Goal: Task Accomplishment & Management: Manage account settings

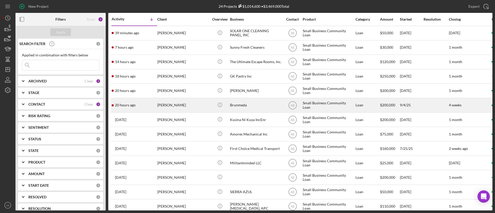
click at [244, 106] on div "Brunmeda" at bounding box center [256, 105] width 52 height 14
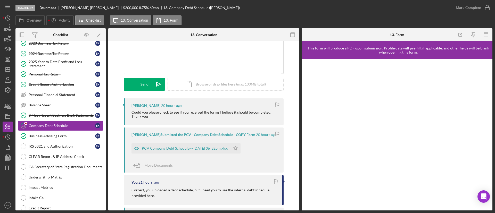
scroll to position [77, 0]
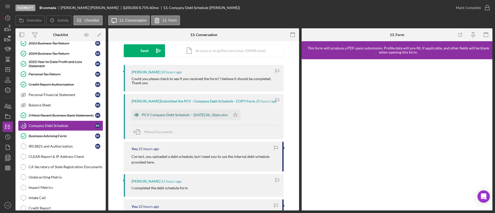
click at [138, 115] on icon "button" at bounding box center [136, 115] width 10 height 10
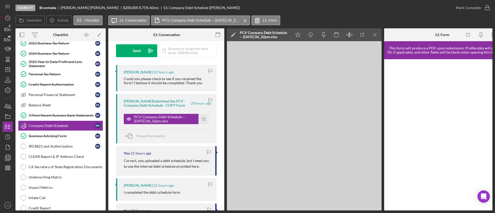
scroll to position [193, 0]
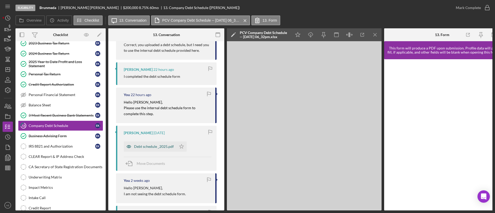
click at [129, 146] on icon "button" at bounding box center [129, 147] width 10 height 10
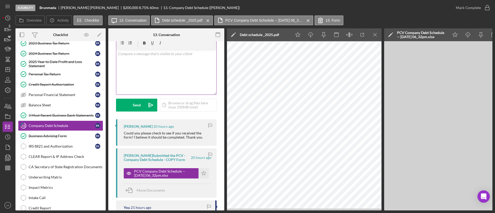
scroll to position [0, 0]
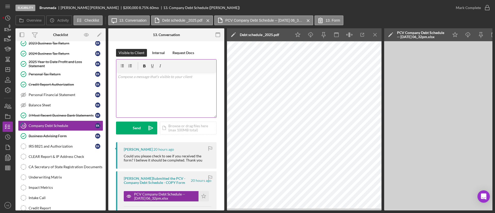
click at [148, 96] on div "v Color teal Color pink Remove color Add row above Add row below Add column bef…" at bounding box center [166, 94] width 100 height 45
click at [192, 93] on div "v Color teal Color pink Remove color Add row above Add row below Add column bef…" at bounding box center [166, 94] width 100 height 45
click at [140, 130] on div "Send" at bounding box center [137, 128] width 8 height 13
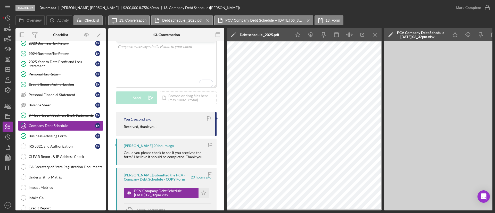
scroll to position [39, 0]
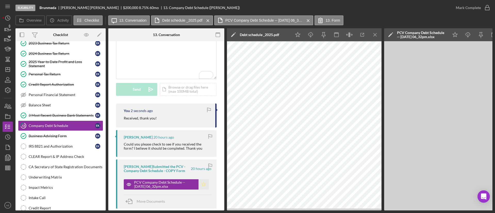
click at [204, 188] on icon "Icon/Star" at bounding box center [203, 184] width 10 height 10
click at [464, 8] on div "Mark Complete" at bounding box center [468, 8] width 25 height 10
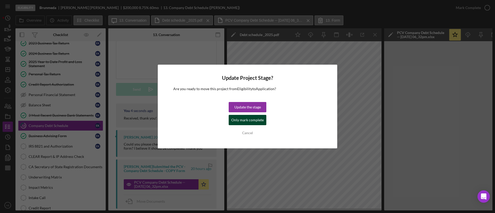
click at [248, 120] on div "Only mark complete" at bounding box center [247, 120] width 32 height 10
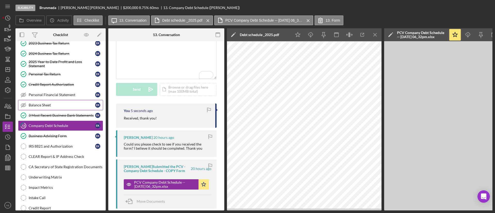
scroll to position [115, 0]
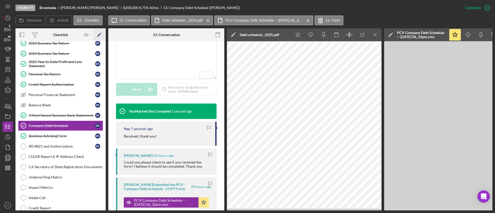
click at [98, 34] on icon "Icon/Edit" at bounding box center [100, 35] width 12 height 12
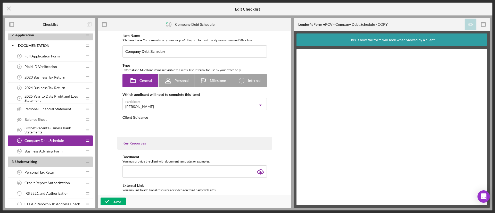
type textarea "<div>Please complete the following form, which will provide us with information…"
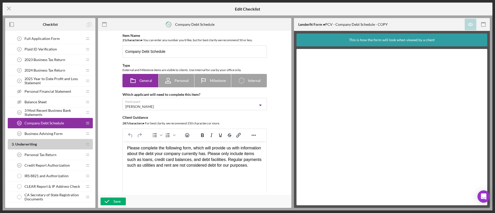
click at [48, 86] on div "2025 Year to Date Profit and Loss Statement 9 2025 Year to Date Profit and Loss…" at bounding box center [48, 81] width 68 height 10
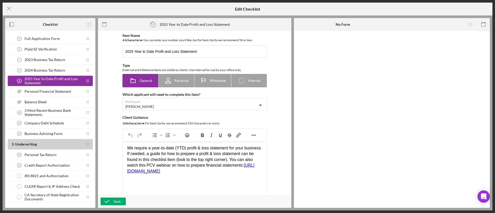
click at [72, 95] on div "Personal Financial Statement Personal Financial Statement" at bounding box center [48, 91] width 68 height 10
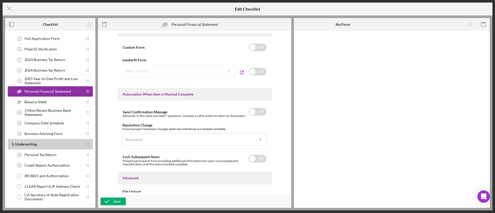
scroll to position [317, 0]
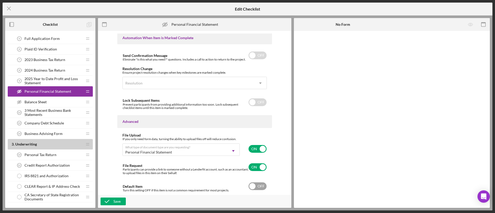
click at [257, 187] on input "checkbox" at bounding box center [257, 186] width 18 height 8
checkbox input "true"
click at [115, 200] on div "Save" at bounding box center [116, 202] width 7 height 8
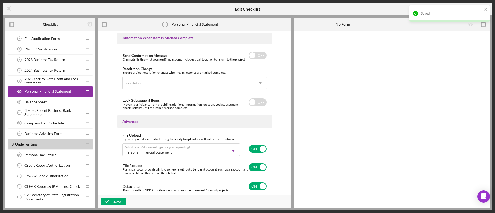
click at [49, 102] on div "Balance Sheet Balance Sheet" at bounding box center [48, 102] width 68 height 10
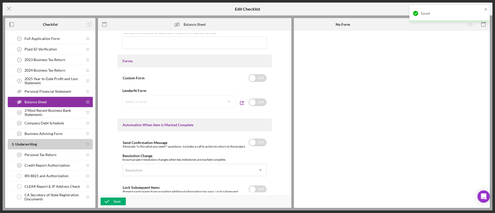
scroll to position [319, 0]
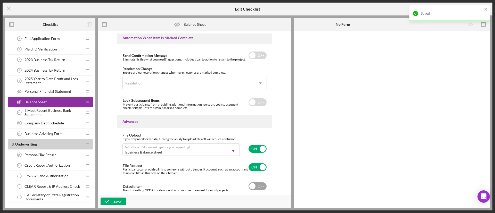
click at [254, 187] on input "checkbox" at bounding box center [257, 186] width 18 height 8
checkbox input "true"
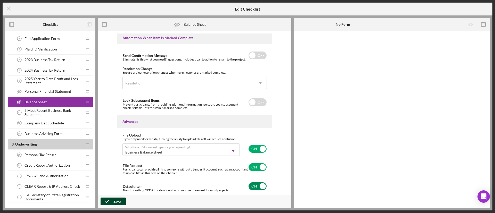
click at [119, 202] on div "Save" at bounding box center [116, 202] width 7 height 8
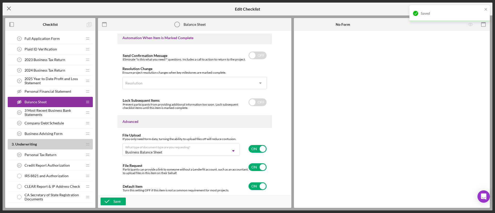
click at [11, 11] on icon "Icon/Menu Close" at bounding box center [9, 8] width 13 height 13
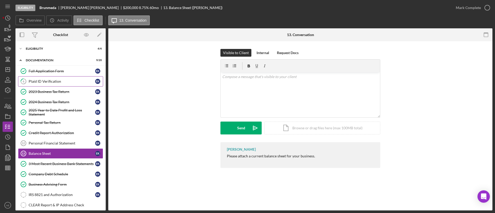
click at [67, 83] on div "Plaid ID Verification" at bounding box center [62, 81] width 66 height 4
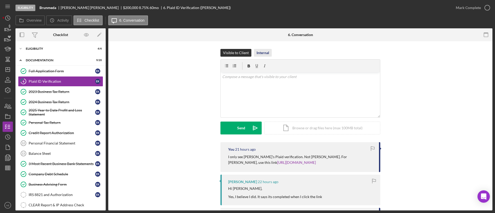
click at [256, 55] on div "Internal" at bounding box center [262, 53] width 13 height 8
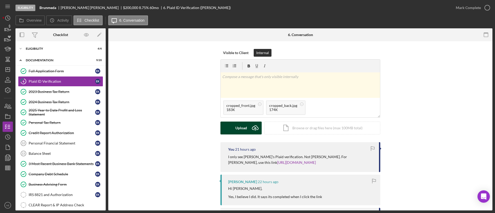
click at [234, 132] on button "Upload Icon/Upload" at bounding box center [240, 128] width 41 height 13
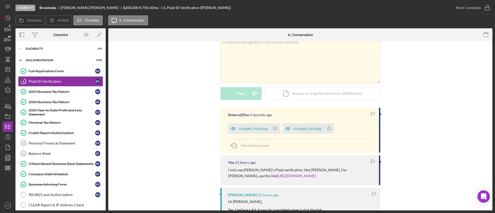
scroll to position [77, 0]
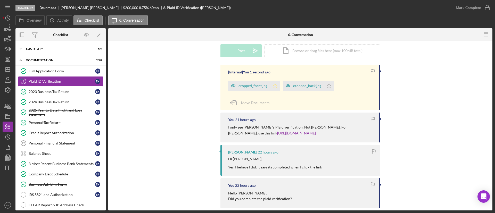
drag, startPoint x: 275, startPoint y: 87, endPoint x: 314, endPoint y: 93, distance: 39.4
click at [276, 87] on icon "Icon/Star" at bounding box center [275, 86] width 10 height 10
click at [324, 84] on icon "Icon/Star" at bounding box center [329, 86] width 10 height 10
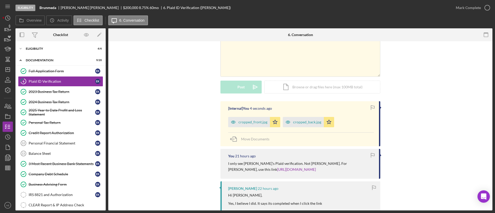
scroll to position [0, 0]
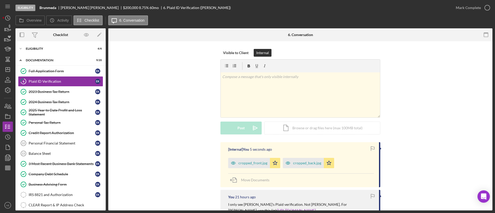
click at [477, 13] on div "Mark Complete" at bounding box center [472, 7] width 42 height 15
click at [464, 4] on div "Mark Complete" at bounding box center [468, 8] width 25 height 10
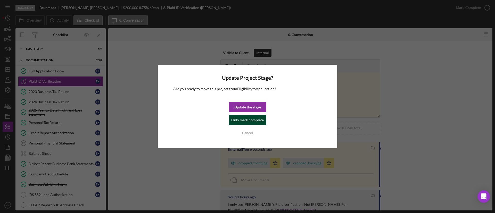
click at [254, 117] on div "Only mark complete" at bounding box center [247, 120] width 32 height 10
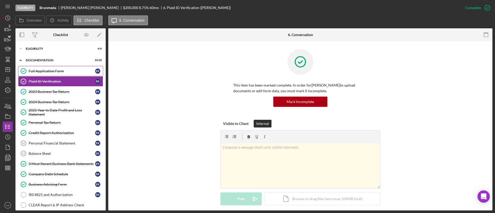
scroll to position [77, 0]
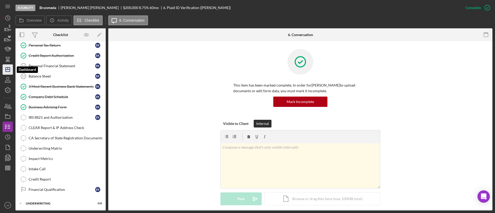
click at [7, 71] on icon "Icon/Dashboard" at bounding box center [7, 69] width 13 height 13
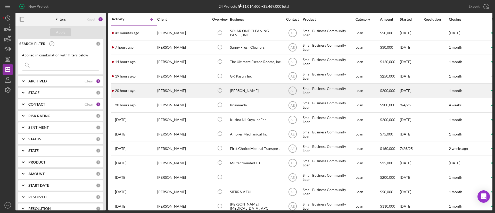
click at [200, 92] on div "[PERSON_NAME]" at bounding box center [183, 91] width 52 height 14
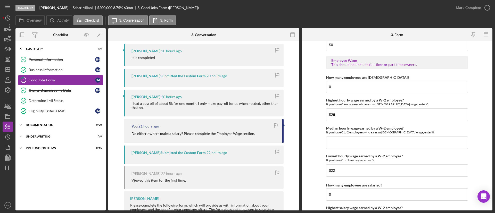
scroll to position [1005, 0]
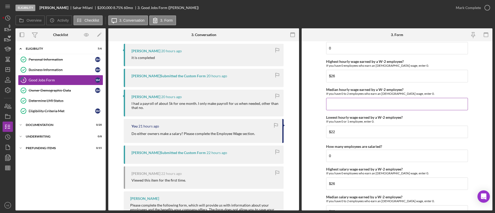
click at [390, 109] on input "Median hourly wage earned by a W-2 employee?" at bounding box center [397, 104] width 142 height 12
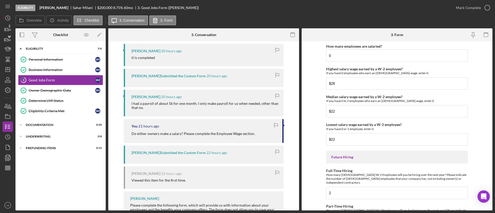
scroll to position [1121, 0]
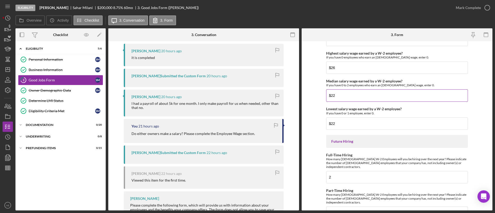
type input "$24"
click at [351, 96] on input "$22" at bounding box center [397, 95] width 142 height 12
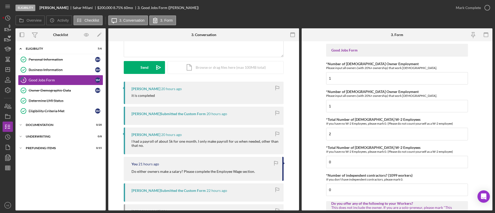
scroll to position [0, 0]
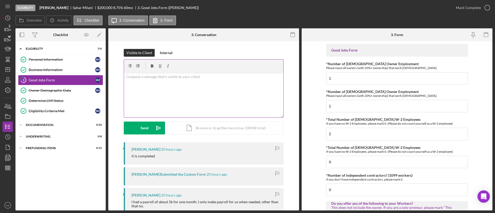
type input "$24"
click at [180, 93] on div "v Color teal Color pink Remove color Add row above Add row below Add column bef…" at bounding box center [203, 94] width 159 height 45
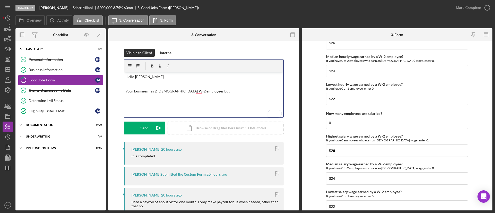
scroll to position [967, 0]
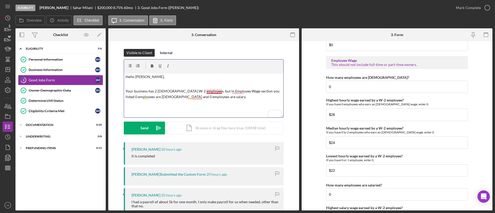
click at [211, 90] on p "Your business has 2 full-time W-2 employees, but in Employee Wage section you l…" at bounding box center [204, 94] width 156 height 12
click at [243, 92] on p "Your business has 2 full-time W-2 employees, but in the Employee Wage section y…" at bounding box center [204, 94] width 156 height 12
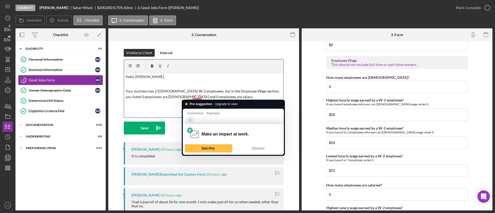
click at [196, 96] on p "Your business has 2 full-time W-2 employees, but in the Employee Wage section, …" at bounding box center [204, 94] width 156 height 12
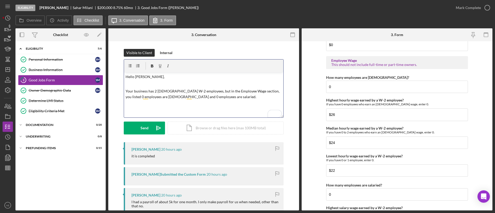
click at [212, 98] on p "Your business has 2 full-time W-2 employees, but in the Employee Wage section, …" at bounding box center [204, 94] width 156 height 12
click at [226, 97] on p "Your business has 2 full-time W-2 employees, but in the Employee Wage section, …" at bounding box center [204, 96] width 156 height 17
click at [227, 98] on p "Your business has 2 full-time W-2 employees, but in the Employee Wage section, …" at bounding box center [204, 96] width 156 height 17
click at [214, 98] on p "Your business has 2 full-time W-2 employees, but in the Employee Wage section, …" at bounding box center [204, 96] width 156 height 17
click at [142, 124] on div "Send" at bounding box center [144, 128] width 8 height 13
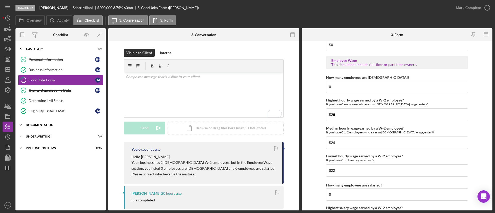
click at [62, 121] on div "Icon/Expander Documentation 0 / 20" at bounding box center [60, 125] width 90 height 10
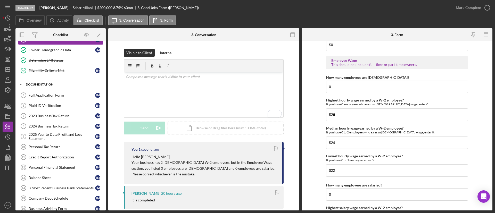
scroll to position [77, 0]
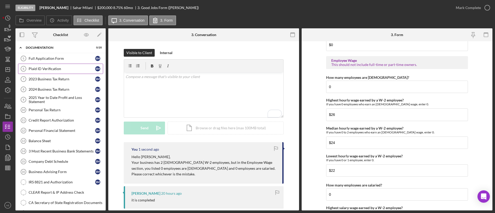
click at [58, 69] on div "Plaid ID Verification" at bounding box center [62, 69] width 66 height 4
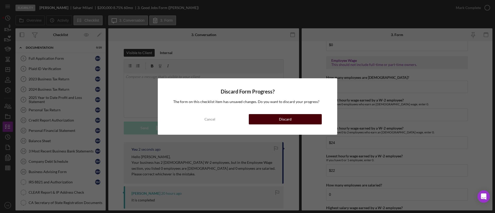
click at [264, 121] on button "Discard" at bounding box center [285, 119] width 73 height 10
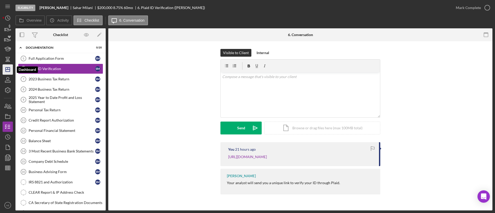
click at [7, 70] on icon "Icon/Dashboard" at bounding box center [7, 69] width 13 height 13
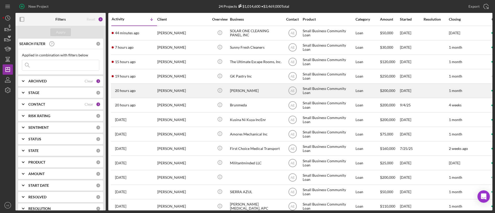
click at [184, 93] on div "[PERSON_NAME]" at bounding box center [183, 91] width 52 height 14
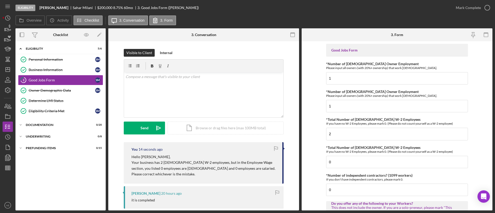
click at [75, 118] on div "Personal Information Personal Information S M Business Information Business Inf…" at bounding box center [60, 86] width 90 height 64
click at [71, 120] on div "Icon/Expander Documentation 0 / 20" at bounding box center [60, 125] width 90 height 10
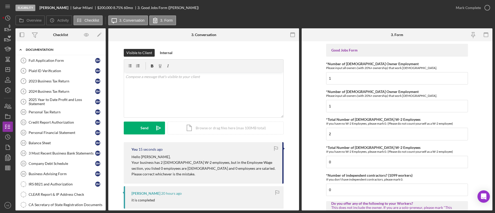
scroll to position [77, 0]
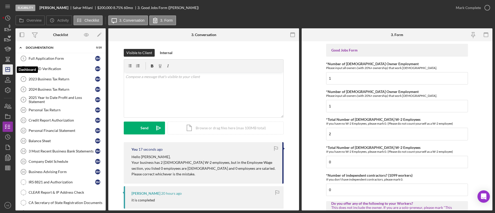
click at [7, 68] on icon "Icon/Dashboard" at bounding box center [7, 69] width 13 height 13
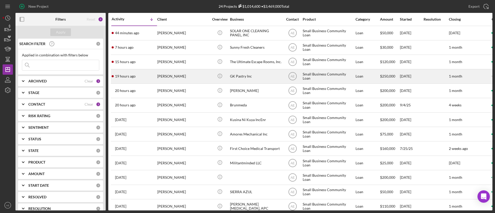
click at [197, 75] on div "[PERSON_NAME]" at bounding box center [183, 77] width 52 height 14
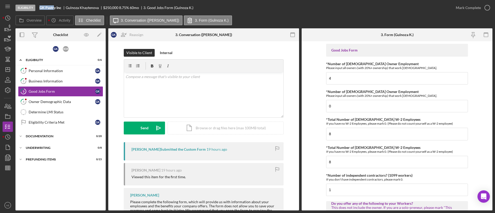
drag, startPoint x: 40, startPoint y: 7, endPoint x: 55, endPoint y: 7, distance: 15.0
click at [55, 7] on b "GK Pastry Inc" at bounding box center [50, 8] width 22 height 4
copy b "GK Pastr"
click at [63, 66] on link "1 Personal Information G K" at bounding box center [60, 71] width 85 height 10
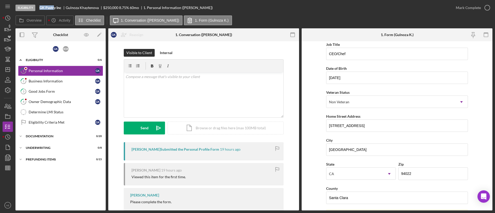
scroll to position [39, 0]
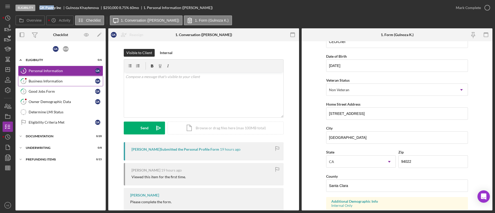
click at [57, 80] on div "Business Information" at bounding box center [62, 81] width 66 height 4
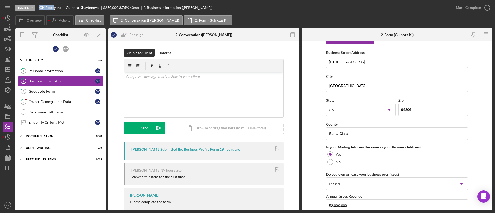
scroll to position [387, 0]
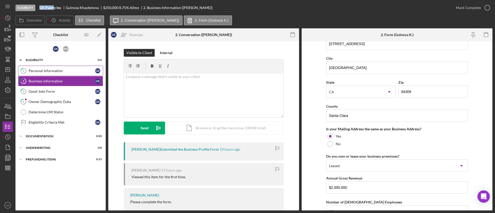
click at [77, 68] on link "1 Personal Information G K" at bounding box center [60, 71] width 85 height 10
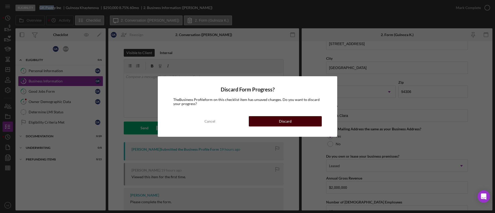
click at [294, 121] on button "Discard" at bounding box center [285, 121] width 73 height 10
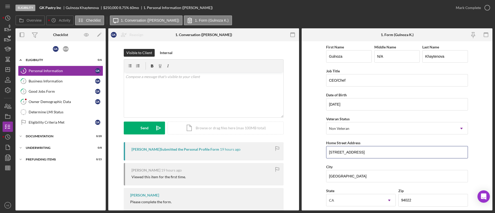
drag, startPoint x: 385, startPoint y: 152, endPoint x: 269, endPoint y: 150, distance: 115.2
click at [269, 150] on div "Overview Internal Workflow Stage Eligibility Icon/Dropdown Arrow Archive (can u…" at bounding box center [253, 119] width 477 height 182
drag, startPoint x: 348, startPoint y: 175, endPoint x: 202, endPoint y: 154, distance: 147.3
click at [268, 169] on div "Overview Internal Workflow Stage Eligibility Icon/Dropdown Arrow Archive (can u…" at bounding box center [253, 119] width 477 height 182
click at [48, 109] on link "Determine LMI Status Determine LMI Status" at bounding box center [60, 112] width 85 height 10
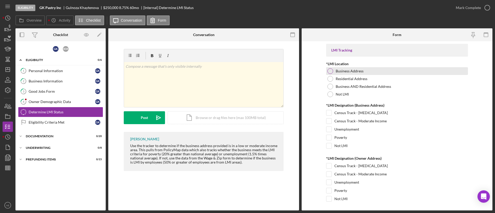
click at [347, 71] on label "Business Address" at bounding box center [350, 71] width 28 height 4
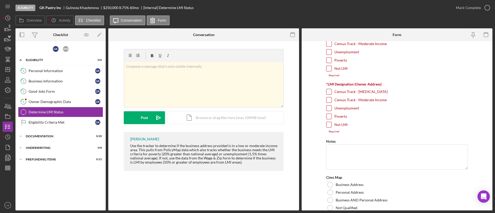
scroll to position [39, 0]
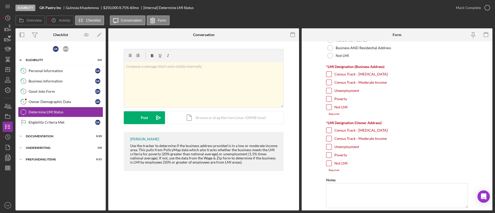
click at [340, 90] on label "Unemployment" at bounding box center [346, 90] width 25 height 5
click at [331, 90] on input "Unemployment" at bounding box center [328, 90] width 5 height 5
checkbox input "true"
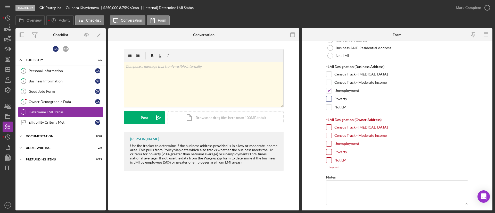
click at [337, 99] on label "Poverty" at bounding box center [340, 98] width 13 height 5
click at [331, 99] on input "Poverty" at bounding box center [328, 98] width 5 height 5
checkbox input "true"
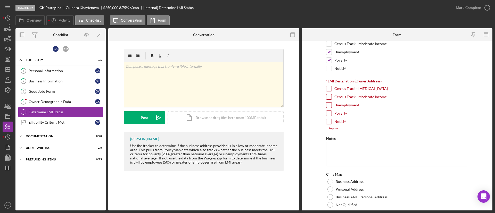
click at [328, 121] on input "Not LMI" at bounding box center [328, 121] width 5 height 5
checkbox input "true"
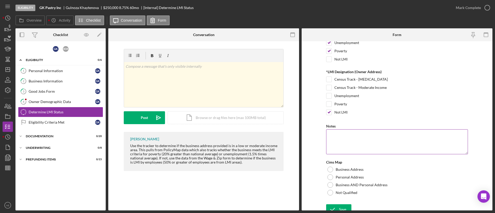
scroll to position [92, 0]
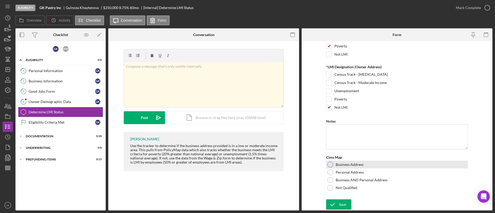
click at [336, 164] on label "Business Address" at bounding box center [350, 165] width 28 height 4
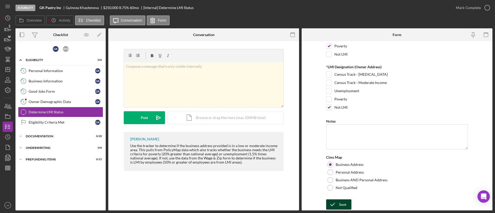
click at [340, 203] on div "Save" at bounding box center [342, 204] width 7 height 10
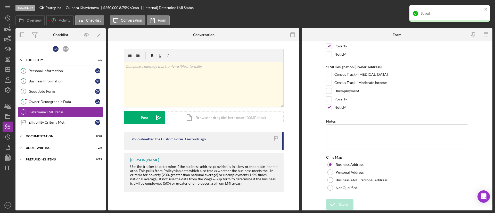
click at [464, 9] on div "Saved" at bounding box center [447, 13] width 73 height 8
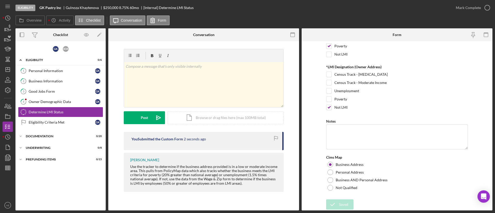
click at [464, 9] on div "Mark Complete" at bounding box center [468, 8] width 25 height 10
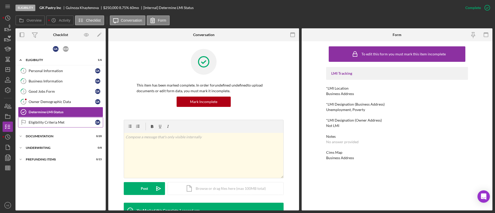
click at [76, 119] on link "Eligibility Criteria Met Eligibility Criteria Met G K" at bounding box center [60, 122] width 85 height 10
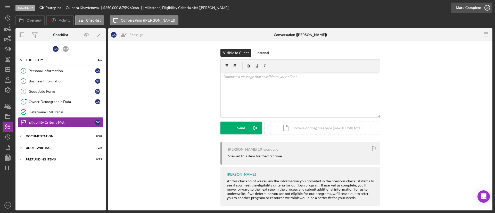
click at [462, 5] on div "Mark Complete" at bounding box center [468, 8] width 25 height 10
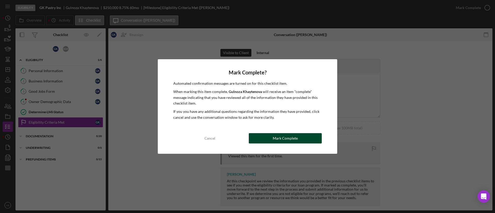
click at [298, 139] on button "Mark Complete" at bounding box center [285, 138] width 73 height 10
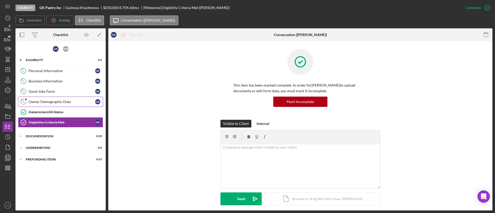
click at [48, 103] on div "Owner Demographic Data" at bounding box center [62, 102] width 66 height 4
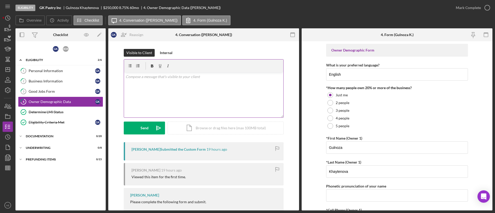
click at [197, 87] on div "v Color teal Color pink Remove color Add row above Add row below Add column bef…" at bounding box center [203, 94] width 159 height 45
click at [145, 124] on div "Send" at bounding box center [144, 128] width 8 height 13
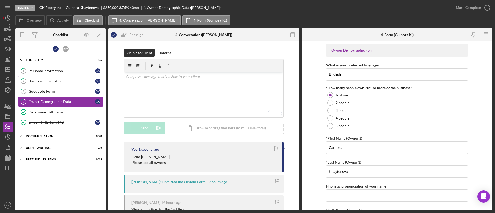
drag, startPoint x: 53, startPoint y: 72, endPoint x: 91, endPoint y: 80, distance: 39.3
click at [53, 71] on div "Personal Information" at bounding box center [62, 71] width 66 height 4
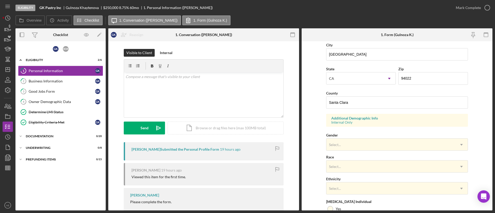
scroll to position [155, 0]
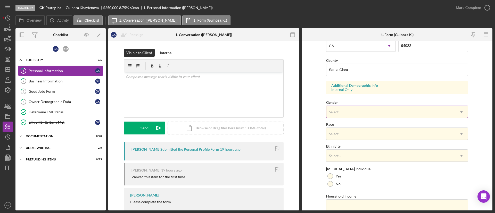
click at [363, 116] on div "Select..." at bounding box center [390, 112] width 129 height 12
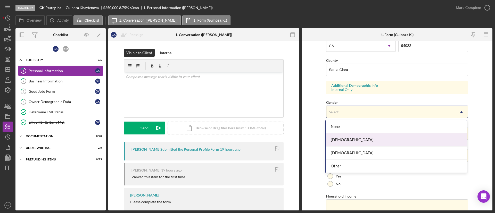
drag, startPoint x: 357, startPoint y: 143, endPoint x: 359, endPoint y: 138, distance: 4.8
click at [358, 142] on div "Female" at bounding box center [396, 140] width 141 height 13
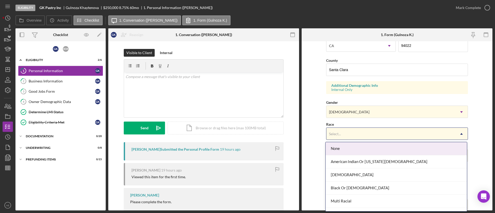
click at [356, 131] on div "Select..." at bounding box center [390, 134] width 129 height 12
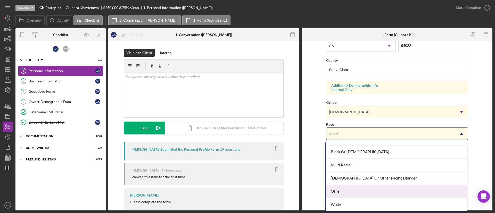
click at [364, 195] on div "Other" at bounding box center [396, 191] width 141 height 13
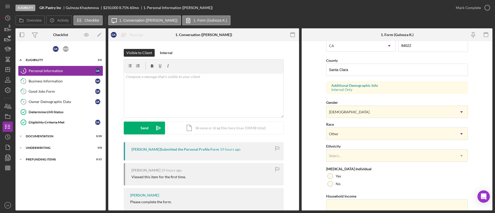
click at [354, 149] on div "Ethnicity Select... Icon/Dropdown Arrow" at bounding box center [397, 152] width 142 height 19
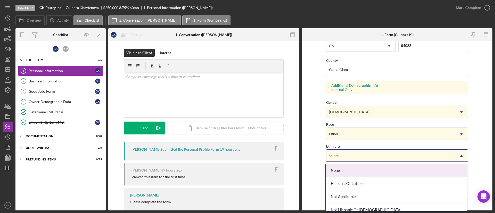
click at [356, 153] on div "Select..." at bounding box center [390, 156] width 129 height 12
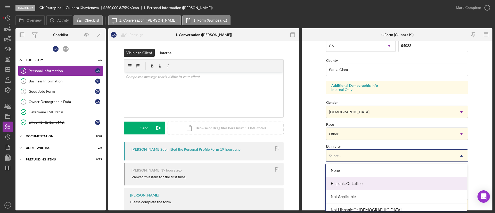
scroll to position [19, 0]
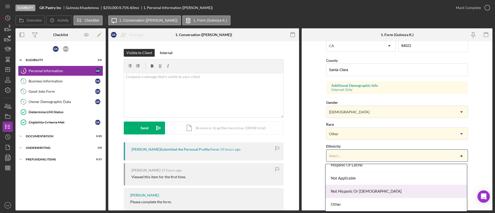
click at [361, 194] on div "Not Hispanic Or Latino" at bounding box center [396, 191] width 141 height 13
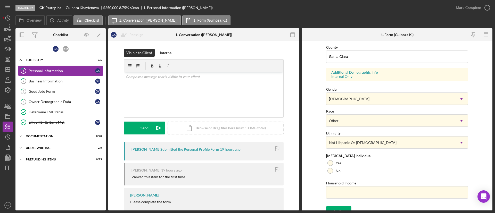
scroll to position [175, 0]
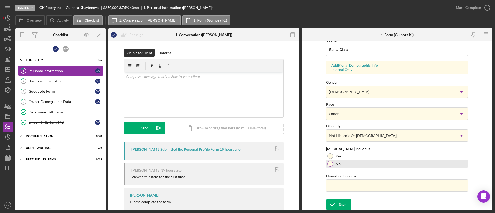
click at [342, 164] on div "No" at bounding box center [397, 164] width 142 height 8
click at [344, 204] on div "Save" at bounding box center [342, 204] width 7 height 10
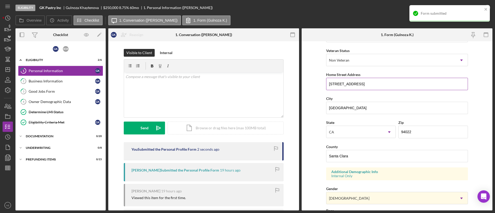
scroll to position [77, 0]
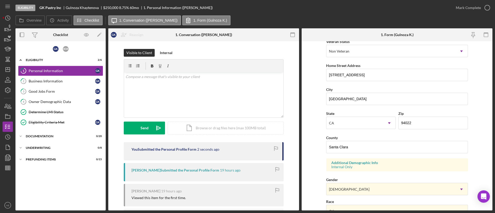
click at [484, 10] on div "Form submitted" at bounding box center [449, 15] width 82 height 23
drag, startPoint x: 353, startPoint y: 99, endPoint x: 293, endPoint y: 91, distance: 59.9
click at [293, 91] on div "Overview Internal Workflow Stage Eligibility Icon/Dropdown Arrow Archive (can u…" at bounding box center [253, 119] width 477 height 182
click at [456, 10] on div "Mark Complete" at bounding box center [468, 8] width 25 height 10
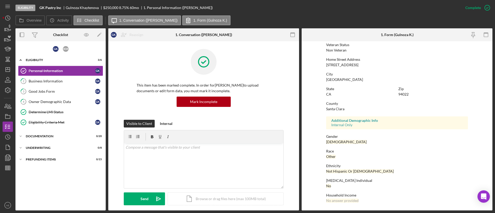
scroll to position [48, 0]
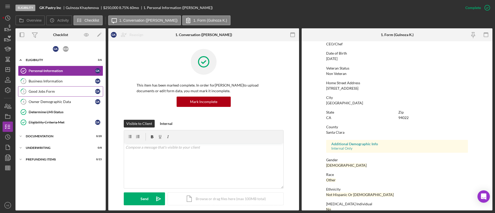
drag, startPoint x: 62, startPoint y: 82, endPoint x: 93, endPoint y: 88, distance: 31.1
click at [62, 82] on div "Business Information" at bounding box center [62, 81] width 66 height 4
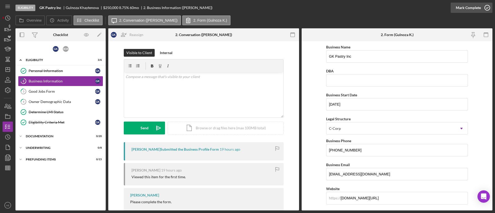
click at [465, 7] on div "Mark Complete" at bounding box center [468, 8] width 25 height 10
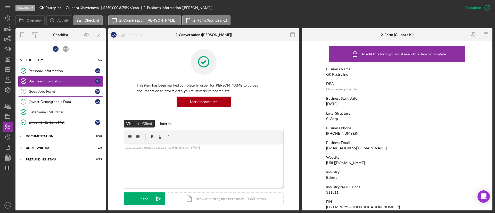
click at [80, 94] on link "3 Good Jobs Form G K" at bounding box center [60, 91] width 85 height 10
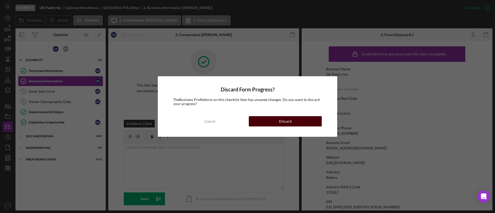
click at [285, 117] on div "Discard" at bounding box center [285, 121] width 13 height 10
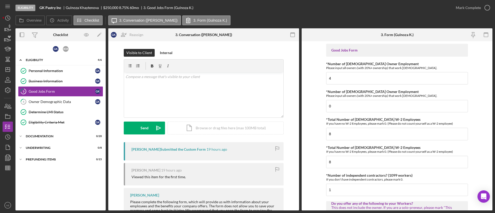
scroll to position [39, 0]
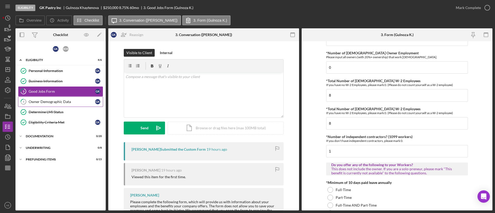
click at [57, 100] on div "Owner Demographic Data" at bounding box center [62, 102] width 66 height 4
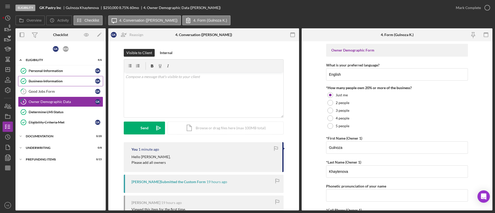
click at [57, 79] on div "Business Information" at bounding box center [62, 81] width 66 height 4
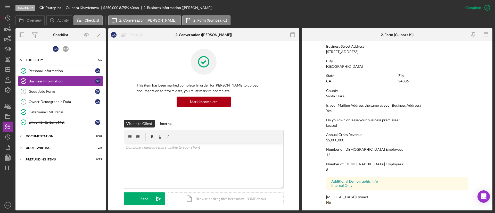
scroll to position [278, 0]
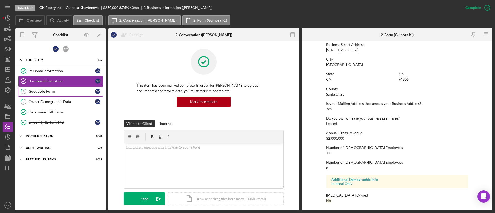
click at [41, 91] on div "Good Jobs Form" at bounding box center [62, 91] width 66 height 4
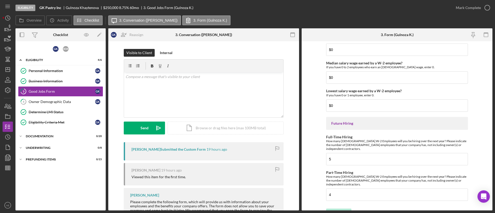
scroll to position [1141, 0]
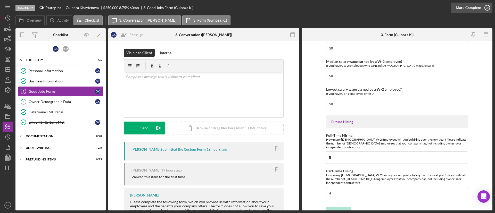
click at [461, 4] on div "Mark Complete" at bounding box center [468, 8] width 25 height 10
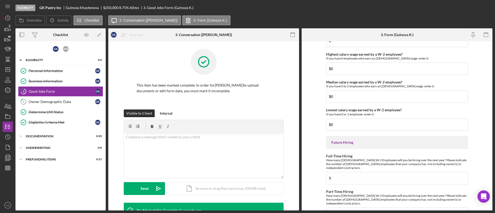
scroll to position [1161, 0]
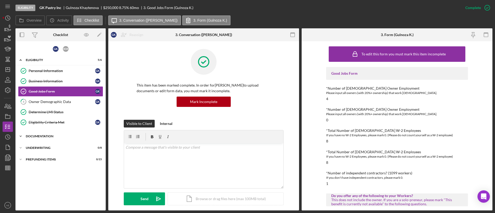
click at [49, 134] on div "Icon/Expander Documentation 0 / 20" at bounding box center [60, 136] width 90 height 10
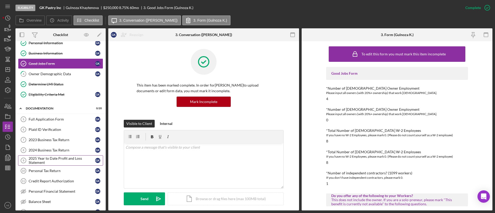
scroll to position [77, 0]
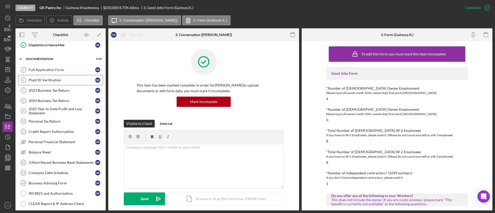
click at [55, 81] on div "Plaid ID Verification" at bounding box center [62, 80] width 66 height 4
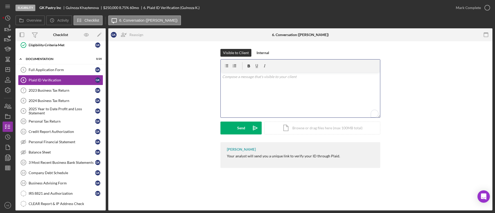
click at [280, 101] on div "v Color teal Color pink Remove color Add row above Add row below Add column bef…" at bounding box center [300, 94] width 159 height 45
click at [241, 128] on div "Send" at bounding box center [241, 128] width 8 height 13
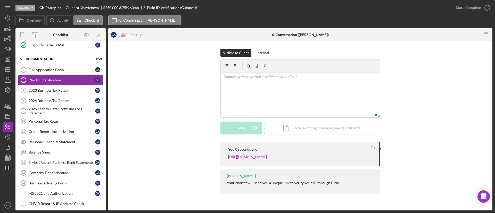
click at [73, 142] on div "Personal Financial Statement" at bounding box center [62, 142] width 66 height 4
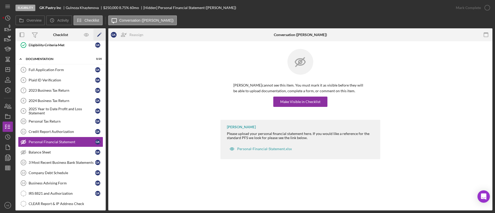
click at [102, 34] on icon "Icon/Edit" at bounding box center [100, 35] width 12 height 12
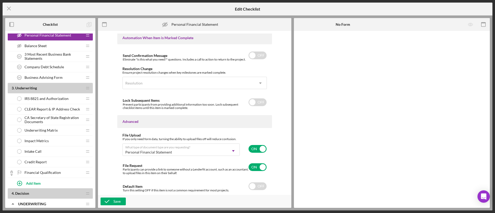
scroll to position [116, 0]
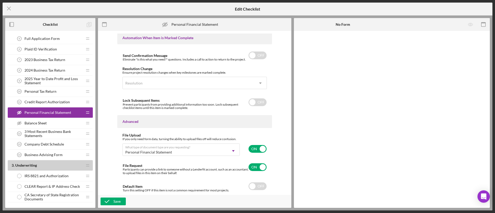
drag, startPoint x: 261, startPoint y: 186, endPoint x: 173, endPoint y: 194, distance: 88.8
click at [261, 186] on input "checkbox" at bounding box center [257, 186] width 18 height 8
checkbox input "true"
click at [114, 200] on div "Save" at bounding box center [116, 202] width 7 height 8
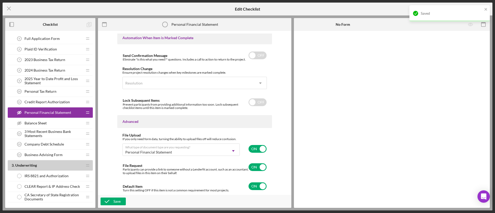
click at [55, 121] on div "Balance Sheet Balance Sheet" at bounding box center [48, 123] width 68 height 10
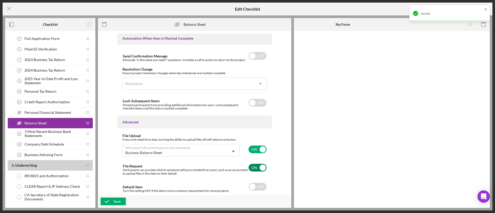
scroll to position [319, 0]
drag, startPoint x: 254, startPoint y: 189, endPoint x: 173, endPoint y: 194, distance: 80.3
click at [254, 189] on input "checkbox" at bounding box center [257, 186] width 18 height 8
checkbox input "true"
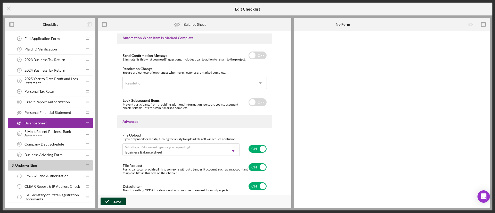
click at [116, 199] on div "Save" at bounding box center [116, 202] width 7 height 8
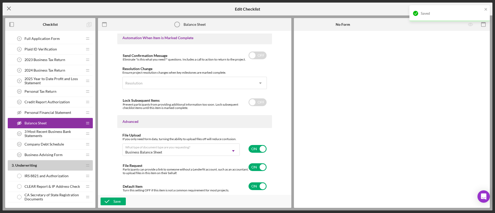
click at [7, 8] on icon "Icon/Menu Close" at bounding box center [9, 8] width 13 height 13
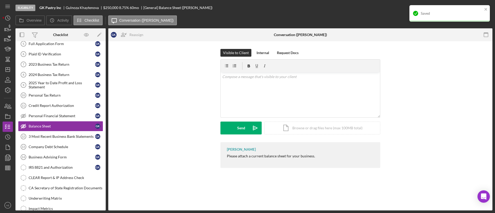
scroll to position [39, 0]
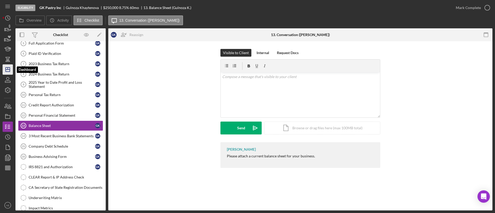
click at [8, 69] on icon "Icon/Dashboard" at bounding box center [7, 69] width 13 height 13
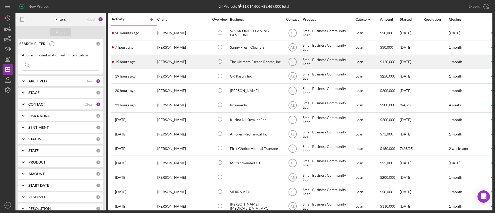
click at [195, 62] on div "Annette Cortez" at bounding box center [183, 62] width 52 height 14
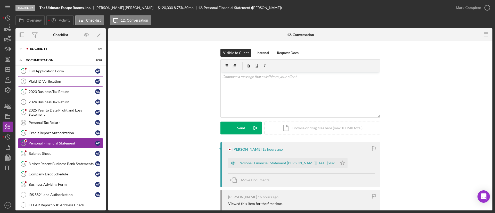
click at [62, 77] on link "Plaid ID Verification 6 Plaid ID Verification A C" at bounding box center [60, 81] width 85 height 10
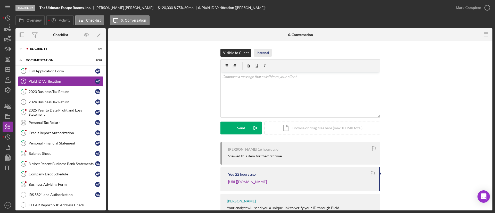
click at [262, 49] on div "Internal" at bounding box center [262, 53] width 13 height 8
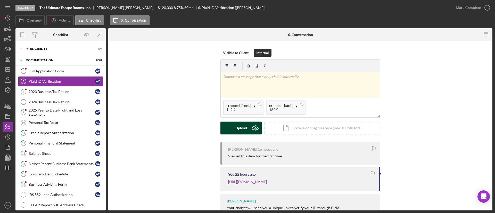
click at [236, 130] on div "Upload" at bounding box center [241, 128] width 12 height 13
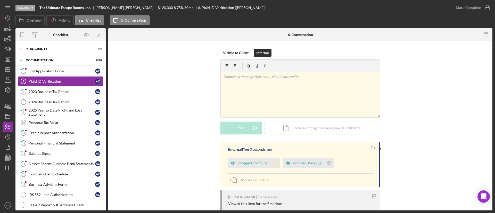
click at [276, 163] on icon "Icon/Star" at bounding box center [275, 163] width 10 height 10
click at [327, 162] on polygon "button" at bounding box center [329, 163] width 4 height 4
click at [462, 4] on div "Mark Complete" at bounding box center [468, 8] width 25 height 10
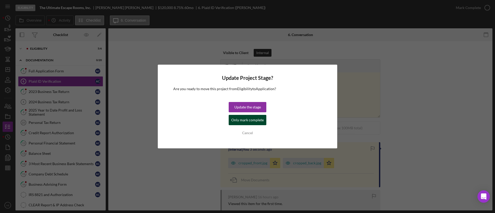
click at [258, 119] on div "Only mark complete" at bounding box center [247, 120] width 32 height 10
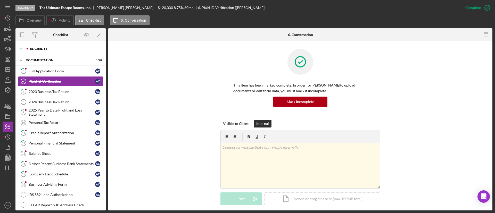
click at [33, 49] on div "Eligibility" at bounding box center [64, 48] width 69 height 3
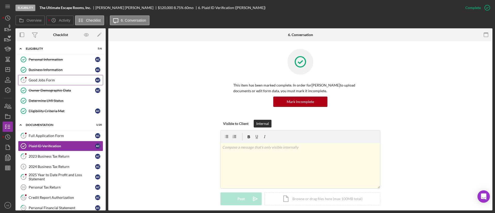
click at [40, 79] on div "Good Jobs Form" at bounding box center [62, 80] width 66 height 4
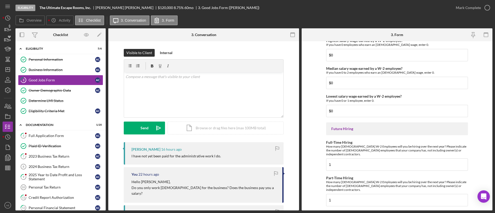
scroll to position [1141, 0]
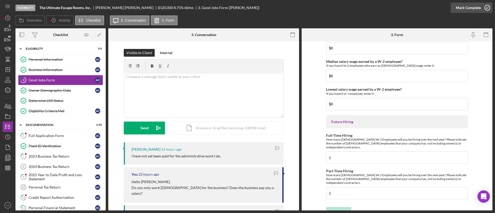
click at [460, 9] on div "Mark Complete" at bounding box center [468, 8] width 25 height 10
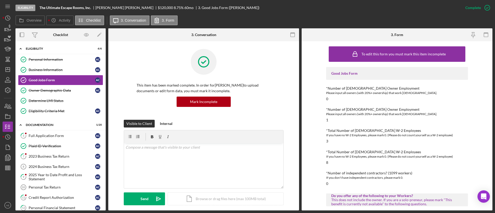
drag, startPoint x: 59, startPoint y: 134, endPoint x: 127, endPoint y: 129, distance: 69.0
click at [59, 134] on div "Full Application Form" at bounding box center [62, 136] width 66 height 4
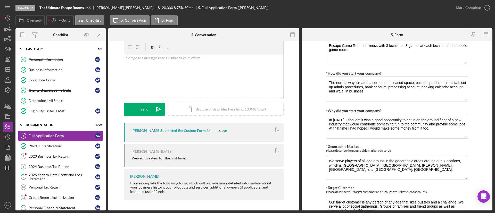
scroll to position [232, 0]
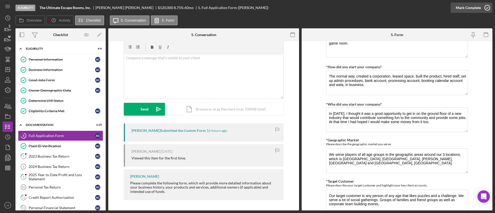
click at [467, 8] on div "Mark Complete" at bounding box center [468, 8] width 25 height 10
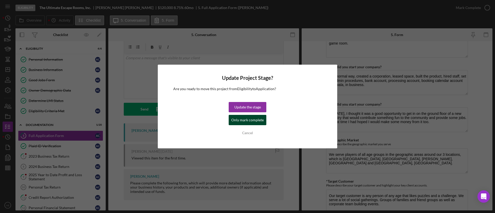
click at [243, 119] on div "Only mark complete" at bounding box center [247, 120] width 32 height 10
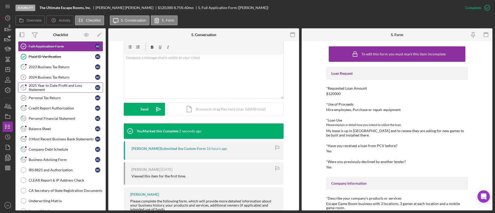
scroll to position [77, 0]
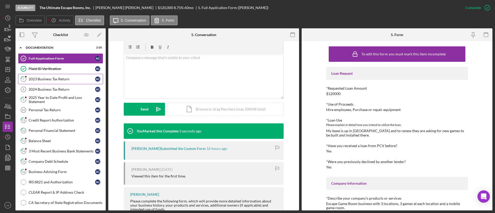
click at [49, 80] on div "2023 Business Tax Return" at bounding box center [62, 79] width 66 height 4
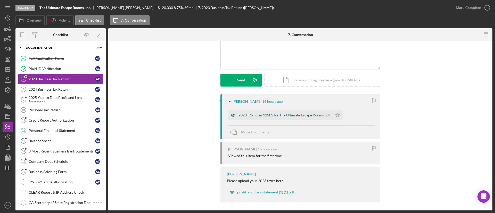
scroll to position [50, 0]
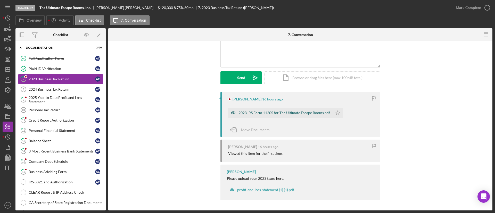
click at [231, 111] on icon "button" at bounding box center [233, 113] width 10 height 10
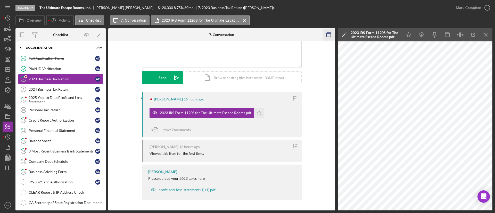
click at [328, 33] on g "button" at bounding box center [329, 35] width 4 height 4
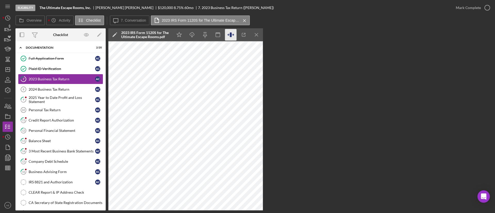
click at [235, 35] on icon "button" at bounding box center [231, 35] width 12 height 12
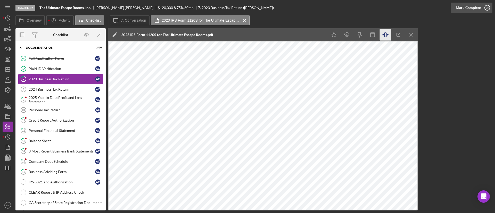
click at [481, 7] on icon "button" at bounding box center [487, 7] width 13 height 13
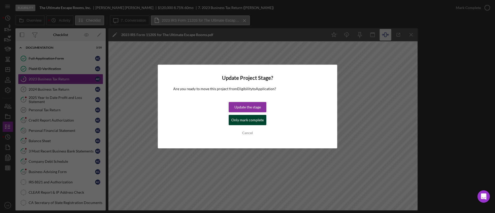
click at [235, 122] on div "Only mark complete" at bounding box center [247, 120] width 32 height 10
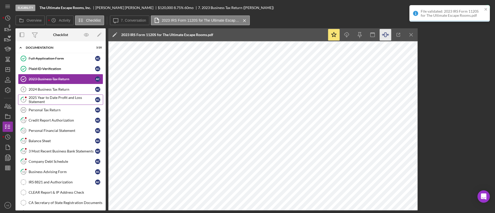
click at [55, 98] on div "2025 Year to Date Profit and Loss Statement" at bounding box center [62, 100] width 66 height 8
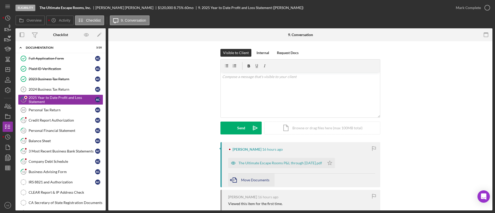
scroll to position [50, 0]
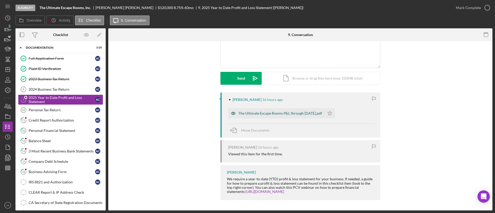
click at [235, 113] on icon "button" at bounding box center [233, 113] width 10 height 10
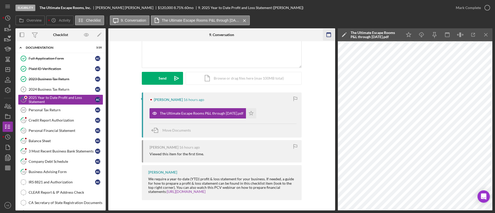
click at [327, 33] on rect "button" at bounding box center [329, 35] width 4 height 4
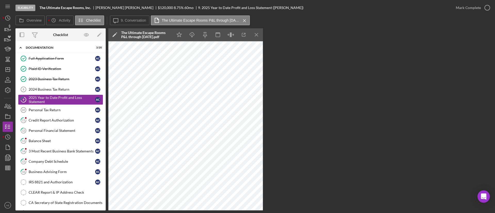
click at [235, 28] on div "Icon/Star Icon/Download Icon/Menu Close" at bounding box center [218, 34] width 90 height 13
click at [234, 31] on icon "button" at bounding box center [231, 35] width 12 height 12
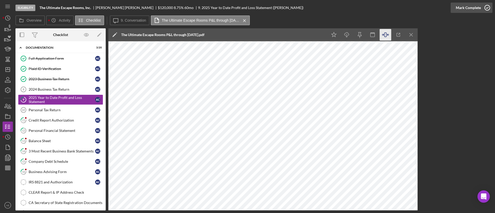
click at [464, 9] on div "Mark Complete" at bounding box center [468, 8] width 25 height 10
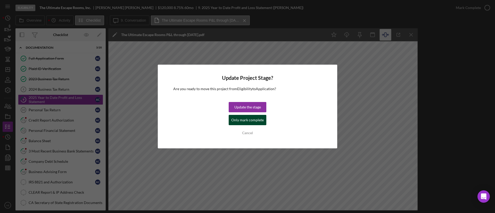
click at [230, 123] on button "Only mark complete" at bounding box center [248, 120] width 38 height 10
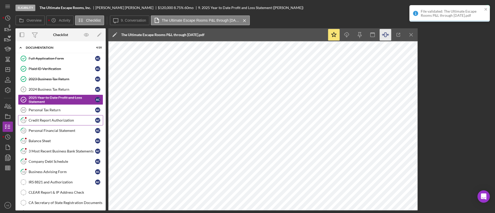
click at [63, 121] on div "Credit Report Authorization" at bounding box center [62, 120] width 66 height 4
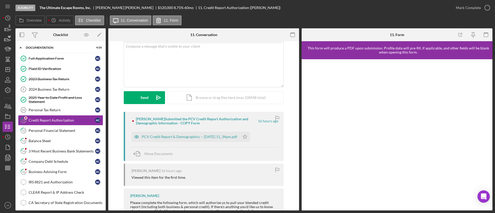
scroll to position [66, 0]
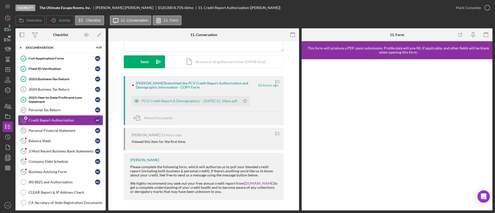
click at [132, 95] on div "PCV Credit Report & Demographics -- 2025-09-22 11_34pm.pdf Icon/Star" at bounding box center [191, 99] width 121 height 13
click at [132, 98] on icon "button" at bounding box center [136, 101] width 10 height 10
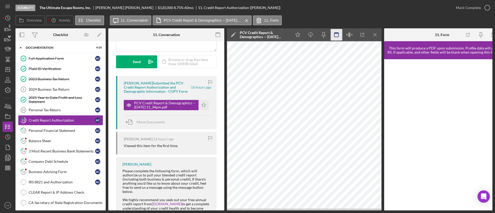
click at [217, 36] on icon "button" at bounding box center [218, 35] width 12 height 12
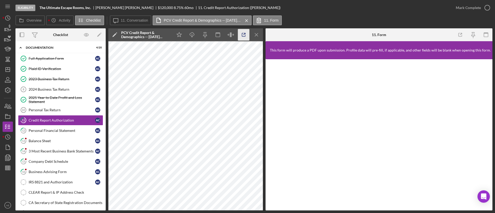
click at [240, 32] on icon "button" at bounding box center [244, 35] width 12 height 12
click at [233, 36] on icon "button" at bounding box center [231, 35] width 12 height 12
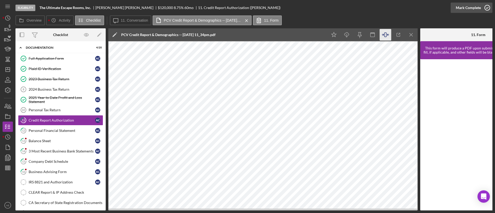
click at [458, 7] on div "Mark Complete" at bounding box center [468, 8] width 25 height 10
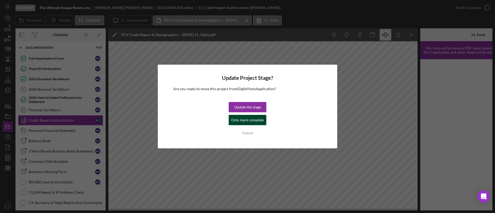
click at [238, 119] on div "Only mark complete" at bounding box center [247, 120] width 32 height 10
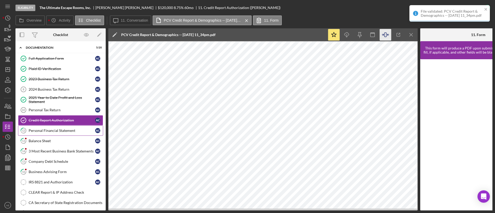
click at [61, 129] on div "Personal Financial Statement" at bounding box center [62, 131] width 66 height 4
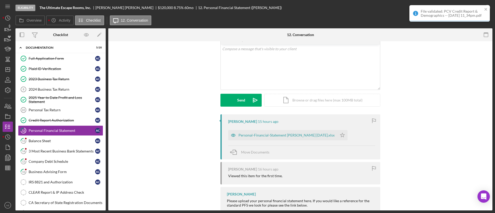
scroll to position [54, 0]
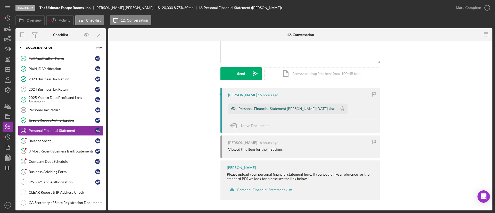
click at [234, 108] on icon "button" at bounding box center [233, 108] width 4 height 3
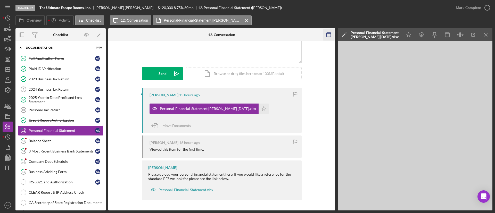
click at [328, 36] on icon "button" at bounding box center [329, 35] width 12 height 12
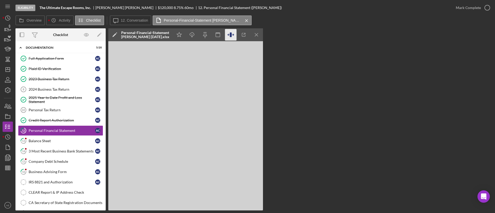
click at [231, 36] on icon "button" at bounding box center [231, 34] width 2 height 5
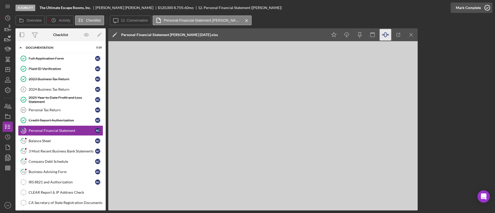
click at [463, 8] on div "Mark Complete" at bounding box center [468, 8] width 25 height 10
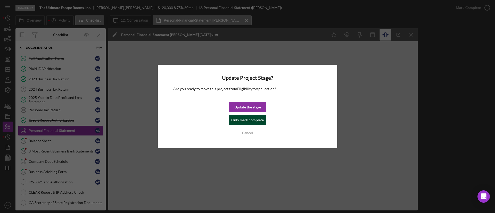
click at [245, 118] on div "Only mark complete" at bounding box center [247, 120] width 32 height 10
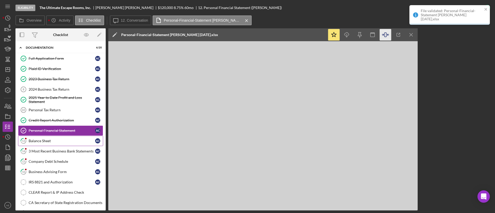
click at [67, 140] on div "Balance Sheet" at bounding box center [62, 141] width 66 height 4
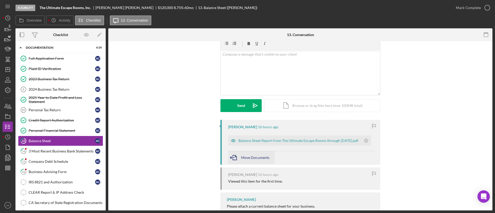
scroll to position [40, 0]
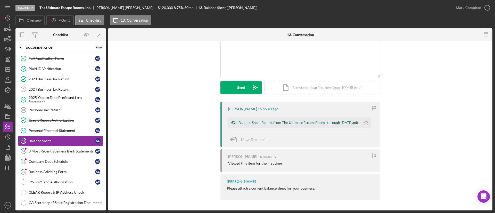
click at [228, 122] on icon "button" at bounding box center [233, 123] width 10 height 10
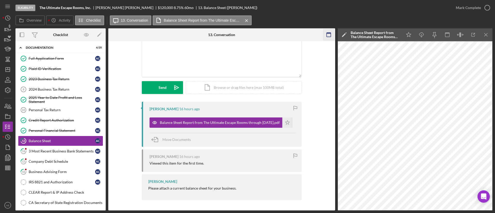
click at [325, 32] on icon "button" at bounding box center [329, 35] width 12 height 12
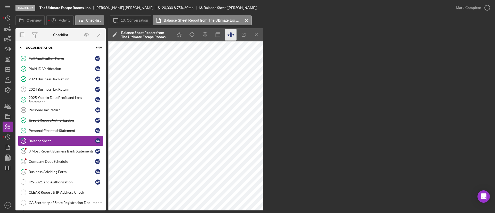
click at [231, 35] on icon "button" at bounding box center [231, 34] width 2 height 5
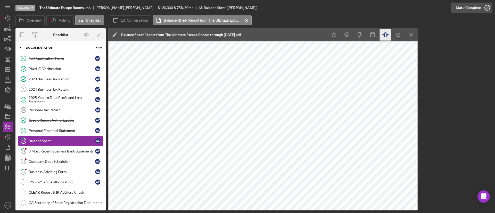
click at [460, 9] on div "Mark Complete" at bounding box center [468, 8] width 25 height 10
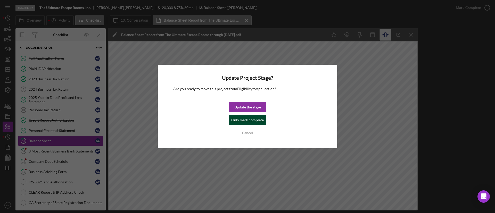
click at [243, 118] on div "Only mark complete" at bounding box center [247, 120] width 32 height 10
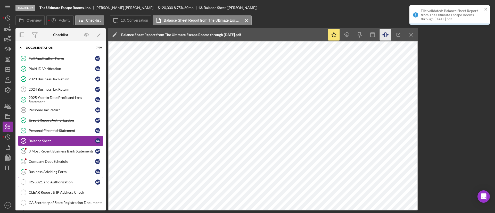
click at [64, 177] on link "IRS 8821 and Authorization IRS 8821 and Authorization A C" at bounding box center [60, 182] width 85 height 10
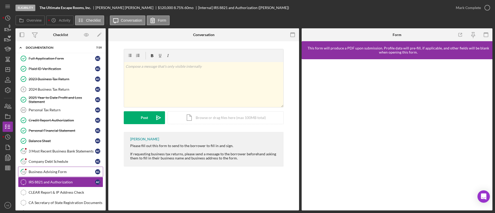
click at [65, 174] on link "16 Business Advising Form A C" at bounding box center [60, 172] width 85 height 10
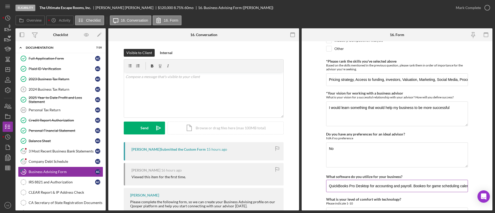
scroll to position [454, 0]
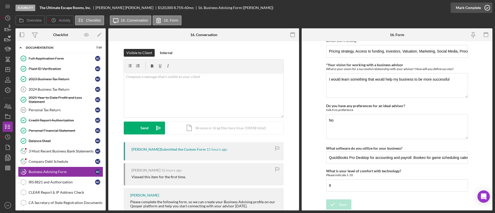
click at [487, 6] on icon "button" at bounding box center [487, 7] width 13 height 13
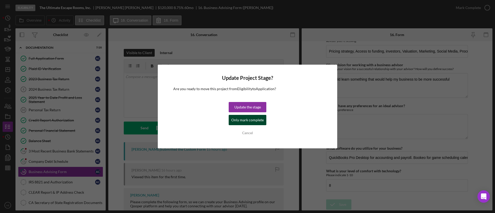
click at [242, 122] on div "Only mark complete" at bounding box center [247, 120] width 32 height 10
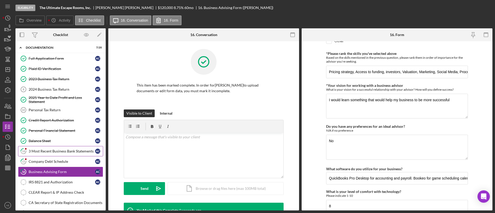
scroll to position [474, 0]
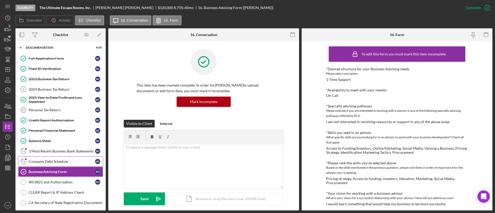
click at [46, 162] on div "Company Debt Schedule" at bounding box center [62, 162] width 66 height 4
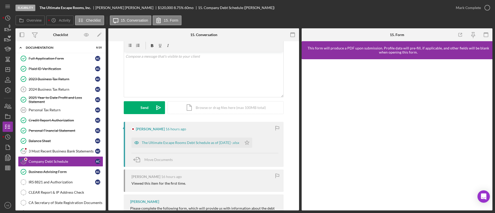
scroll to position [50, 0]
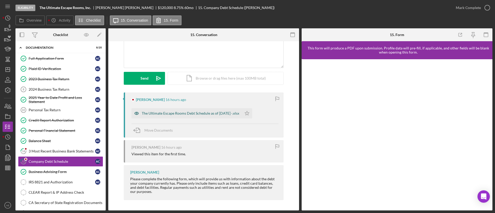
click at [136, 115] on icon "button" at bounding box center [136, 113] width 10 height 10
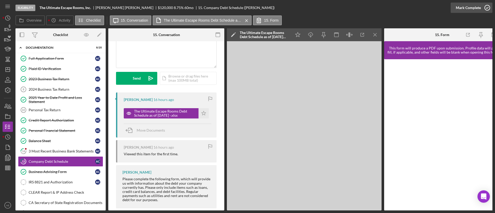
click at [455, 7] on button "Mark Complete" at bounding box center [472, 8] width 42 height 10
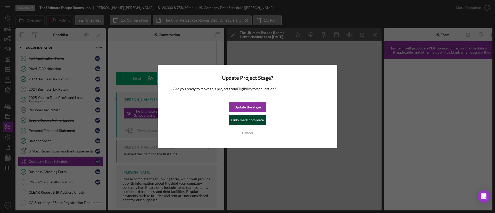
click at [262, 121] on div "Only mark complete" at bounding box center [247, 120] width 32 height 10
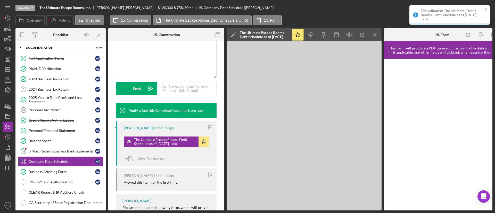
scroll to position [126, 0]
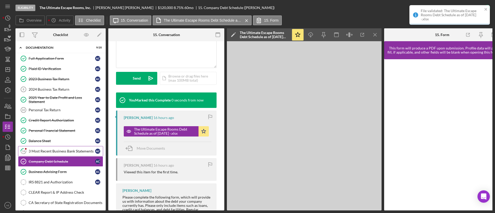
click at [67, 151] on div "3 Most Recent Business Bank Statements" at bounding box center [62, 151] width 66 height 4
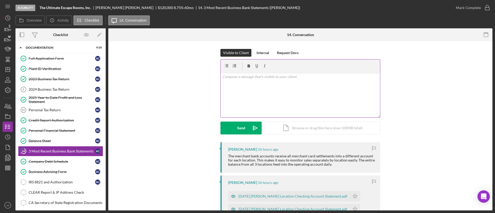
click at [265, 77] on p at bounding box center [300, 77] width 156 height 6
click at [246, 132] on button "Send Icon/icon-invite-send" at bounding box center [240, 128] width 41 height 13
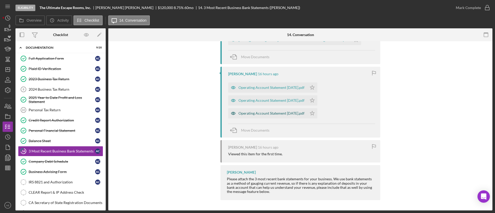
click at [228, 113] on icon "button" at bounding box center [233, 113] width 10 height 10
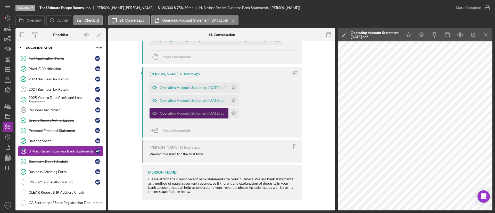
drag, startPoint x: 233, startPoint y: 117, endPoint x: 214, endPoint y: 116, distance: 18.6
click at [233, 117] on icon "Icon/Star" at bounding box center [233, 113] width 10 height 10
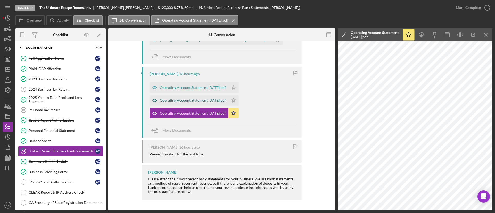
click at [154, 103] on icon "button" at bounding box center [154, 100] width 10 height 10
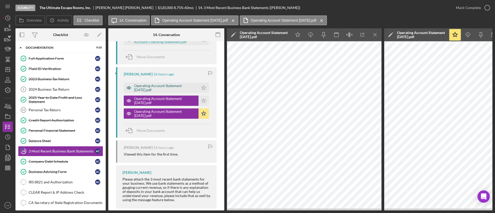
click at [129, 88] on icon "button" at bounding box center [129, 88] width 10 height 10
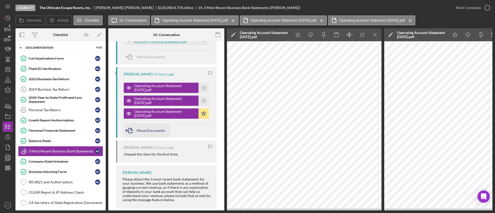
scroll to position [328, 0]
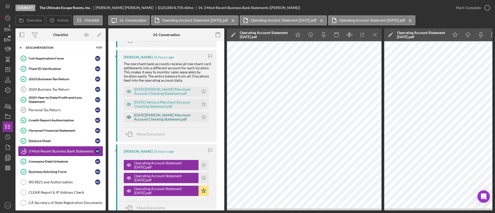
click at [128, 116] on icon "button" at bounding box center [129, 117] width 4 height 3
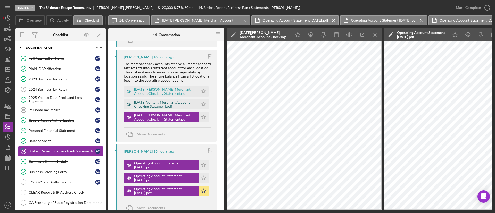
click at [127, 104] on icon "button" at bounding box center [129, 104] width 10 height 10
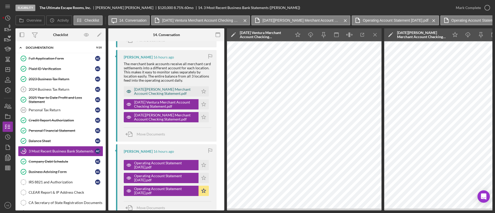
click at [127, 87] on icon "button" at bounding box center [129, 91] width 10 height 10
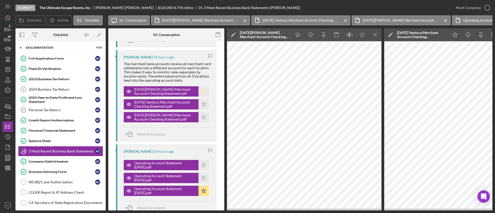
click at [203, 93] on polygon "button" at bounding box center [204, 91] width 4 height 4
click at [375, 37] on icon "Icon/Menu Close" at bounding box center [375, 35] width 12 height 12
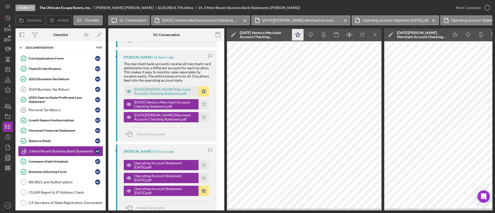
click at [297, 35] on icon "Icon/Star" at bounding box center [298, 35] width 12 height 12
click at [374, 36] on icon "Icon/Menu Close" at bounding box center [375, 35] width 12 height 12
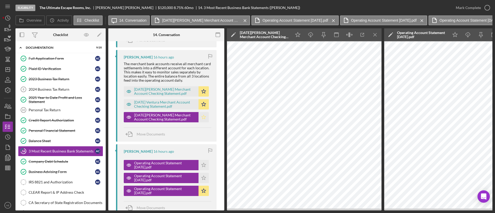
click at [199, 119] on icon "Icon/Star" at bounding box center [203, 117] width 10 height 10
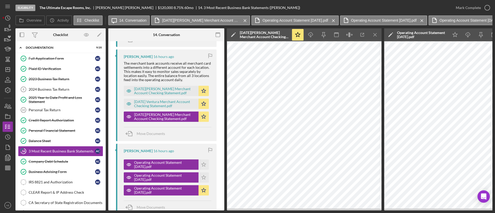
scroll to position [300, 0]
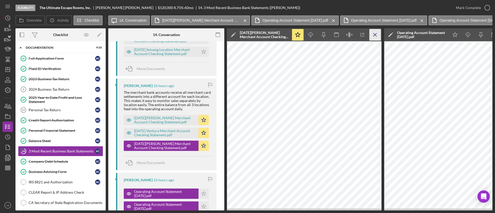
click at [375, 34] on icon "Icon/Menu Close" at bounding box center [375, 35] width 12 height 12
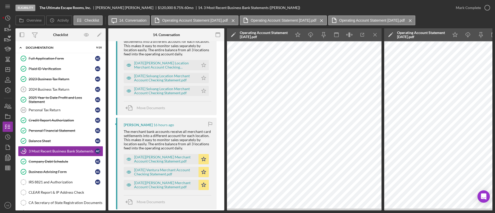
scroll to position [222, 0]
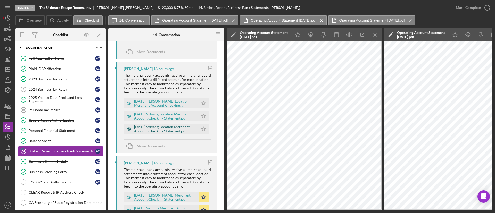
click at [130, 129] on icon "button" at bounding box center [129, 129] width 10 height 10
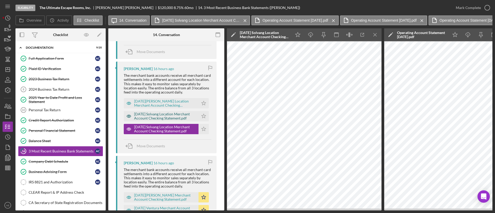
click at [128, 119] on icon "button" at bounding box center [129, 116] width 10 height 10
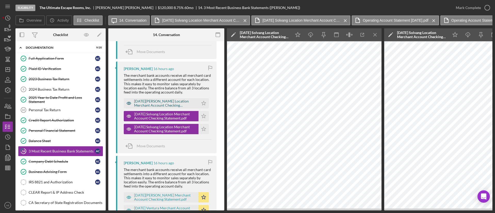
click at [131, 100] on icon "button" at bounding box center [129, 103] width 10 height 10
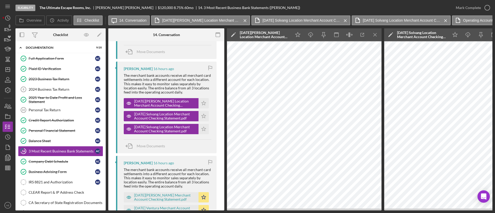
click at [121, 197] on div "Annette Cortez 16 hours ago The merchant bank accounts receive all merchant car…" at bounding box center [166, 202] width 101 height 92
click at [126, 197] on icon "button" at bounding box center [129, 197] width 10 height 10
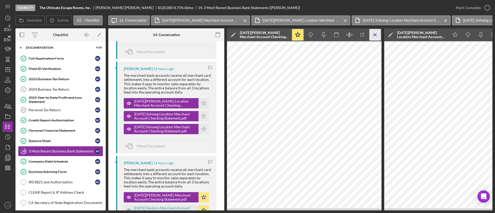
click at [373, 32] on icon "Icon/Menu Close" at bounding box center [375, 35] width 12 height 12
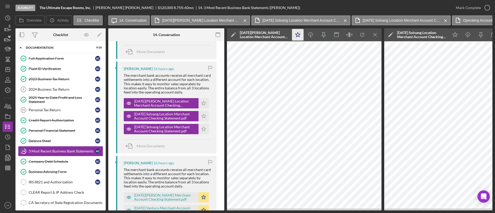
click at [296, 36] on icon "Icon/Star" at bounding box center [298, 35] width 12 height 12
click at [376, 37] on icon "Icon/Menu Close" at bounding box center [375, 35] width 12 height 12
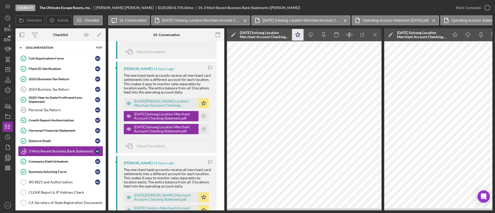
click at [295, 38] on icon "Icon/Star" at bounding box center [298, 35] width 12 height 12
click at [374, 36] on icon "Icon/Menu Close" at bounding box center [375, 35] width 12 height 12
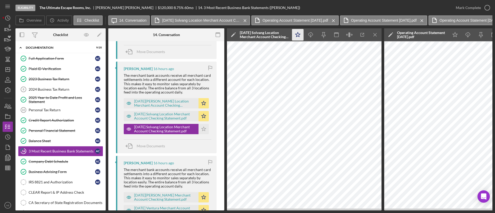
click at [303, 37] on icon "Icon/Star" at bounding box center [298, 35] width 12 height 12
click at [375, 36] on icon "Icon/Menu Close" at bounding box center [375, 35] width 12 height 12
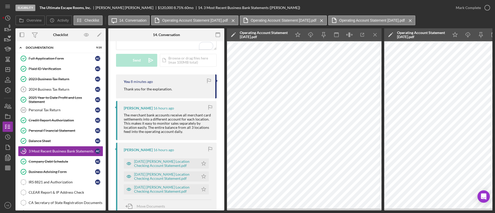
scroll to position [145, 0]
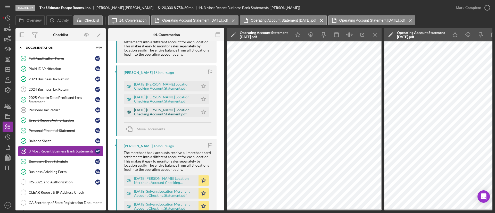
click at [129, 111] on icon "button" at bounding box center [129, 112] width 10 height 10
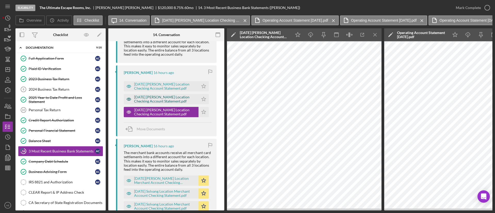
click at [129, 98] on icon "button" at bounding box center [129, 99] width 10 height 10
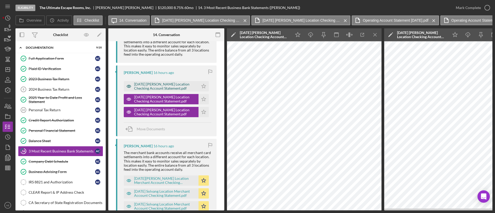
click at [129, 86] on icon "button" at bounding box center [128, 86] width 1 height 1
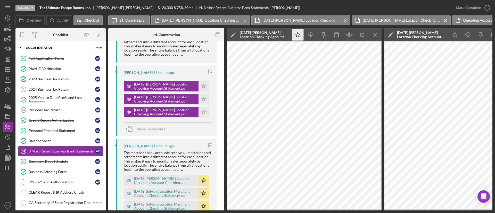
click at [301, 35] on icon "Icon/Star" at bounding box center [298, 35] width 12 height 12
click at [377, 35] on icon "Icon/Menu Close" at bounding box center [375, 35] width 12 height 12
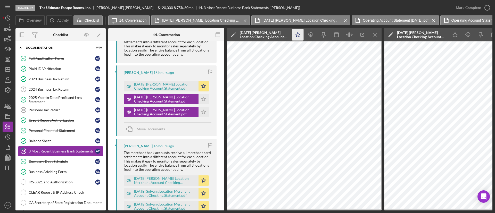
drag, startPoint x: 298, startPoint y: 35, endPoint x: 379, endPoint y: 41, distance: 81.6
click at [300, 34] on icon "Icon/Star" at bounding box center [298, 35] width 12 height 12
click at [378, 36] on icon "Icon/Menu Close" at bounding box center [375, 35] width 12 height 12
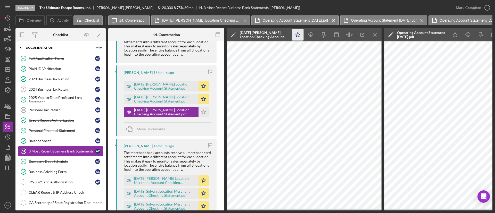
click at [299, 34] on polygon "button" at bounding box center [297, 34] width 5 height 5
click at [371, 34] on icon "Icon/Menu Close" at bounding box center [375, 35] width 12 height 12
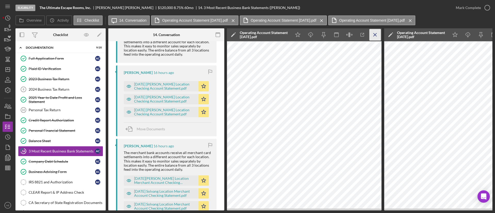
click at [375, 35] on line "button" at bounding box center [374, 34] width 3 height 3
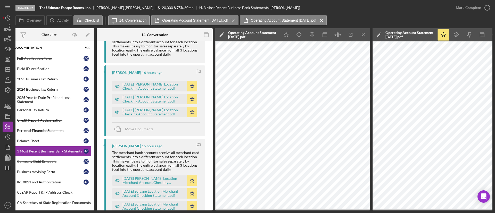
scroll to position [0, 0]
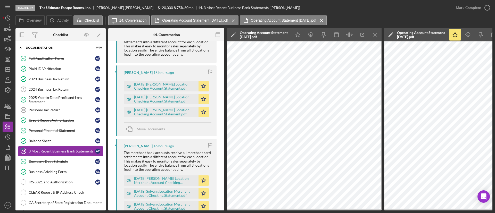
drag, startPoint x: 426, startPoint y: 210, endPoint x: 430, endPoint y: 209, distance: 4.3
click at [430, 209] on div "Overview Internal Workflow Stage Eligibility Icon/Dropdown Arrow Archive (can u…" at bounding box center [253, 119] width 477 height 182
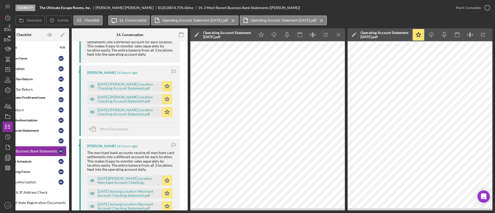
scroll to position [0, 37]
drag, startPoint x: 464, startPoint y: 211, endPoint x: 476, endPoint y: 211, distance: 12.1
click at [476, 211] on div "Eligibility The Ultimate Escape Rooms, Inc. Annette Cortez $120,000 $24,000 8.7…" at bounding box center [247, 106] width 495 height 213
click at [487, 210] on div "Eligibility The Ultimate Escape Rooms, Inc. Annette Cortez $120,000 $24,000 8.7…" at bounding box center [247, 106] width 495 height 213
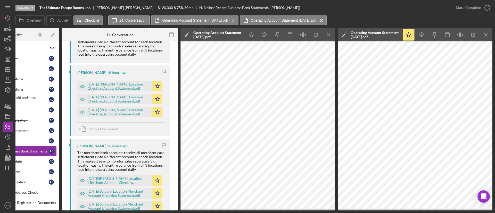
scroll to position [0, 43]
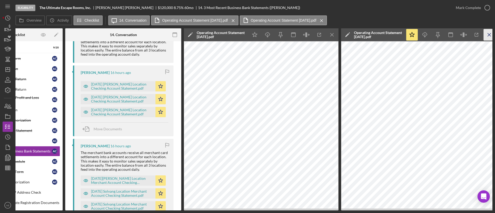
click at [488, 36] on line "button" at bounding box center [489, 34] width 3 height 3
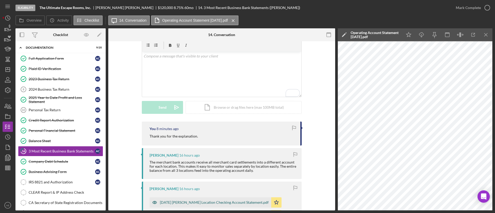
scroll to position [0, 0]
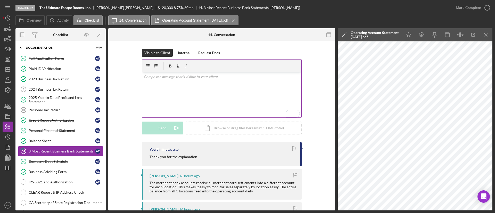
click at [198, 80] on div "v Color teal Color pink Remove color Add row above Add row below Add column bef…" at bounding box center [221, 94] width 159 height 45
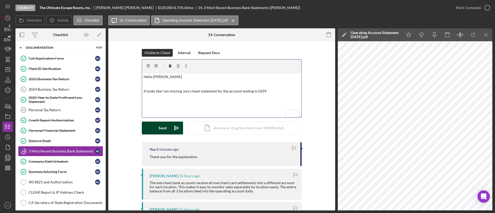
click at [167, 130] on button "Send Icon/icon-invite-send" at bounding box center [162, 128] width 41 height 13
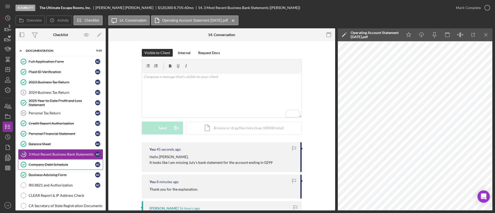
scroll to position [116, 0]
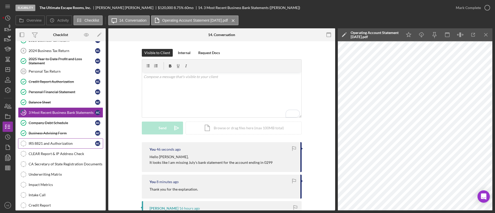
drag, startPoint x: 63, startPoint y: 145, endPoint x: 79, endPoint y: 144, distance: 15.8
click at [63, 145] on div "IRS 8821 and Authorization" at bounding box center [62, 144] width 66 height 4
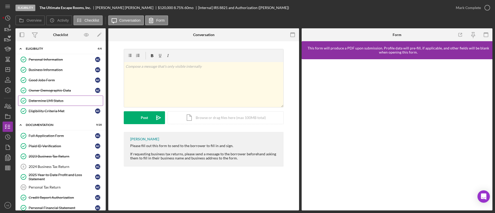
click at [59, 96] on link "Determine LMI Status Determine LMI Status" at bounding box center [60, 101] width 85 height 10
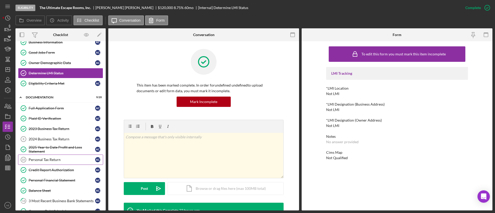
scroll to position [77, 0]
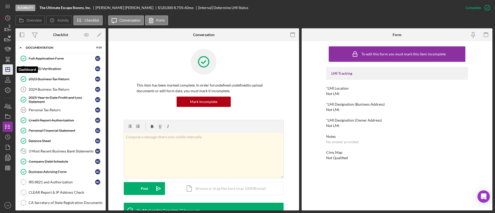
click at [9, 69] on icon "Icon/Dashboard" at bounding box center [7, 69] width 13 height 13
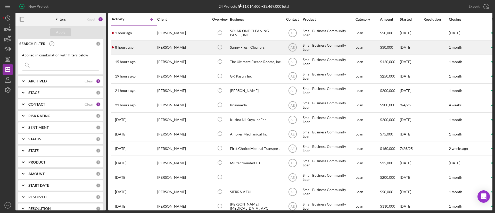
click at [187, 50] on div "[PERSON_NAME]" at bounding box center [183, 48] width 52 height 14
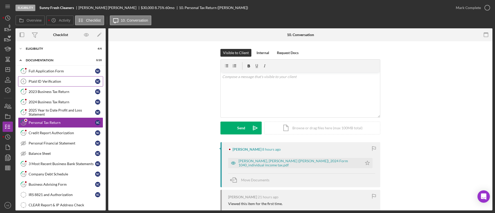
click at [68, 83] on div "Plaid ID Verification" at bounding box center [62, 81] width 66 height 4
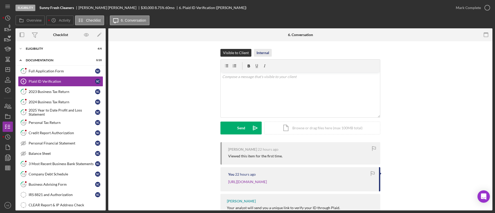
click at [256, 54] on div "Internal" at bounding box center [262, 53] width 13 height 8
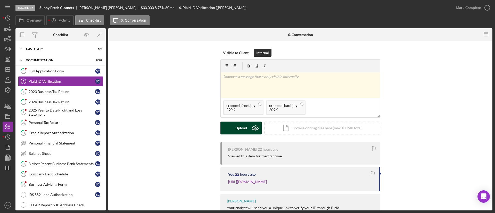
click at [236, 126] on div "Upload" at bounding box center [241, 128] width 12 height 13
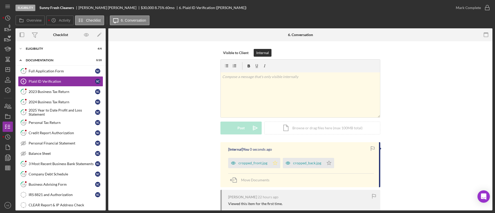
click at [273, 159] on icon "Icon/Star" at bounding box center [275, 163] width 10 height 10
click at [329, 165] on icon "Icon/Star" at bounding box center [329, 163] width 10 height 10
click at [464, 10] on div "Mark Complete" at bounding box center [468, 8] width 25 height 10
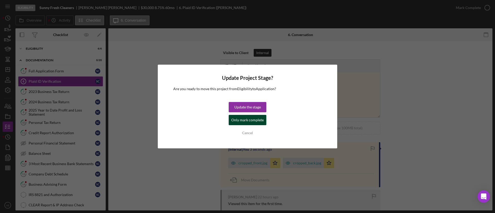
click at [252, 125] on div "Only mark complete" at bounding box center [247, 120] width 32 height 10
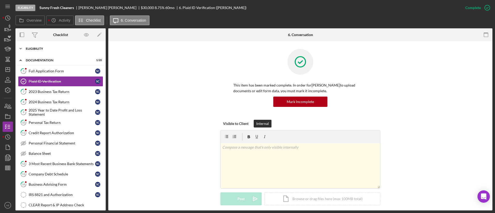
click at [47, 45] on div "Icon/Expander Eligibility 6 / 6" at bounding box center [60, 49] width 90 height 10
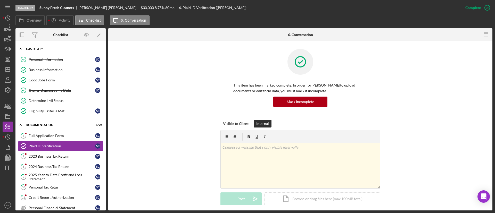
click at [47, 46] on div "Icon/Expander Eligibility 6 / 6" at bounding box center [60, 49] width 90 height 11
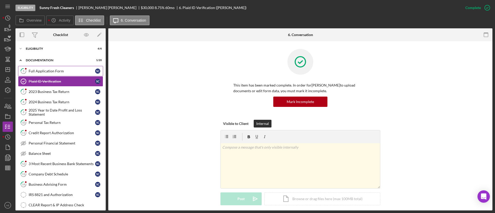
click at [52, 73] on div "Full Application Form" at bounding box center [62, 71] width 66 height 4
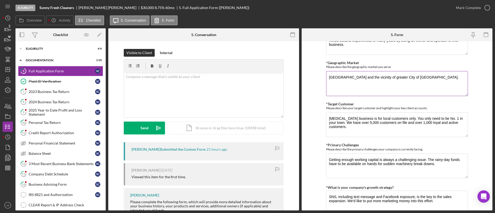
scroll to position [348, 0]
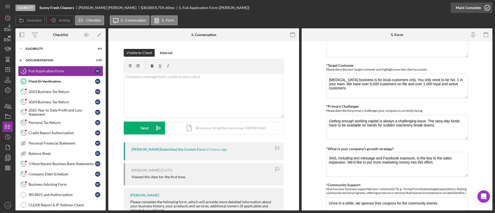
click at [471, 8] on div "Mark Complete" at bounding box center [468, 8] width 25 height 10
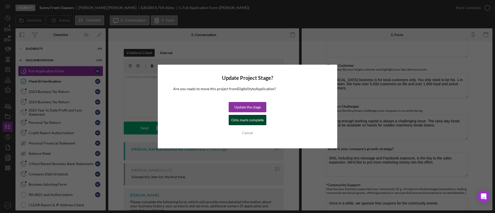
click at [265, 121] on div "Update the stage Only mark complete Cancel" at bounding box center [248, 120] width 38 height 36
click at [238, 120] on div "Only mark complete" at bounding box center [247, 120] width 32 height 10
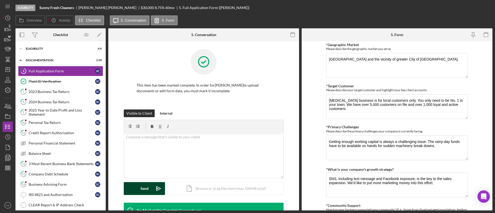
scroll to position [369, 0]
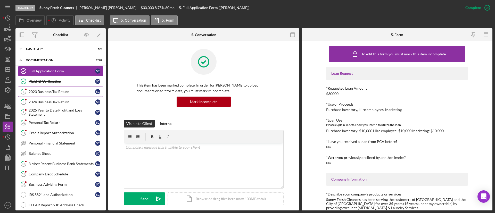
click at [71, 94] on link "7 2023 Business Tax Return S C" at bounding box center [60, 92] width 85 height 10
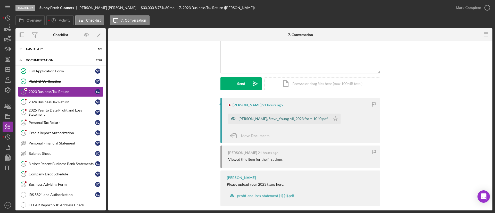
scroll to position [50, 0]
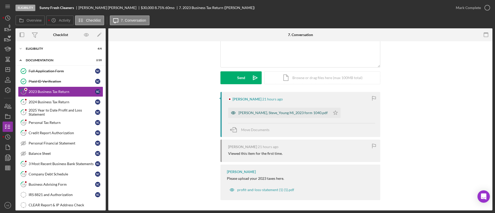
click at [237, 115] on icon "button" at bounding box center [233, 113] width 10 height 10
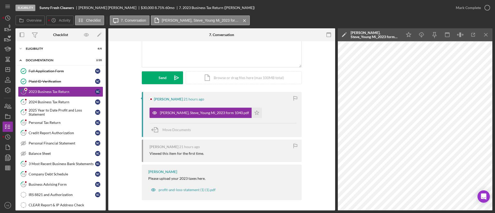
click at [325, 33] on icon "button" at bounding box center [329, 35] width 12 height 12
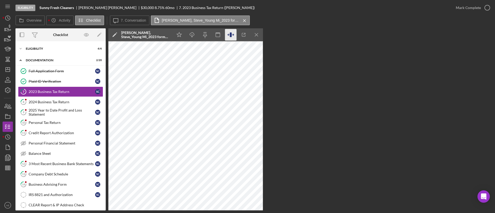
click at [233, 36] on icon "button" at bounding box center [231, 35] width 12 height 12
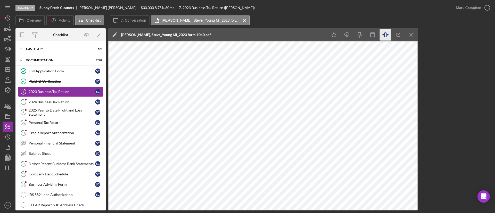
click at [457, 2] on div "Mark Complete" at bounding box center [472, 7] width 42 height 15
click at [457, 6] on div "Mark Complete" at bounding box center [468, 8] width 25 height 10
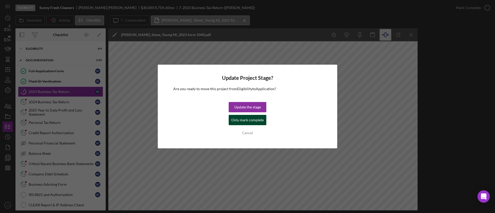
click at [242, 125] on div "Only mark complete" at bounding box center [247, 120] width 32 height 10
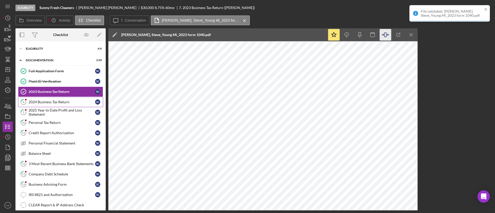
drag, startPoint x: 65, startPoint y: 103, endPoint x: 71, endPoint y: 101, distance: 7.0
click at [65, 103] on div "2024 Business Tax Return" at bounding box center [62, 102] width 66 height 4
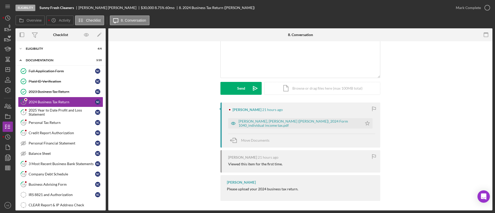
scroll to position [40, 0]
click at [231, 117] on div "Chung, Steve_YoungMi (Lee)_2024 Form 1040_individual income tax.pdf Icon/Star" at bounding box center [301, 121] width 147 height 13
click at [231, 120] on icon "button" at bounding box center [233, 123] width 10 height 10
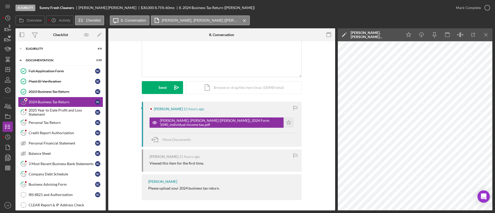
click at [330, 36] on icon "button" at bounding box center [329, 35] width 12 height 12
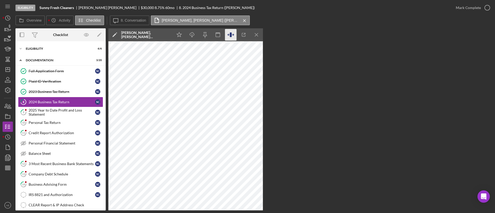
click at [232, 36] on icon "button" at bounding box center [231, 35] width 12 height 12
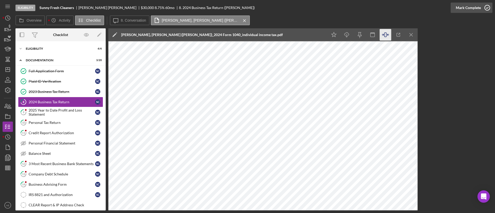
click at [460, 8] on div "Mark Complete" at bounding box center [468, 8] width 25 height 10
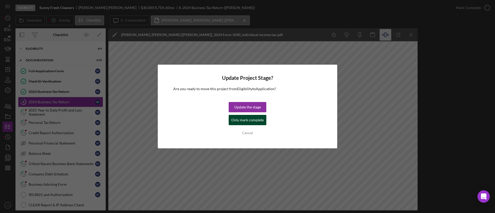
click at [251, 117] on div "Only mark complete" at bounding box center [247, 120] width 32 height 10
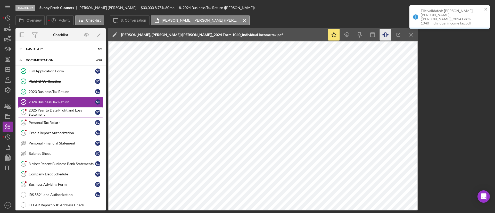
click at [38, 112] on div "2025 Year to Date Profit and Loss Statement" at bounding box center [62, 112] width 66 height 8
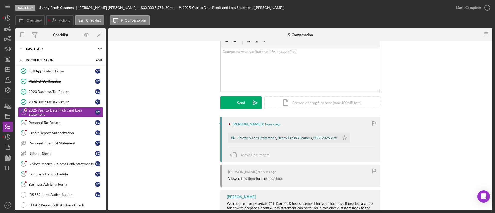
scroll to position [50, 0]
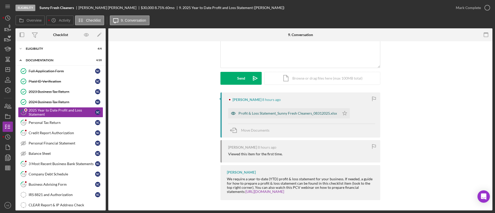
click at [235, 113] on icon "button" at bounding box center [233, 113] width 10 height 10
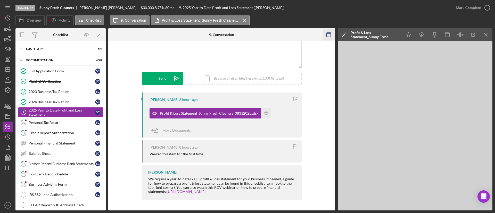
click at [323, 36] on icon "button" at bounding box center [329, 35] width 12 height 12
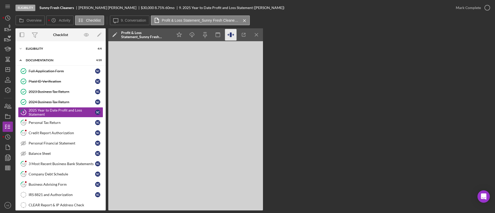
click at [235, 36] on icon "button" at bounding box center [231, 35] width 12 height 12
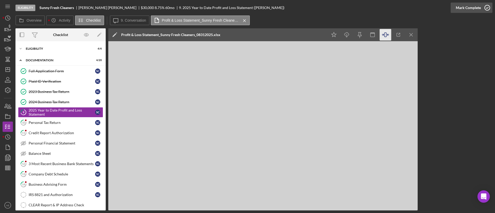
click at [463, 11] on div "Mark Complete" at bounding box center [468, 8] width 25 height 10
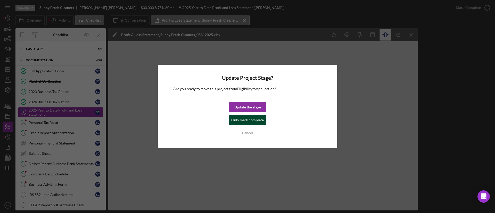
click at [261, 121] on div "Only mark complete" at bounding box center [247, 120] width 32 height 10
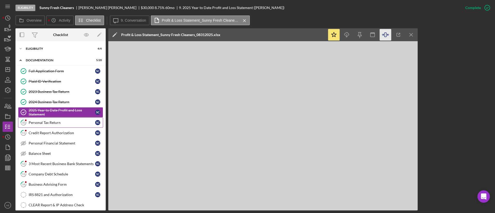
click at [76, 123] on div "Personal Tax Return" at bounding box center [62, 123] width 66 height 4
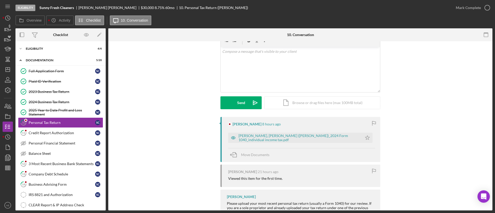
scroll to position [50, 0]
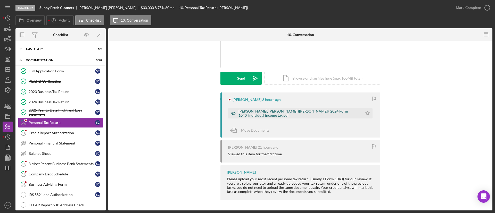
click at [232, 113] on icon "button" at bounding box center [233, 113] width 10 height 10
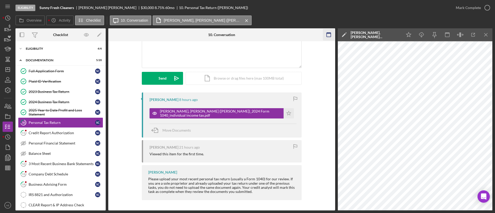
click at [327, 34] on icon "button" at bounding box center [329, 35] width 12 height 12
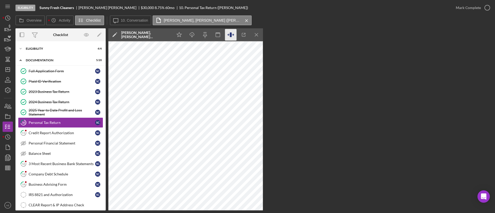
click at [231, 37] on icon "button" at bounding box center [231, 34] width 2 height 5
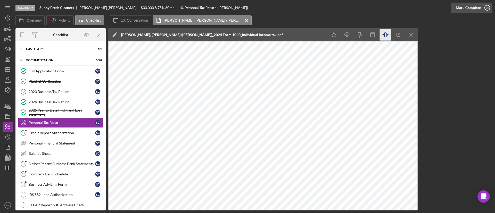
click at [463, 7] on div "Mark Complete" at bounding box center [468, 8] width 25 height 10
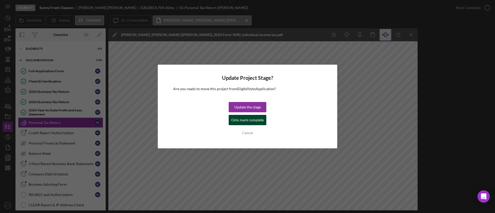
click at [243, 119] on div "Only mark complete" at bounding box center [247, 120] width 32 height 10
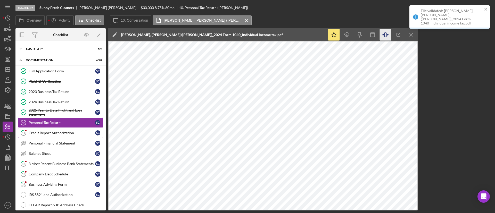
click at [82, 132] on div "Credit Report Authorization" at bounding box center [62, 133] width 66 height 4
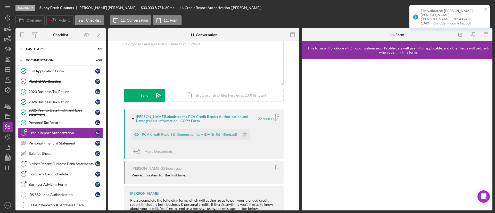
scroll to position [66, 0]
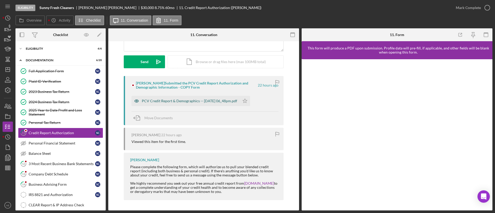
click at [135, 102] on icon "button" at bounding box center [137, 101] width 4 height 3
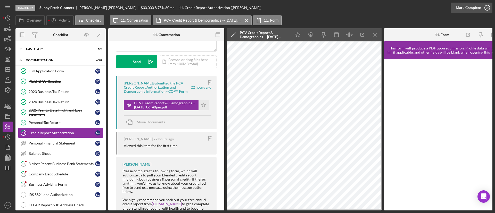
click at [472, 7] on div "Mark Complete" at bounding box center [468, 8] width 25 height 10
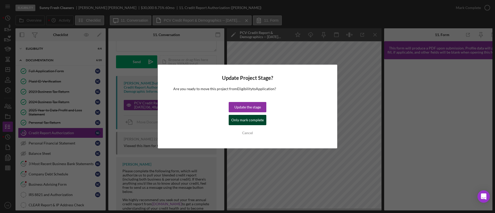
click at [250, 119] on div "Only mark complete" at bounding box center [247, 120] width 32 height 10
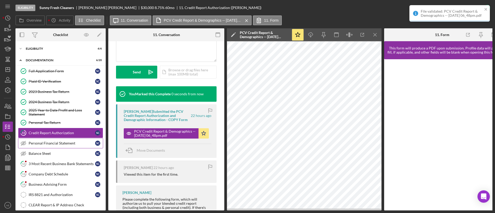
scroll to position [143, 0]
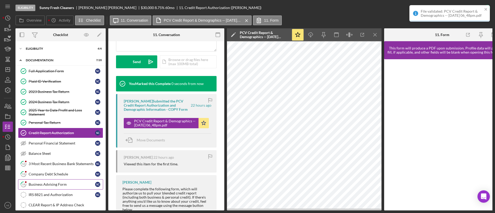
click at [68, 186] on div "Business Advising Form" at bounding box center [62, 184] width 66 height 4
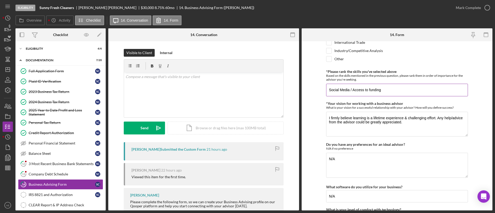
scroll to position [454, 0]
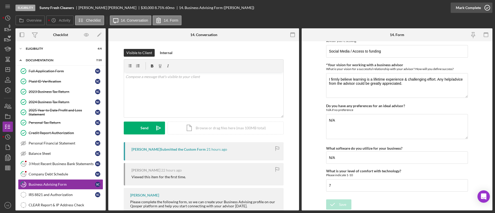
click at [473, 11] on div "Mark Complete" at bounding box center [468, 8] width 25 height 10
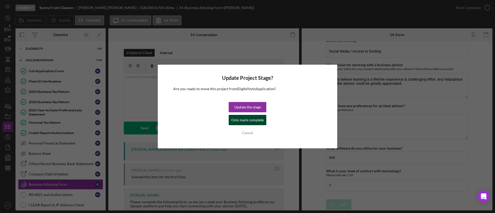
click at [253, 120] on div "Only mark complete" at bounding box center [247, 120] width 32 height 10
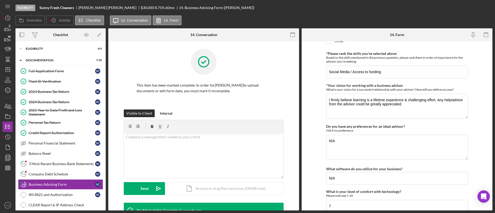
scroll to position [474, 0]
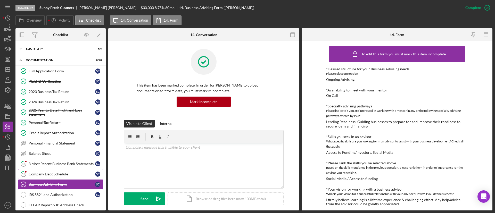
click at [66, 173] on div "Company Debt Schedule" at bounding box center [62, 174] width 66 height 4
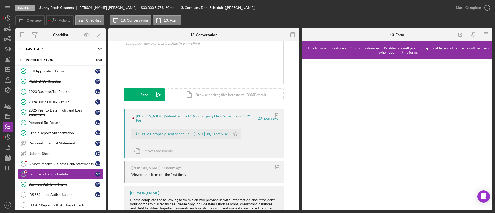
scroll to position [50, 0]
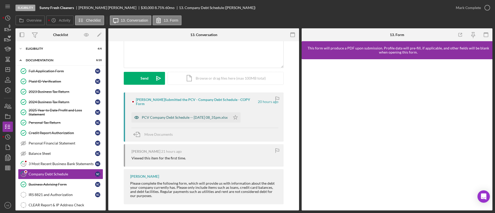
click at [138, 118] on icon "button" at bounding box center [136, 117] width 10 height 10
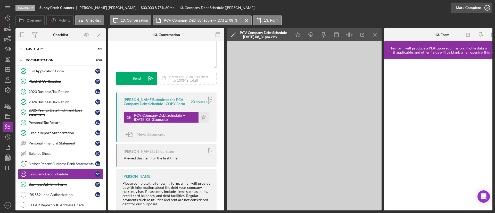
click at [465, 6] on div "Mark Complete" at bounding box center [468, 8] width 25 height 10
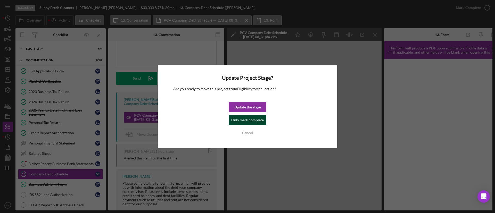
click at [247, 120] on div "Only mark complete" at bounding box center [247, 120] width 32 height 10
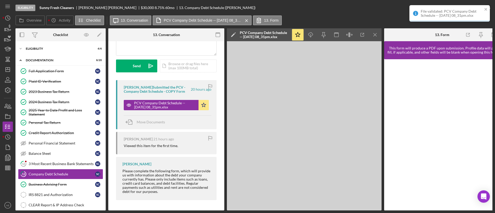
scroll to position [126, 0]
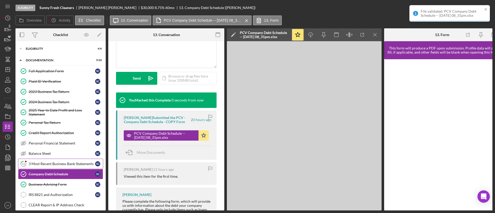
click at [50, 162] on div "3 Most Recent Business Bank Statements" at bounding box center [62, 164] width 66 height 4
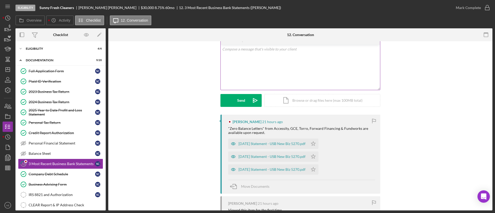
scroll to position [77, 0]
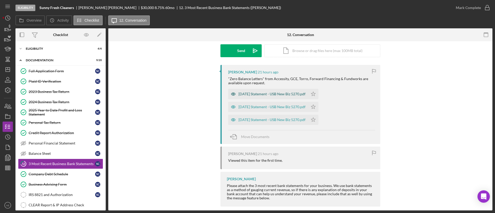
click at [232, 92] on icon "button" at bounding box center [233, 94] width 10 height 10
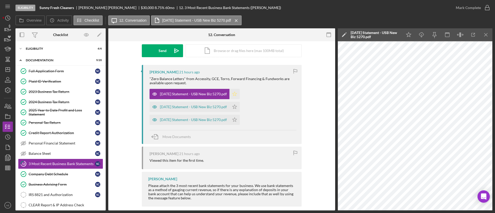
click at [240, 95] on icon "Icon/Star" at bounding box center [234, 94] width 10 height 10
click at [157, 107] on icon "button" at bounding box center [154, 107] width 10 height 10
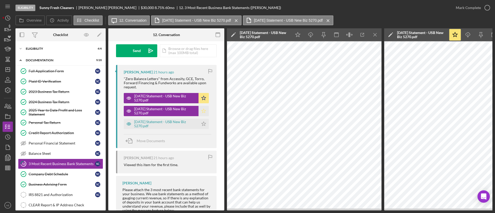
click at [200, 113] on icon "Icon/Star" at bounding box center [203, 111] width 10 height 10
click at [130, 123] on icon "button" at bounding box center [129, 124] width 4 height 3
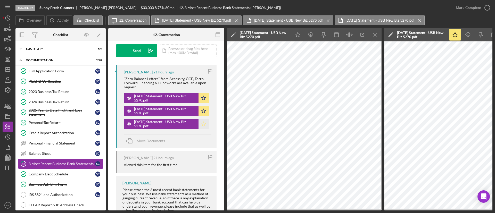
click at [204, 124] on icon "Icon/Star" at bounding box center [203, 124] width 10 height 10
click at [468, 8] on div "Mark Complete" at bounding box center [468, 8] width 25 height 10
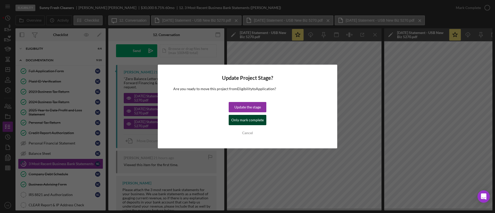
click at [233, 124] on div "Only mark complete" at bounding box center [247, 120] width 32 height 10
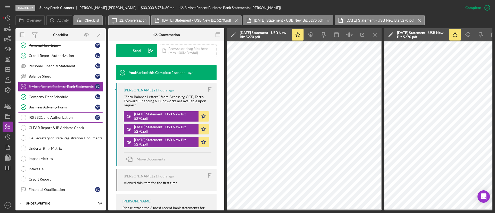
drag, startPoint x: 61, startPoint y: 114, endPoint x: 74, endPoint y: 114, distance: 13.4
click at [61, 114] on link "IRS 8821 and Authorization IRS 8821 and Authorization S C" at bounding box center [60, 117] width 85 height 10
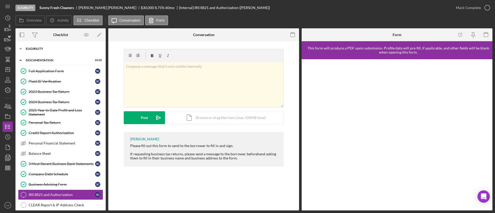
click at [46, 53] on div "Icon/Expander Eligibility 6 / 6" at bounding box center [60, 49] width 90 height 10
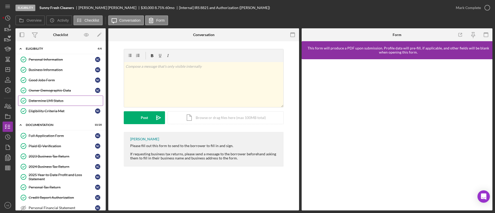
click at [52, 105] on link "Determine LMI Status Determine LMI Status" at bounding box center [60, 101] width 85 height 10
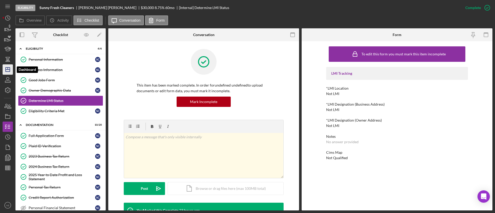
click at [10, 70] on icon "Icon/Dashboard" at bounding box center [7, 69] width 13 height 13
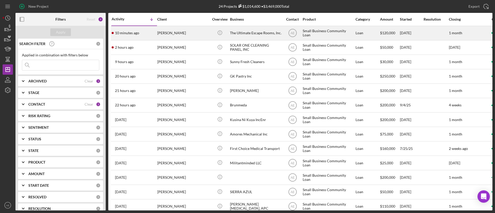
click at [148, 37] on div "10 minutes ago Annette Cortez" at bounding box center [134, 33] width 45 height 14
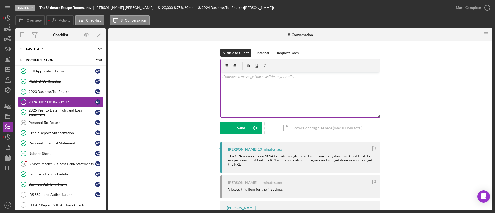
click at [271, 102] on div "v Color teal Color pink Remove color Add row above Add row below Add column bef…" at bounding box center [300, 94] width 159 height 45
click at [236, 127] on button "Send Icon/icon-invite-send" at bounding box center [240, 128] width 41 height 13
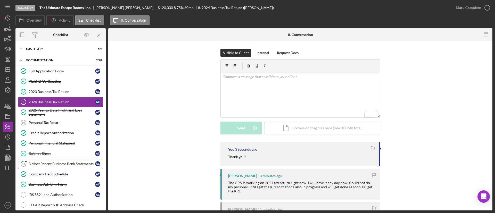
click at [43, 162] on div "3 Most Recent Business Bank Statements" at bounding box center [62, 164] width 66 height 4
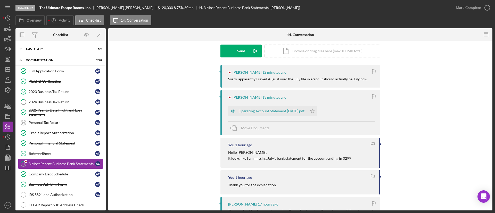
scroll to position [77, 0]
click at [234, 112] on icon "button" at bounding box center [233, 111] width 4 height 3
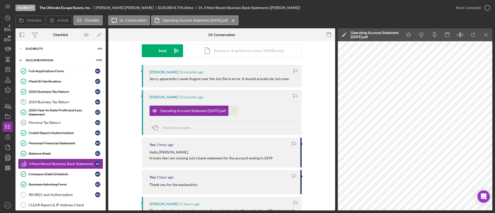
click at [239, 107] on icon "Icon/Star" at bounding box center [233, 111] width 10 height 10
click at [473, 7] on div "Mark Complete" at bounding box center [468, 8] width 25 height 10
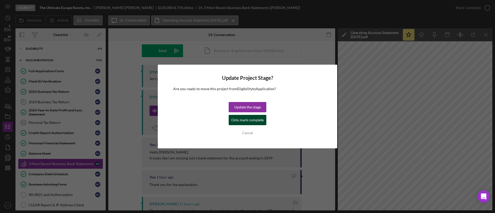
click at [256, 119] on div "Only mark complete" at bounding box center [247, 120] width 32 height 10
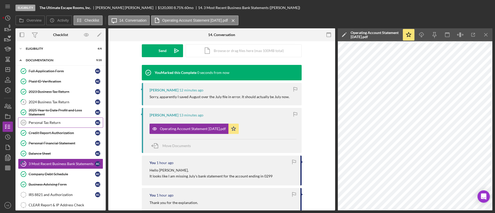
scroll to position [148, 0]
drag, startPoint x: 10, startPoint y: 67, endPoint x: 15, endPoint y: 69, distance: 5.2
click at [10, 67] on icon "Icon/Dashboard" at bounding box center [7, 69] width 13 height 13
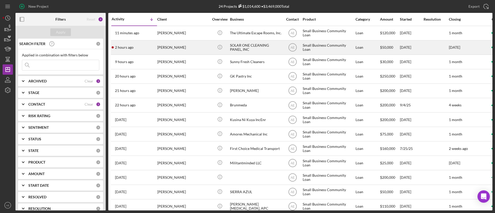
click at [179, 52] on div "DARRYL BLACKWELL" at bounding box center [183, 48] width 52 height 14
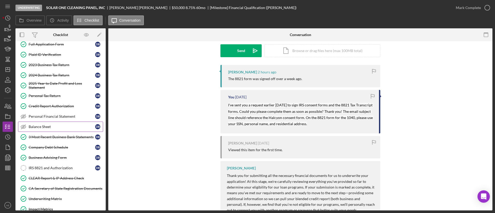
scroll to position [39, 0]
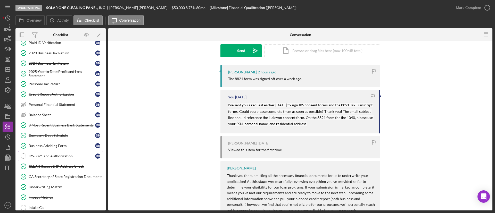
click at [60, 154] on div "IRS 8821 and Authorization" at bounding box center [62, 156] width 66 height 4
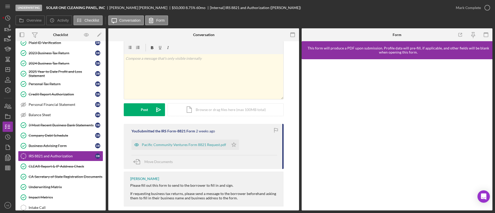
scroll to position [14, 0]
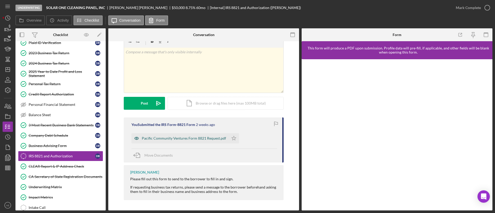
click at [137, 137] on icon "button" at bounding box center [136, 138] width 10 height 10
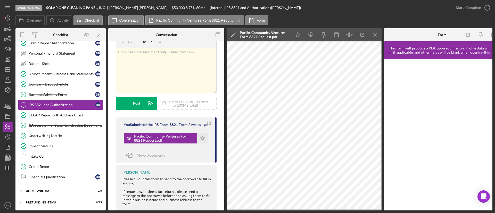
click at [49, 175] on div "Financial Qualification" at bounding box center [62, 177] width 66 height 4
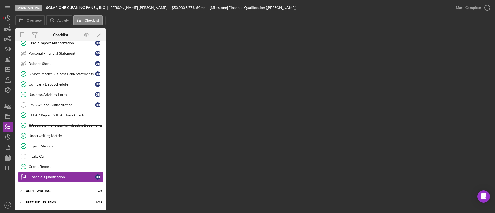
scroll to position [90, 0]
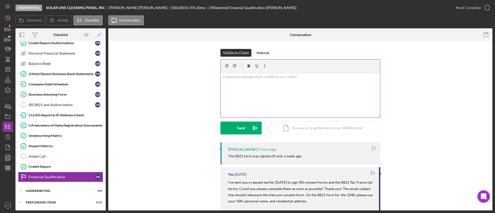
click at [254, 87] on div "v Color teal Color pink Remove color Add row above Add row below Add column bef…" at bounding box center [300, 94] width 159 height 45
drag, startPoint x: 333, startPoint y: 76, endPoint x: 190, endPoint y: 73, distance: 142.8
click at [190, 73] on div "Visible to Client Internal v Color teal Color pink Remove color Add row above A…" at bounding box center [300, 95] width 369 height 93
copy p "I sent 2 8821 forms (one for the 1040s and another for the 1120-s)"
click at [267, 110] on div "v Color teal Color pink Remove color Add row above Add row below Add column bef…" at bounding box center [300, 94] width 159 height 45
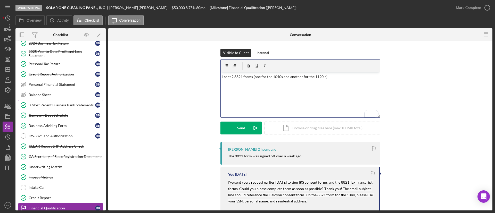
scroll to position [51, 0]
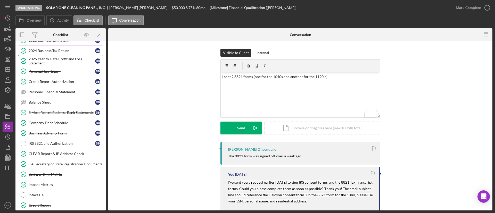
click at [51, 53] on link "2024 Business Tax Return 2024 Business Tax Return D B" at bounding box center [60, 51] width 85 height 10
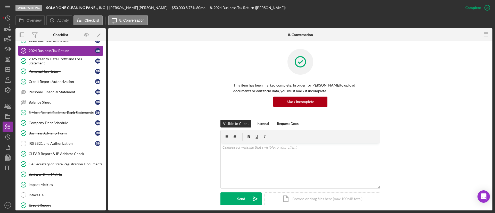
scroll to position [129, 0]
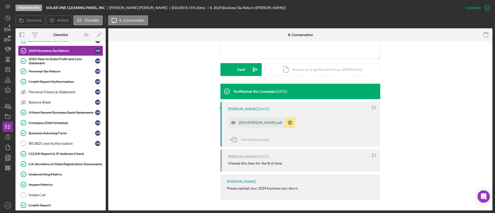
click at [233, 120] on icon "button" at bounding box center [233, 123] width 10 height 10
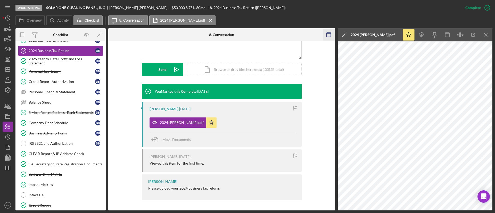
click at [331, 31] on icon "button" at bounding box center [329, 35] width 12 height 12
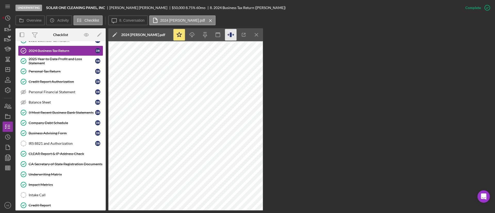
click at [234, 34] on icon "button" at bounding box center [231, 35] width 12 height 12
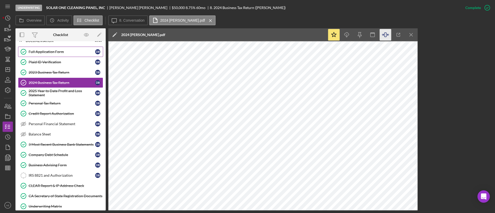
scroll to position [0, 0]
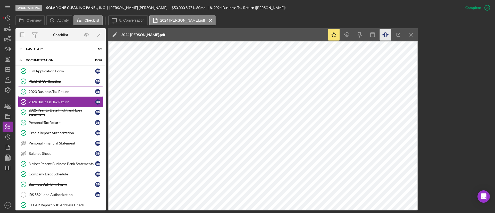
click at [61, 88] on link "2023 Business Tax Return 2023 Business Tax Return D B" at bounding box center [60, 92] width 85 height 10
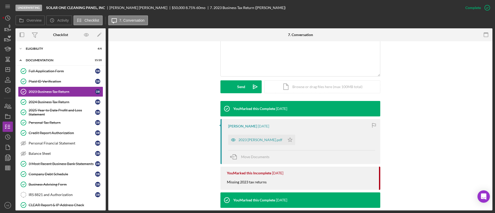
scroll to position [231, 0]
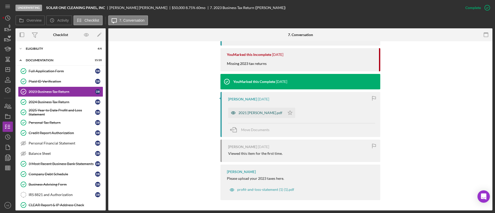
click at [229, 110] on icon "button" at bounding box center [233, 113] width 10 height 10
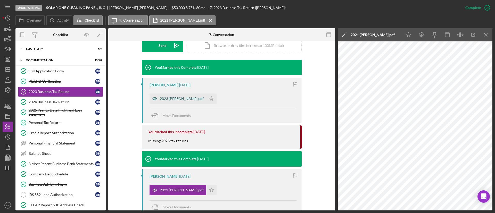
click at [153, 100] on icon "button" at bounding box center [154, 99] width 10 height 10
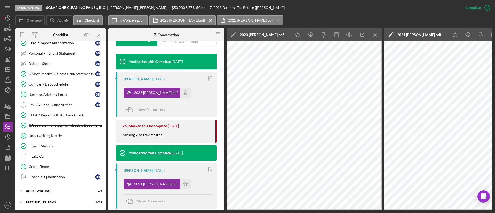
scroll to position [92, 0]
click at [49, 103] on div "IRS 8821 and Authorization" at bounding box center [62, 105] width 66 height 4
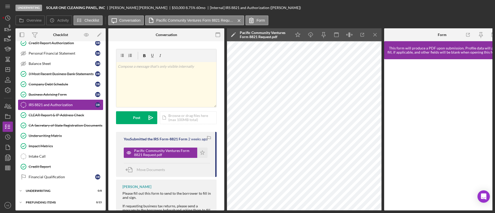
scroll to position [92, 0]
click at [53, 175] on div "Financial Qualification" at bounding box center [62, 177] width 66 height 4
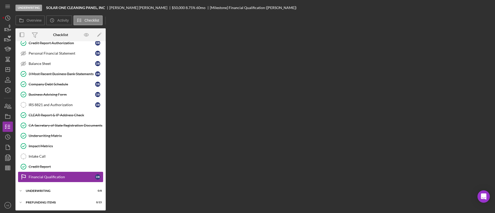
scroll to position [90, 0]
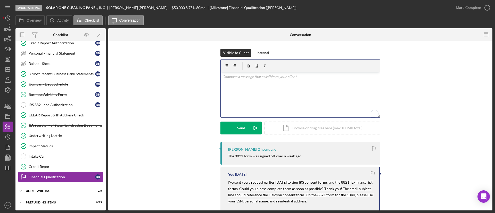
click at [238, 102] on div "v Color teal Color pink Remove color Add row above Add row below Add column bef…" at bounding box center [300, 94] width 159 height 45
click at [242, 127] on div "Send" at bounding box center [241, 128] width 8 height 13
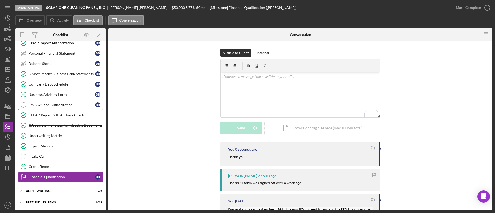
click at [53, 105] on div "IRS 8821 and Authorization" at bounding box center [62, 105] width 66 height 4
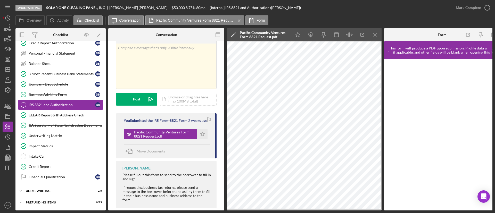
scroll to position [28, 0]
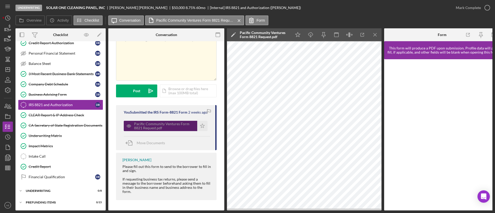
click at [172, 127] on div "Pacific Community Ventures Form 8821 Request.pdf" at bounding box center [164, 126] width 61 height 8
click at [311, 36] on line "button" at bounding box center [311, 35] width 0 height 3
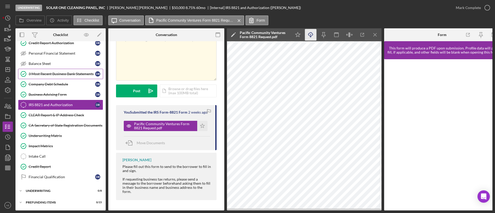
scroll to position [0, 0]
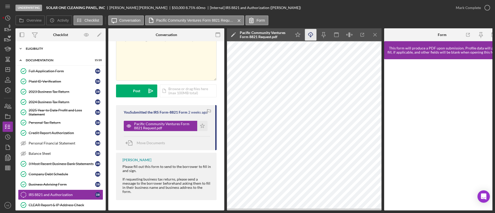
click at [60, 50] on div "Eligibility" at bounding box center [62, 48] width 73 height 3
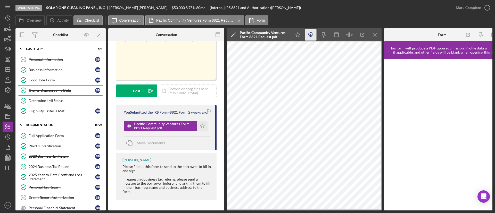
click at [64, 88] on div "Owner Demographic Data" at bounding box center [62, 90] width 66 height 4
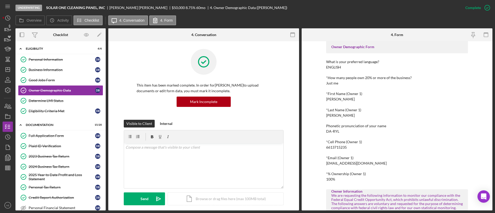
scroll to position [39, 0]
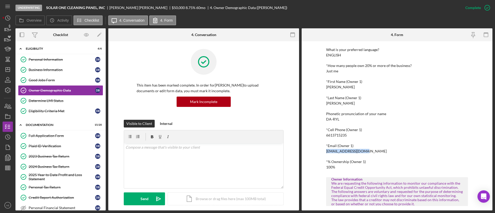
drag, startPoint x: 326, startPoint y: 153, endPoint x: 369, endPoint y: 151, distance: 43.4
click at [369, 151] on div "*Email (Owner 1) solaronecp@gmail.com" at bounding box center [397, 149] width 142 height 10
copy div "solaronecp@gmail.com"
drag, startPoint x: 38, startPoint y: 59, endPoint x: 66, endPoint y: 62, distance: 27.8
click at [38, 59] on div "Personal Information" at bounding box center [62, 59] width 66 height 4
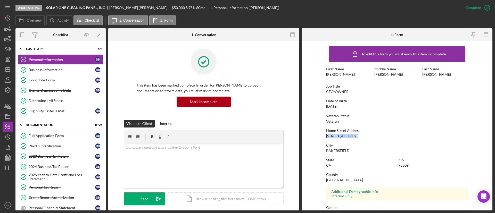
drag, startPoint x: 324, startPoint y: 136, endPoint x: 355, endPoint y: 137, distance: 31.2
click at [355, 137] on form "To edit this form you must mark this item incomplete First Name DARRYL Middle N…" at bounding box center [397, 125] width 191 height 169
copy div "3404 PARSLEY LN"
drag, startPoint x: 324, startPoint y: 151, endPoint x: 364, endPoint y: 151, distance: 40.5
click at [364, 151] on form "To edit this form you must mark this item incomplete First Name DARRYL Middle N…" at bounding box center [397, 125] width 191 height 169
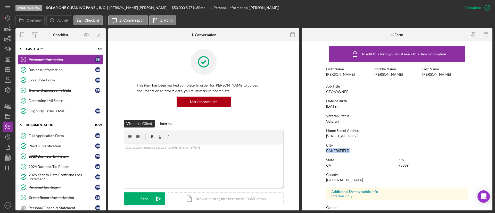
copy div "BAKERSFIELD"
drag, startPoint x: 395, startPoint y: 167, endPoint x: 411, endPoint y: 166, distance: 16.2
click at [411, 166] on div "State CA Zip 93309" at bounding box center [397, 165] width 142 height 15
click at [411, 166] on div "Zip 93309" at bounding box center [433, 163] width 70 height 10
drag, startPoint x: 398, startPoint y: 166, endPoint x: 411, endPoint y: 166, distance: 13.4
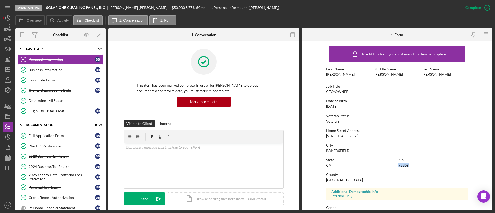
click at [411, 166] on div "Zip 93309" at bounding box center [433, 163] width 70 height 10
copy div "93309"
click at [5, 73] on icon "Icon/Dashboard" at bounding box center [7, 69] width 13 height 13
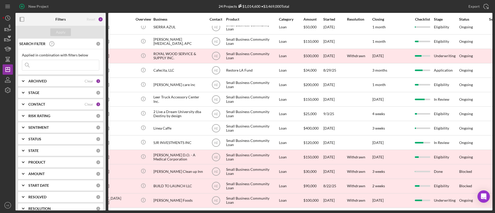
scroll to position [171, 0]
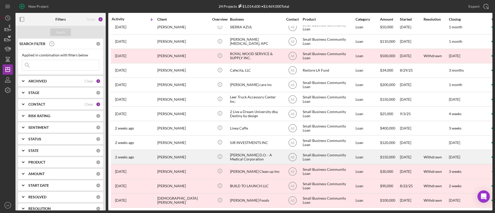
click at [164, 150] on div "[PERSON_NAME]" at bounding box center [183, 157] width 52 height 14
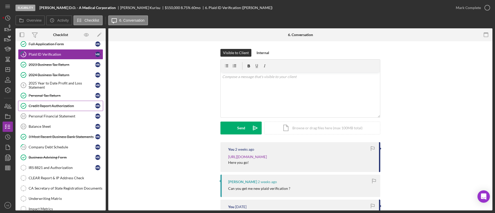
scroll to position [39, 0]
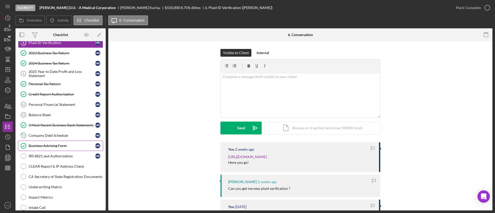
click at [55, 144] on div "Business Advising Form" at bounding box center [62, 146] width 66 height 4
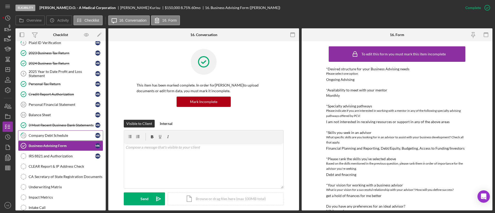
click at [54, 138] on link "15 Company Debt Schedule M K" at bounding box center [60, 135] width 85 height 10
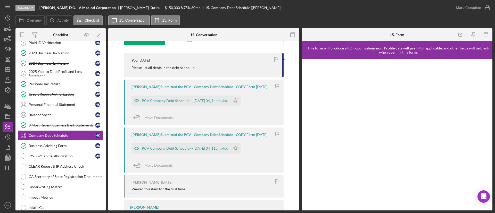
scroll to position [77, 0]
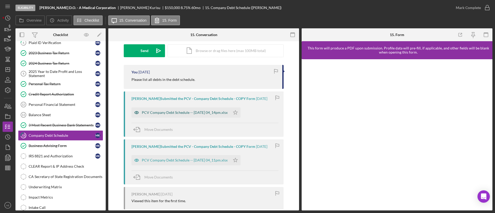
click at [140, 110] on icon "button" at bounding box center [136, 112] width 10 height 10
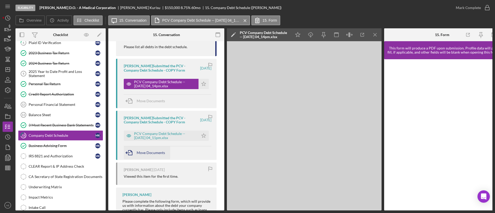
scroll to position [142, 0]
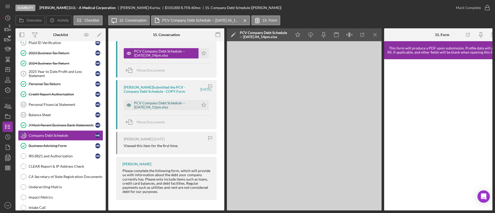
click at [131, 101] on icon "button" at bounding box center [129, 105] width 10 height 10
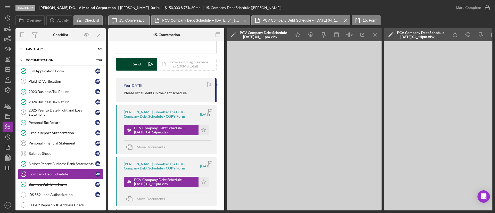
scroll to position [0, 0]
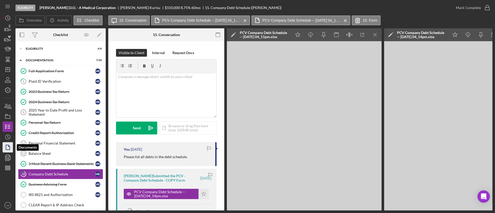
click at [11, 142] on icon "button" at bounding box center [7, 147] width 13 height 13
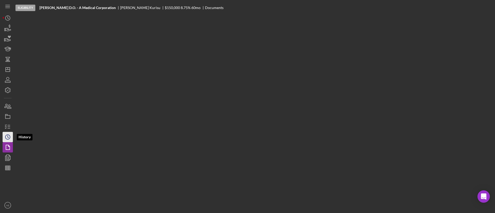
click at [9, 135] on circle "button" at bounding box center [7, 137] width 5 height 5
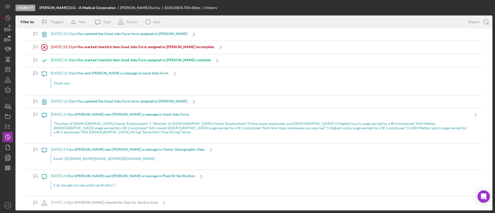
scroll to position [155, 0]
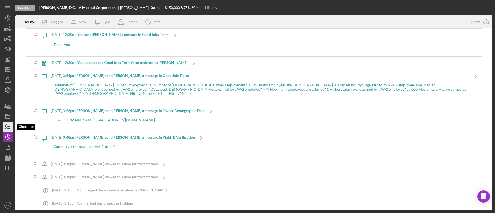
click at [9, 128] on line "button" at bounding box center [9, 128] width 2 height 0
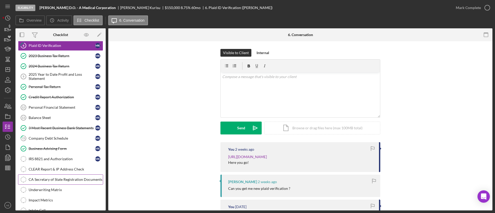
scroll to position [77, 0]
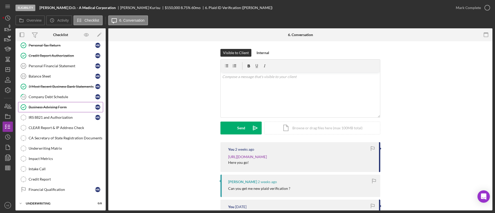
click at [51, 109] on div "Business Advising Form" at bounding box center [62, 107] width 66 height 4
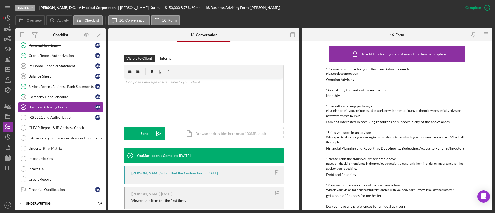
scroll to position [141, 0]
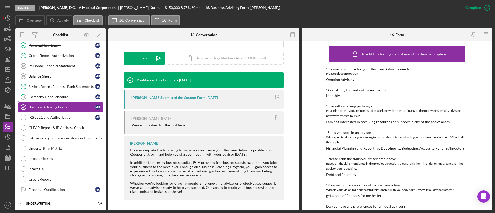
click at [62, 100] on link "15 Company Debt Schedule M K" at bounding box center [60, 97] width 85 height 10
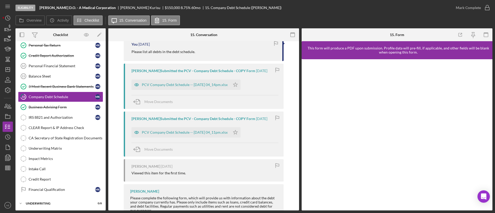
scroll to position [116, 0]
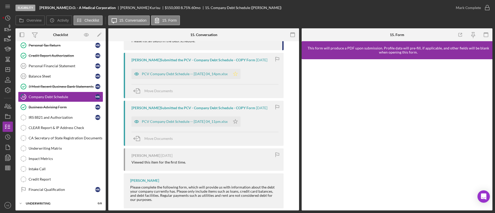
click at [239, 77] on icon "Icon/Star" at bounding box center [235, 74] width 10 height 10
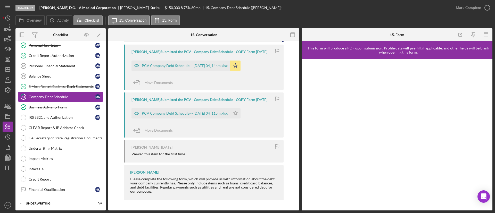
scroll to position [0, 0]
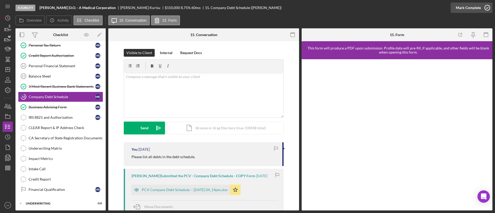
click at [459, 7] on div "Mark Complete" at bounding box center [468, 8] width 25 height 10
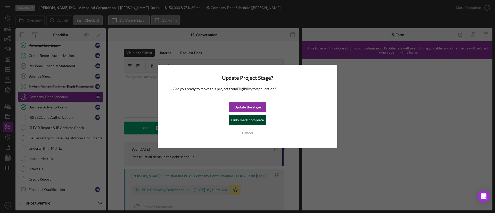
click at [259, 123] on div "Only mark complete" at bounding box center [247, 120] width 32 height 10
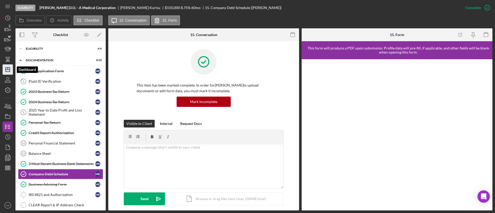
click at [9, 68] on polygon "button" at bounding box center [8, 70] width 4 height 4
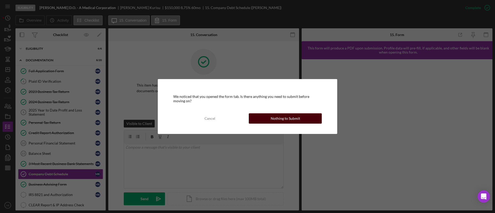
click at [261, 113] on button "Nothing to Submit" at bounding box center [285, 118] width 73 height 10
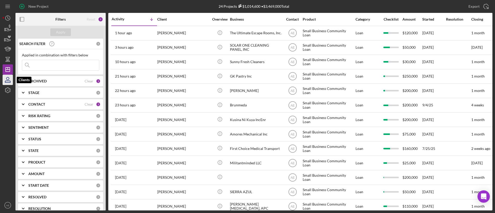
click at [11, 78] on icon "button" at bounding box center [7, 79] width 13 height 13
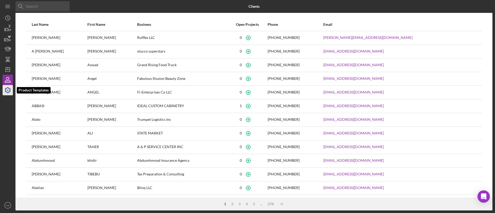
click at [9, 87] on icon "button" at bounding box center [7, 90] width 13 height 13
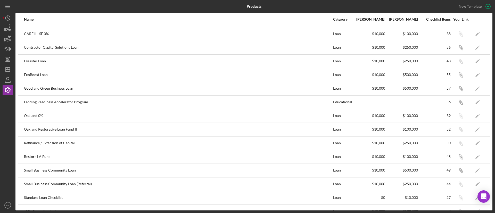
scroll to position [37, 0]
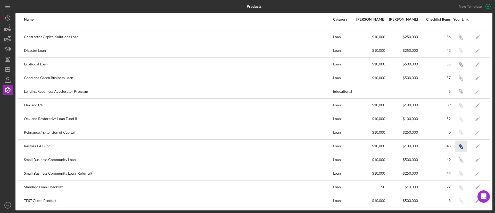
click at [456, 147] on icon "Icon/Link" at bounding box center [461, 146] width 12 height 12
click at [460, 147] on icon "button" at bounding box center [461, 147] width 3 height 3
click at [10, 65] on icon "Icon/Dashboard" at bounding box center [7, 69] width 13 height 13
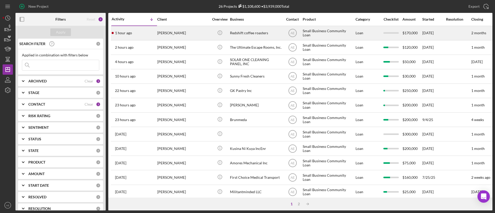
click at [184, 35] on div "Elizaveta Yakovleva" at bounding box center [183, 33] width 52 height 14
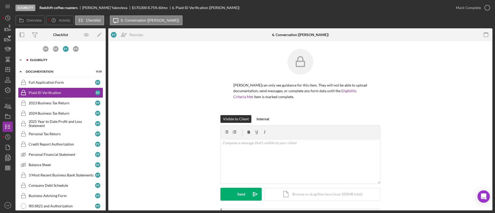
click at [70, 60] on div "Eligibility" at bounding box center [64, 60] width 69 height 3
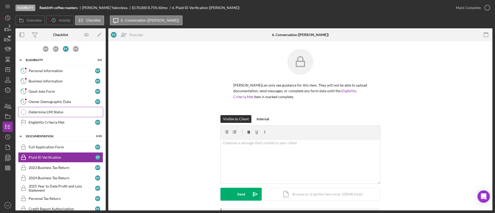
click at [58, 110] on div "Determine LMI Status" at bounding box center [66, 112] width 74 height 4
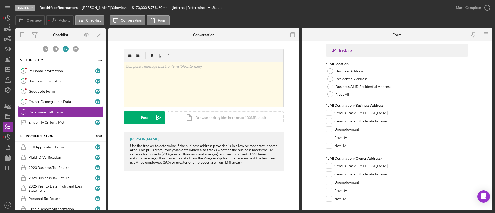
click at [68, 97] on link "4 Owner Demographic Data E Y" at bounding box center [60, 102] width 85 height 10
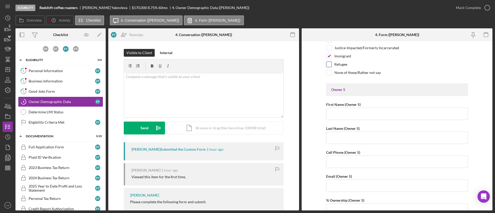
scroll to position [1701, 0]
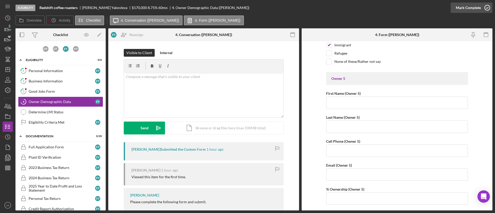
click at [463, 7] on div "Mark Complete" at bounding box center [468, 8] width 25 height 10
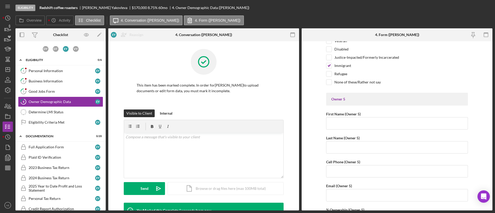
scroll to position [1722, 0]
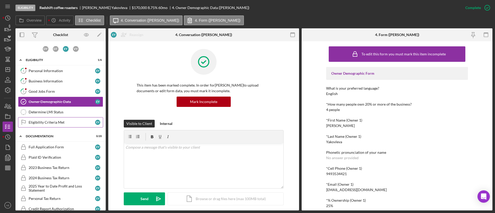
drag, startPoint x: 66, startPoint y: 120, endPoint x: 70, endPoint y: 119, distance: 3.8
click at [66, 120] on div "Eligibility Criteria Met" at bounding box center [62, 122] width 66 height 4
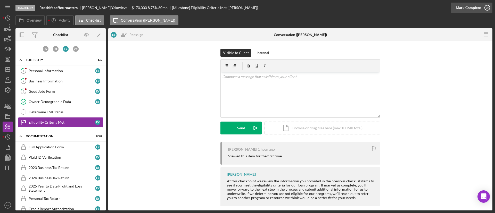
click at [460, 8] on div "Mark Complete" at bounding box center [468, 8] width 25 height 10
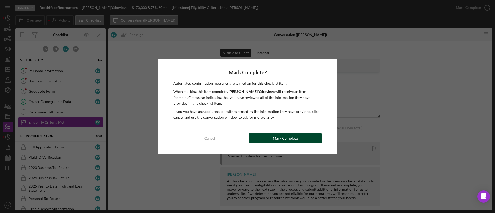
click at [269, 138] on button "Mark Complete" at bounding box center [285, 138] width 73 height 10
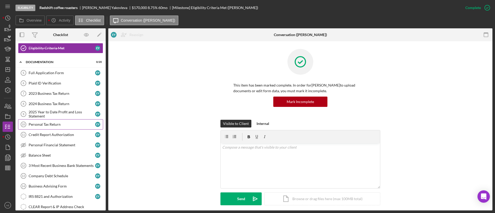
scroll to position [77, 0]
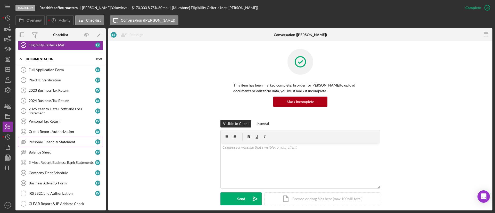
drag, startPoint x: 57, startPoint y: 142, endPoint x: 82, endPoint y: 104, distance: 44.9
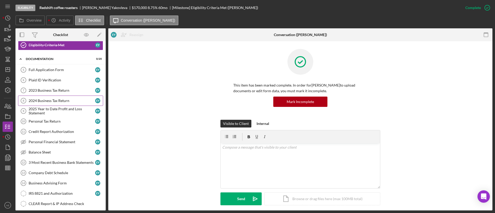
click at [57, 141] on div "Personal Financial Statement" at bounding box center [62, 142] width 66 height 4
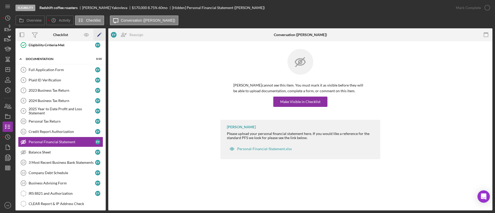
click at [99, 32] on icon "Icon/Edit" at bounding box center [100, 35] width 12 height 12
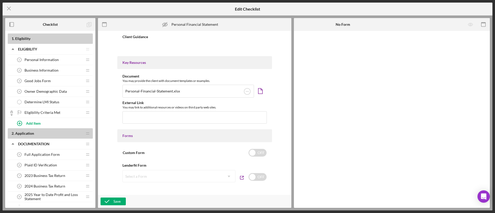
type textarea "<div>Please upload your personal financial statement here. If you would like a …"
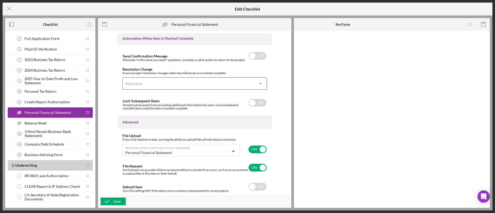
scroll to position [317, 0]
click at [252, 190] on div "Default Item Turn this setting OFF if this item is not a common requirement for…" at bounding box center [194, 186] width 144 height 12
checkbox input "true"
click at [118, 201] on div "Save" at bounding box center [116, 202] width 7 height 8
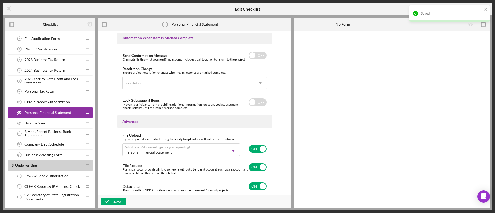
click at [52, 124] on div "Balance Sheet Balance Sheet" at bounding box center [48, 123] width 68 height 10
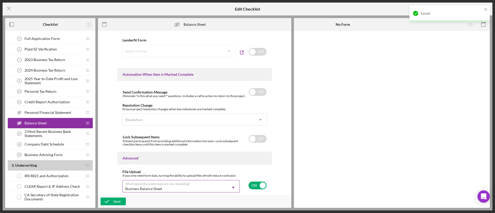
scroll to position [319, 0]
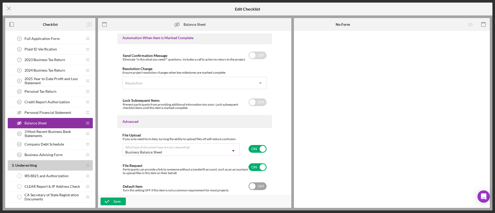
click at [255, 189] on input "checkbox" at bounding box center [257, 186] width 18 height 8
checkbox input "true"
click at [120, 201] on div "Save" at bounding box center [116, 202] width 7 height 8
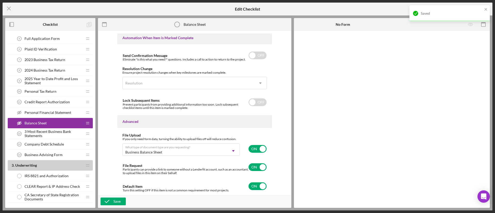
click at [484, 9] on div "Saved" at bounding box center [449, 13] width 80 height 16
click at [10, 7] on icon "Icon/Menu Close" at bounding box center [9, 8] width 13 height 13
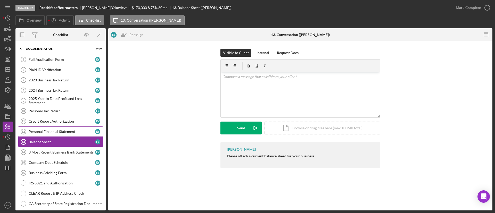
scroll to position [1, 0]
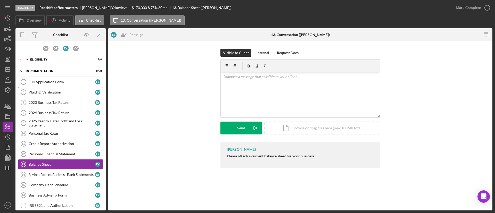
click at [55, 93] on div "Plaid ID Verification" at bounding box center [62, 92] width 66 height 4
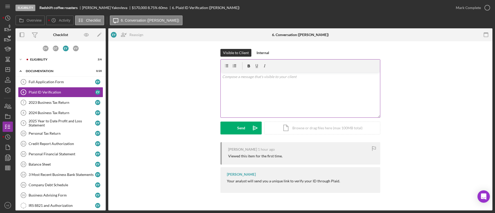
click at [262, 89] on div "v Color teal Color pink Remove color Add row above Add row below Add column bef…" at bounding box center [300, 94] width 159 height 45
click at [243, 131] on div "Send" at bounding box center [241, 128] width 8 height 13
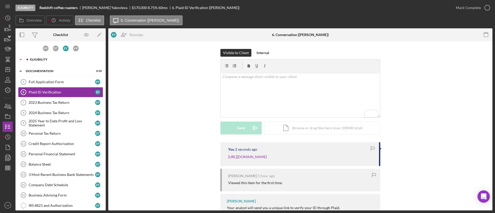
click at [45, 62] on div "Icon/Expander Eligibility 2 / 6" at bounding box center [60, 59] width 90 height 10
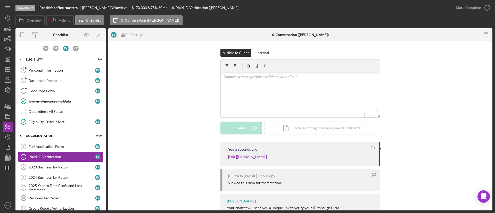
click at [53, 89] on div "Good Jobs Form" at bounding box center [62, 91] width 66 height 4
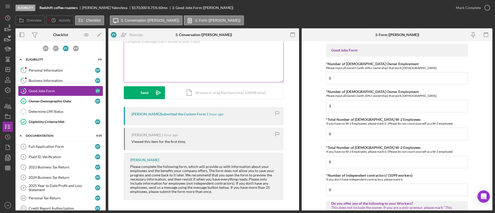
click at [206, 63] on div "v Color teal Color pink Remove color Add row above Add row below Add column bef…" at bounding box center [203, 59] width 159 height 45
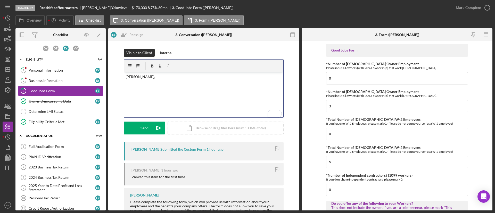
click at [126, 77] on p "Elizaveta," at bounding box center [204, 77] width 156 height 6
click at [132, 93] on p "To enrich screen reader interactions, please activate Accessibility in Grammarl…" at bounding box center [204, 91] width 156 height 6
click at [128, 65] on icon "button" at bounding box center [130, 66] width 12 height 12
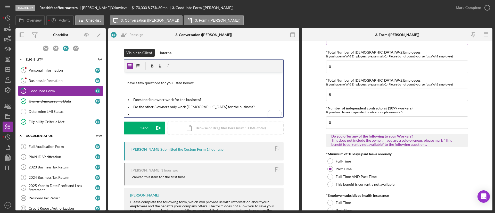
scroll to position [77, 0]
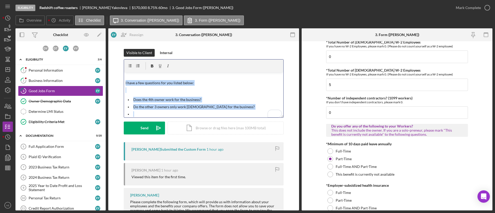
drag, startPoint x: 138, startPoint y: 113, endPoint x: 122, endPoint y: 80, distance: 36.4
click at [122, 80] on div "Visible to Client Internal v Color teal Color pink Remove color Add row above A…" at bounding box center [203, 95] width 175 height 93
copy div "I have a few questions for you listed below: Does the 4th owner work for the bu…"
click at [231, 94] on div "v Color teal Color pink Remove color Add row above Add row below Add column bef…" at bounding box center [203, 94] width 159 height 45
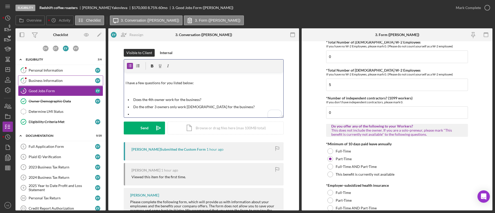
click at [62, 80] on div "Business Information" at bounding box center [62, 81] width 66 height 4
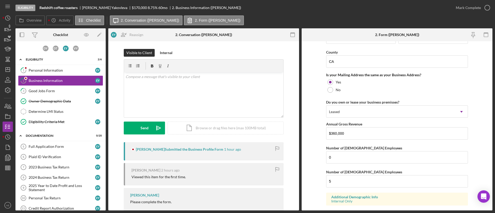
scroll to position [496, 0]
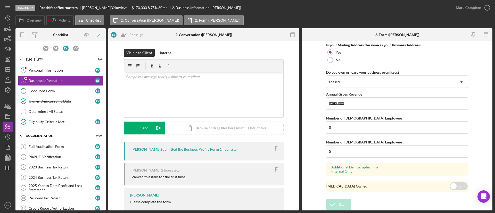
click at [65, 89] on div "Good Jobs Form" at bounding box center [62, 91] width 66 height 4
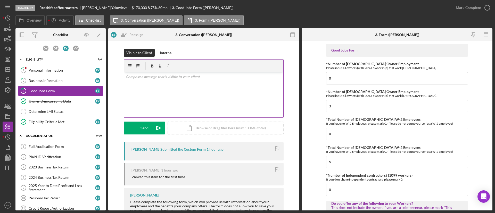
click at [161, 95] on div "v Color teal Color pink Remove color Add row above Add row below Add column bef…" at bounding box center [203, 94] width 159 height 45
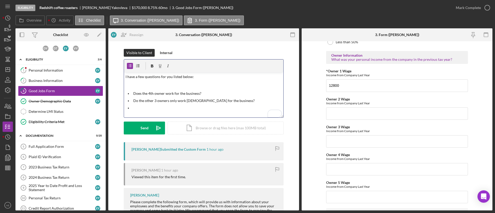
scroll to position [812, 0]
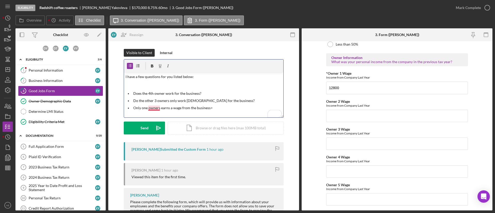
click at [153, 109] on p "Only one owners earns a wage from the business>" at bounding box center [207, 108] width 149 height 6
click at [235, 115] on div "v Color teal Color pink Remove color Add row above Add row below Add column bef…" at bounding box center [203, 94] width 159 height 45
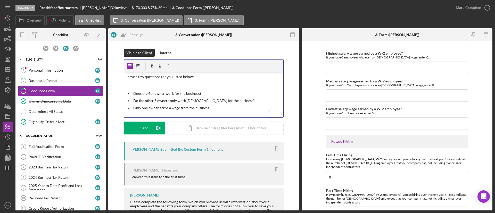
scroll to position [1141, 0]
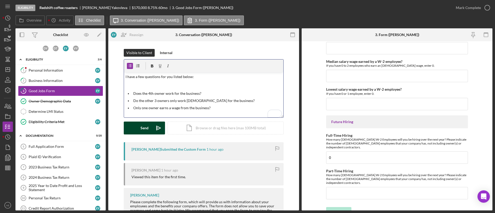
click at [138, 130] on button "Send Icon/icon-invite-send" at bounding box center [144, 128] width 41 height 13
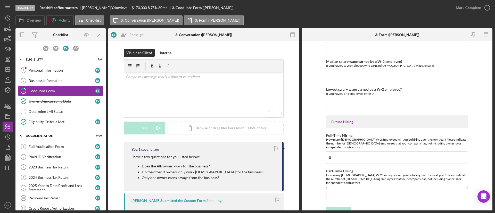
click at [339, 187] on input "Part-Time Hiring" at bounding box center [397, 193] width 142 height 12
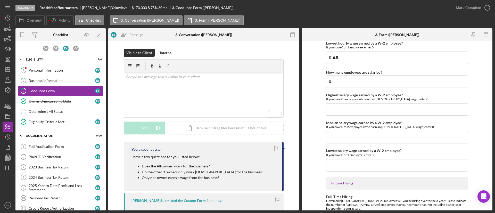
scroll to position [1063, 0]
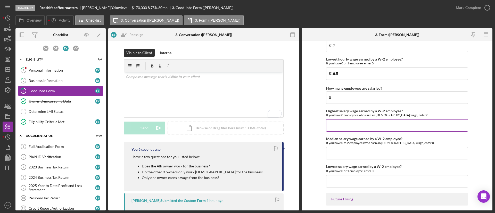
type input "0"
click at [345, 129] on input "Highest salary wage earned by a W-2 employee?" at bounding box center [397, 125] width 142 height 12
type input "$0"
click at [350, 155] on input "Median salary wage earned by a W-2 employee?" at bounding box center [397, 153] width 142 height 12
type input "$0"
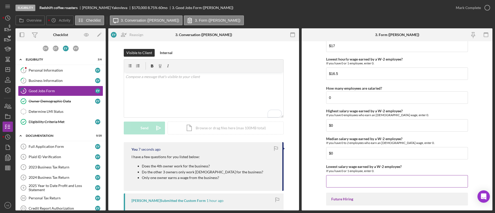
click at [353, 180] on input "Lowest salary wage earned by a W-2 employee?" at bounding box center [397, 181] width 142 height 12
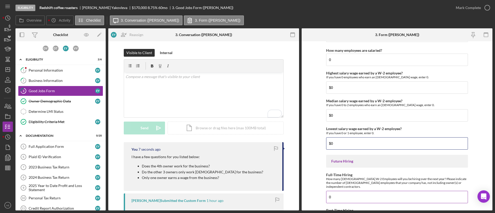
scroll to position [1141, 0]
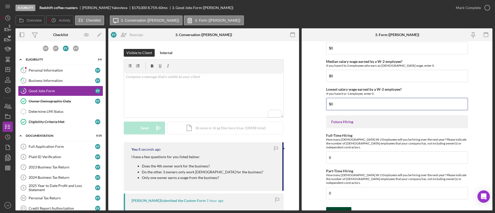
type input "$0"
click at [347, 207] on button "Save" at bounding box center [338, 212] width 25 height 10
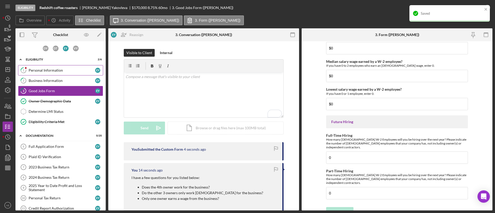
click at [45, 73] on link "1 Personal Information E Y" at bounding box center [60, 70] width 85 height 10
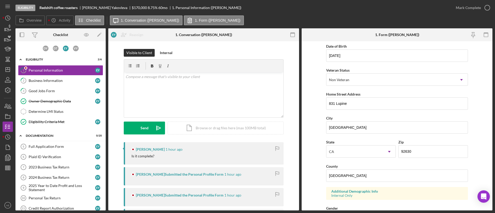
scroll to position [77, 0]
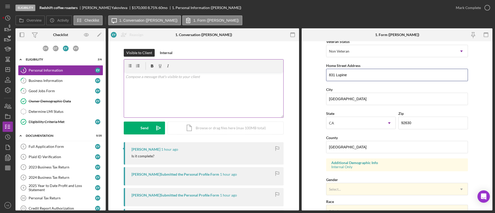
drag, startPoint x: 352, startPoint y: 73, endPoint x: 269, endPoint y: 78, distance: 82.4
click at [273, 78] on div "Overview Internal Workflow Stage Eligibility Icon/Dropdown Arrow Archive (can u…" at bounding box center [253, 119] width 477 height 182
drag, startPoint x: 384, startPoint y: 97, endPoint x: 274, endPoint y: 95, distance: 110.1
click at [274, 95] on div "Overview Internal Workflow Stage Eligibility Icon/Dropdown Arrow Archive (can u…" at bounding box center [253, 119] width 477 height 182
drag, startPoint x: 355, startPoint y: 146, endPoint x: 283, endPoint y: 152, distance: 71.7
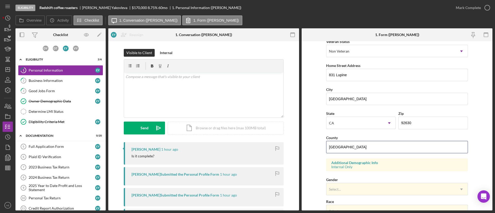
click at [283, 152] on div "Overview Internal Workflow Stage Eligibility Icon/Dropdown Arrow Archive (can u…" at bounding box center [253, 119] width 477 height 182
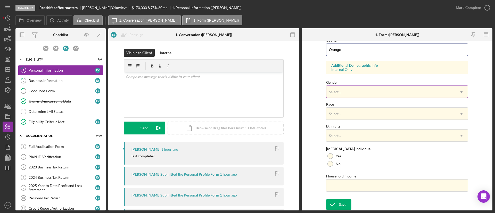
type input "Orange"
click at [348, 89] on div "Select..." at bounding box center [390, 92] width 129 height 12
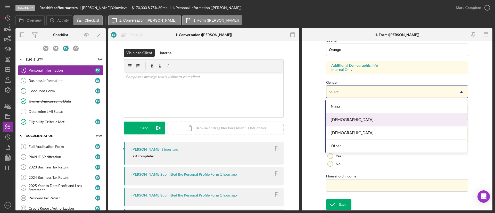
click at [349, 119] on div "Female" at bounding box center [396, 119] width 141 height 13
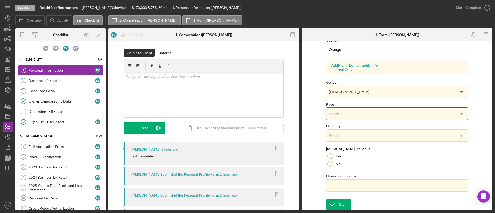
click at [349, 116] on div "Select..." at bounding box center [390, 114] width 129 height 12
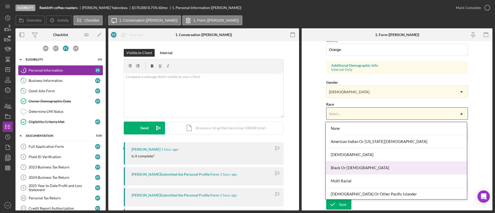
scroll to position [28, 0]
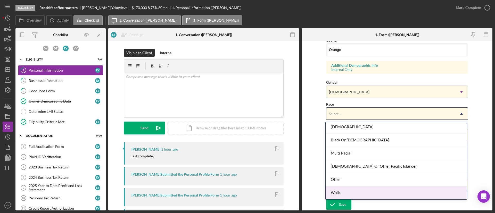
click at [352, 193] on div "White" at bounding box center [396, 192] width 141 height 13
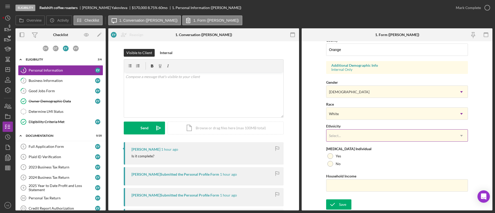
click at [345, 133] on div "Select..." at bounding box center [390, 136] width 129 height 12
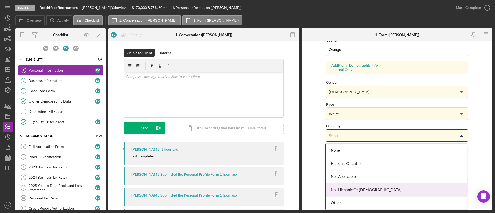
click at [356, 187] on div "Not Hispanic Or Latino" at bounding box center [396, 190] width 141 height 13
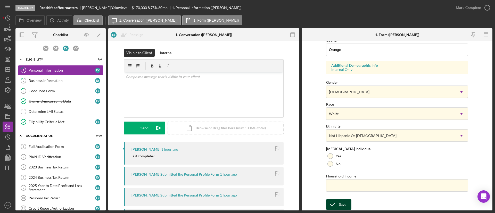
click at [340, 201] on div "Save" at bounding box center [342, 204] width 7 height 10
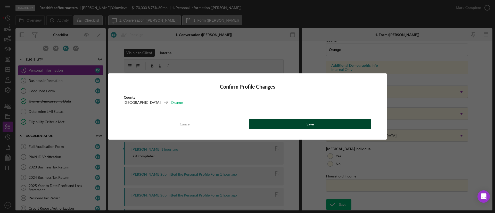
click at [287, 127] on button "Save" at bounding box center [310, 124] width 122 height 10
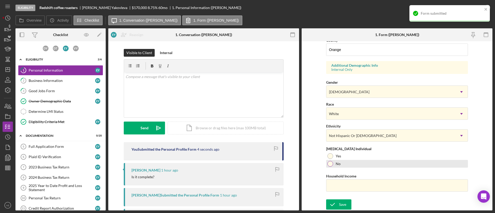
click at [339, 163] on label "No" at bounding box center [338, 164] width 5 height 4
click at [337, 203] on icon "submit" at bounding box center [332, 204] width 13 height 13
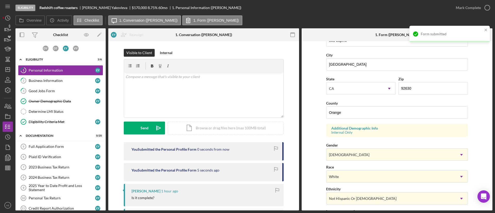
scroll to position [0, 0]
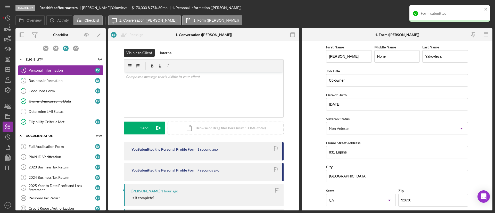
click at [479, 6] on div "Form submitted" at bounding box center [449, 13] width 80 height 16
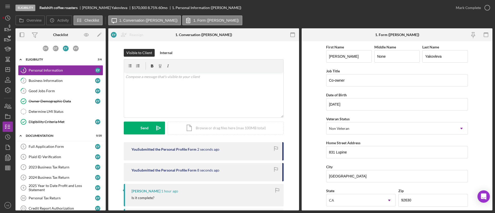
click at [476, 8] on div "Mark Complete" at bounding box center [468, 8] width 25 height 10
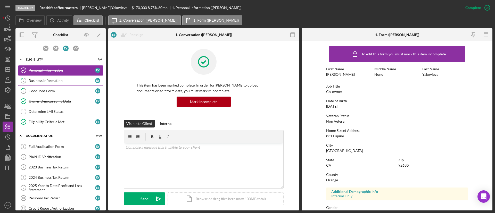
click at [61, 79] on div "Business Information" at bounding box center [62, 81] width 66 height 4
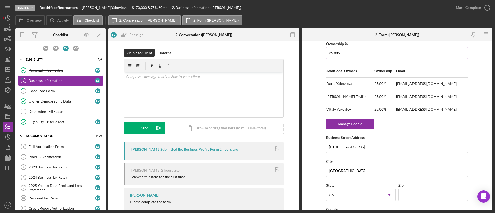
scroll to position [348, 0]
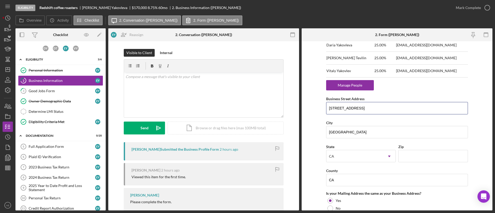
drag, startPoint x: 371, startPoint y: 107, endPoint x: 293, endPoint y: 105, distance: 78.7
click at [279, 105] on div "Overview Internal Workflow Stage Eligibility Icon/Dropdown Arrow Archive (can u…" at bounding box center [253, 119] width 477 height 182
drag, startPoint x: 345, startPoint y: 179, endPoint x: 309, endPoint y: 174, distance: 36.6
click at [309, 174] on form "Business Name Redshift coffee roasters DBA Business Start Date 03/18/2023 Legal…" at bounding box center [397, 125] width 191 height 169
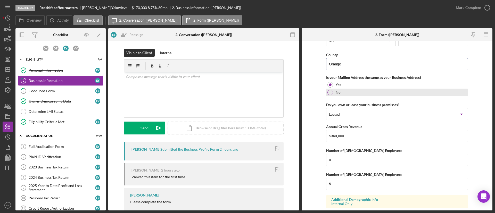
scroll to position [496, 0]
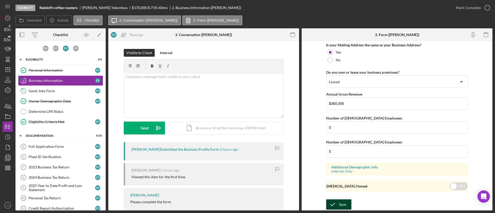
type input "Orange"
click at [344, 201] on div "Save" at bounding box center [342, 204] width 7 height 10
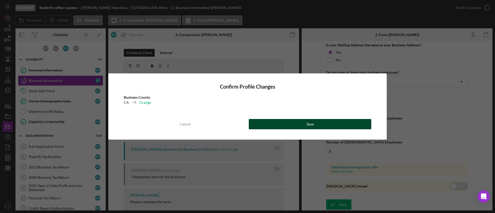
click at [288, 128] on button "Save" at bounding box center [310, 124] width 122 height 10
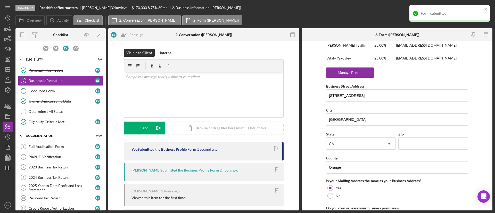
scroll to position [303, 0]
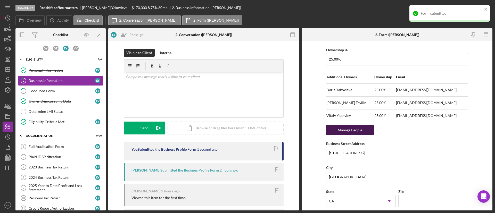
click at [347, 130] on div "Manage People" at bounding box center [350, 130] width 43 height 10
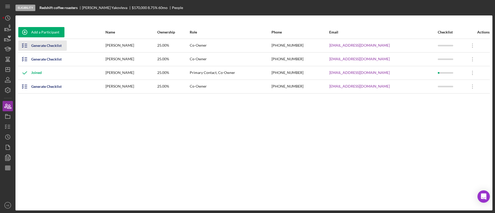
click at [38, 45] on div "Generate Checklist" at bounding box center [46, 45] width 30 height 10
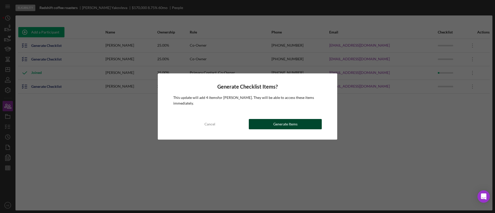
click at [275, 127] on div "Generate Items" at bounding box center [285, 124] width 24 height 10
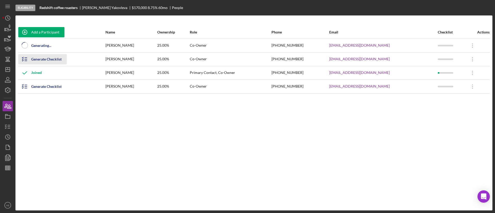
click at [36, 56] on div "Generate Checklist" at bounding box center [46, 59] width 30 height 10
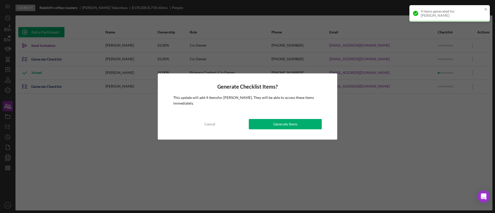
drag, startPoint x: 263, startPoint y: 125, endPoint x: 250, endPoint y: 122, distance: 12.9
click at [262, 124] on button "Generate Items" at bounding box center [285, 124] width 73 height 10
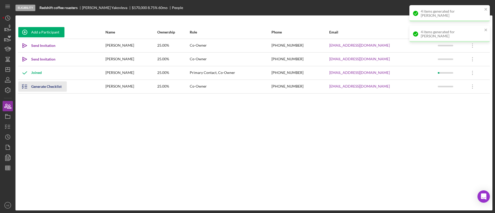
click at [43, 85] on div "Generate Checklist" at bounding box center [46, 86] width 30 height 10
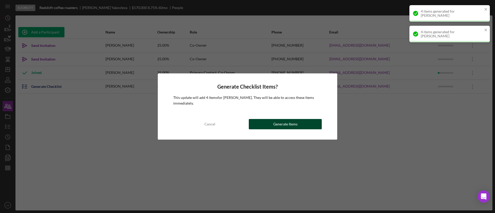
click at [260, 125] on button "Generate Items" at bounding box center [285, 124] width 73 height 10
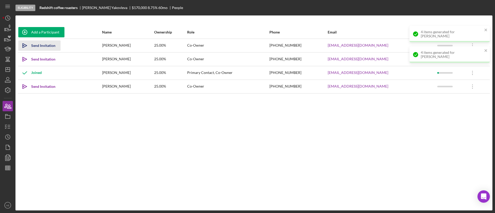
click at [46, 46] on div "Send Invitation" at bounding box center [43, 45] width 24 height 10
drag, startPoint x: 41, startPoint y: 59, endPoint x: 54, endPoint y: 69, distance: 17.1
click at [41, 59] on div "Send Invitation" at bounding box center [43, 59] width 24 height 10
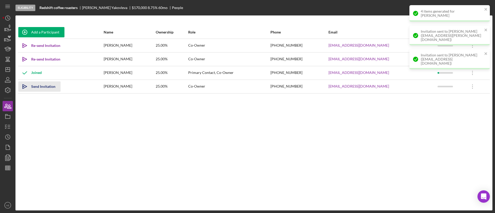
click at [40, 87] on div "Send Invitation" at bounding box center [43, 86] width 24 height 10
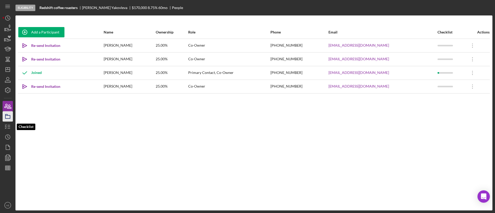
drag, startPoint x: 10, startPoint y: 123, endPoint x: 11, endPoint y: 120, distance: 3.2
click at [10, 123] on icon "button" at bounding box center [7, 126] width 13 height 13
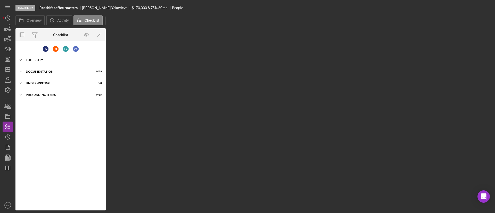
click at [44, 61] on div "Eligibility" at bounding box center [62, 60] width 73 height 3
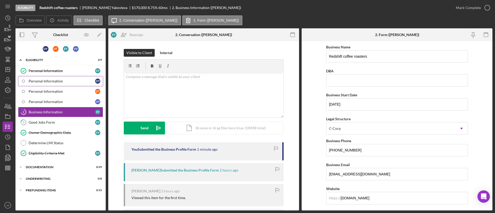
drag, startPoint x: 52, startPoint y: 79, endPoint x: 71, endPoint y: 84, distance: 19.6
click at [52, 79] on div "Personal Information" at bounding box center [62, 81] width 66 height 4
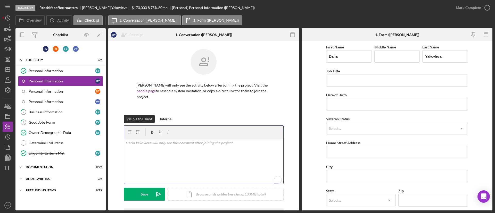
click at [202, 149] on div "v Color teal Color pink Remove color Add row above Add row below Add column bef…" at bounding box center [203, 161] width 159 height 45
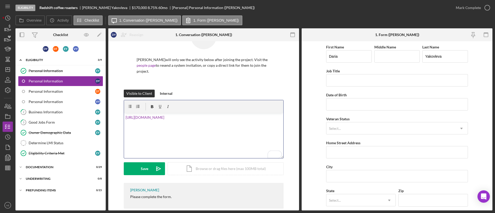
scroll to position [34, 0]
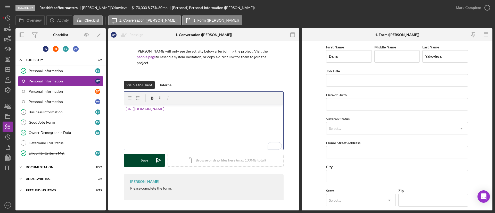
click at [149, 161] on button "Save Icon/icon-invite-send" at bounding box center [144, 160] width 41 height 13
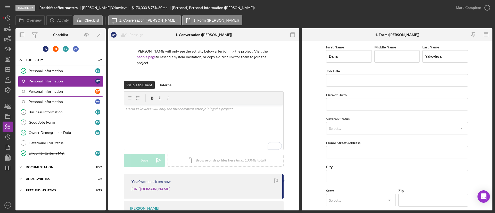
click at [64, 93] on div "Personal Information" at bounding box center [62, 91] width 66 height 4
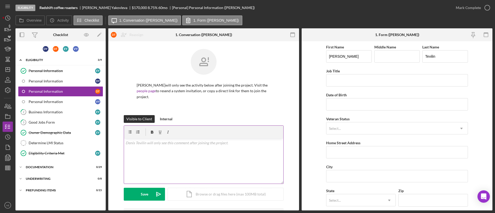
click at [156, 151] on div "v Color teal Color pink Remove color Add row above Add row below Add column bef…" at bounding box center [203, 161] width 159 height 45
click at [147, 189] on div "Save" at bounding box center [144, 194] width 7 height 13
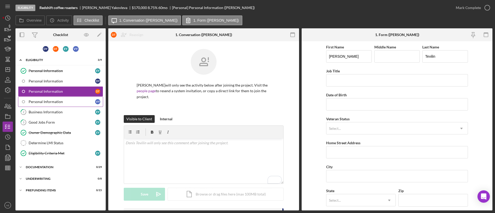
click at [40, 104] on link "Personal Information V Y" at bounding box center [60, 102] width 85 height 10
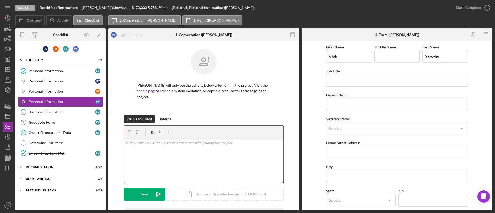
click at [187, 147] on div "v Color teal Color pink Remove color Add row above Add row below Add column bef…" at bounding box center [203, 161] width 159 height 45
click at [151, 194] on button "Save Icon/icon-invite-send" at bounding box center [144, 194] width 41 height 13
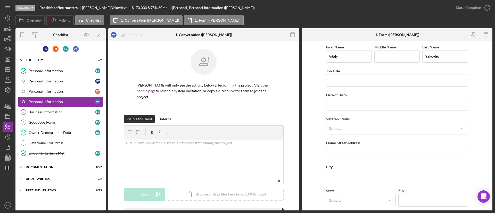
click at [55, 114] on link "2 Business Information E Y" at bounding box center [60, 112] width 85 height 10
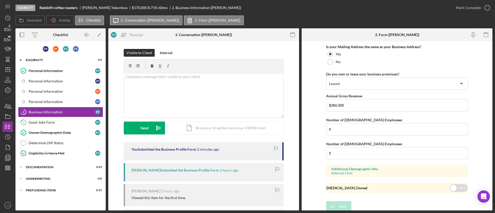
scroll to position [496, 0]
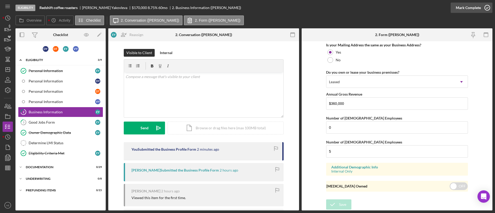
click at [459, 8] on div "Mark Complete" at bounding box center [468, 8] width 25 height 10
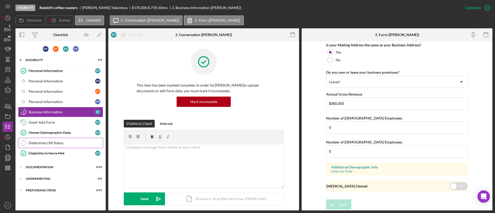
click at [57, 141] on div "Determine LMI Status" at bounding box center [66, 143] width 74 height 4
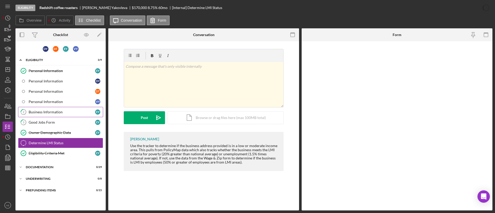
click at [68, 112] on div "Business Information" at bounding box center [62, 112] width 66 height 4
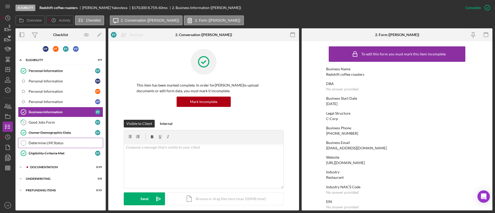
click at [60, 141] on div "Determine LMI Status" at bounding box center [66, 143] width 74 height 4
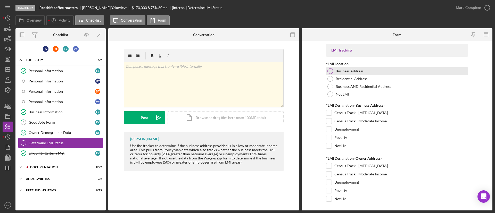
click at [346, 72] on label "Business Address" at bounding box center [350, 71] width 28 height 4
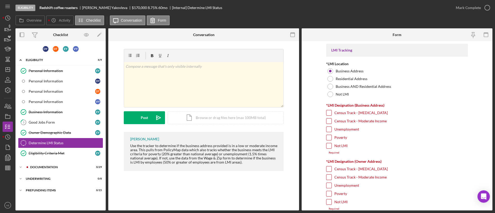
click at [345, 128] on label "Unemployment" at bounding box center [346, 129] width 25 height 5
click at [331, 128] on input "Unemployment" at bounding box center [328, 129] width 5 height 5
checkbox input "true"
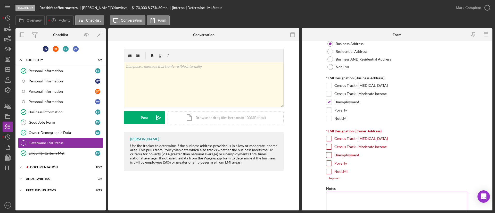
scroll to position [77, 0]
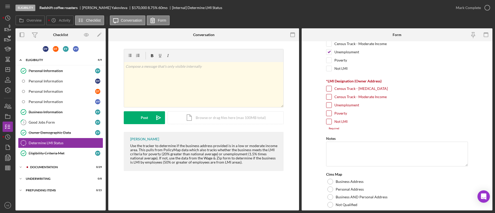
click at [339, 124] on label "Not LMI" at bounding box center [340, 121] width 13 height 5
click at [331, 124] on input "Not LMI" at bounding box center [328, 121] width 5 height 5
checkbox input "true"
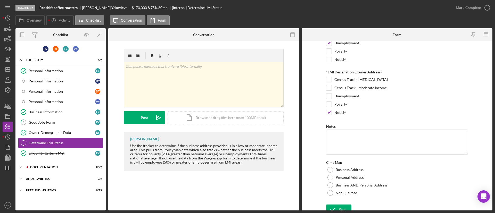
scroll to position [92, 0]
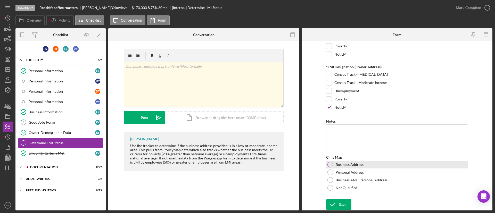
click at [345, 162] on div "Business Address" at bounding box center [397, 165] width 142 height 8
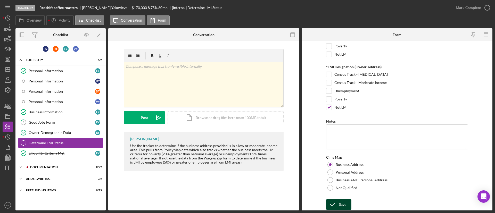
click at [339, 205] on div "Save" at bounding box center [342, 204] width 7 height 10
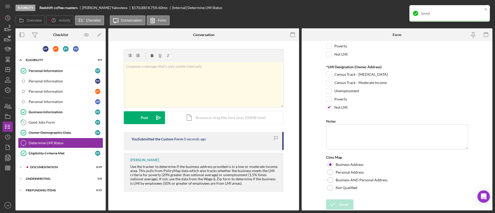
click at [458, 13] on div "Saved" at bounding box center [452, 13] width 62 height 4
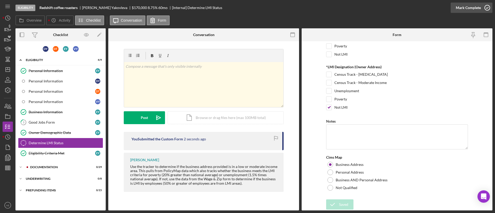
click at [459, 10] on div "Mark Complete" at bounding box center [468, 8] width 25 height 10
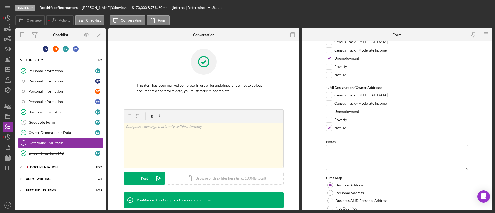
scroll to position [112, 0]
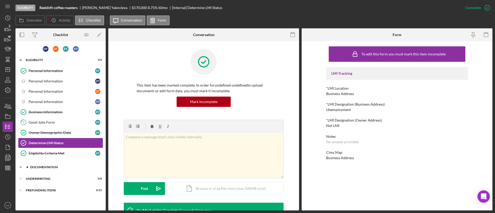
click at [54, 166] on div "Documentation" at bounding box center [64, 167] width 69 height 3
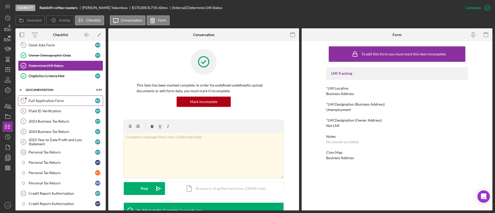
click at [64, 101] on div "Full Application Form" at bounding box center [62, 101] width 66 height 4
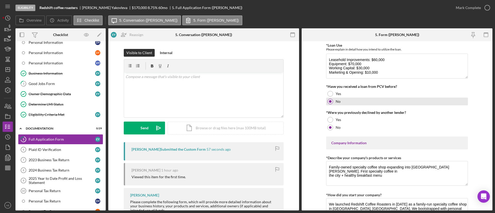
scroll to position [116, 0]
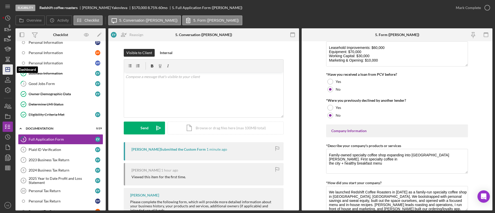
click at [6, 70] on icon "Icon/Dashboard" at bounding box center [7, 69] width 13 height 13
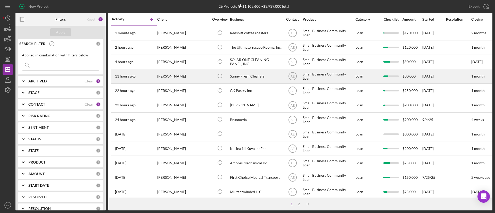
click at [173, 76] on div "Steve Chung" at bounding box center [183, 77] width 52 height 14
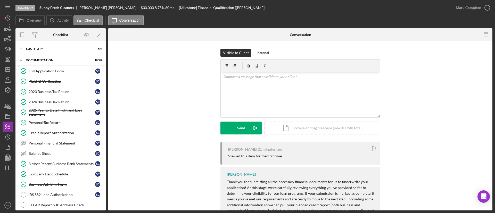
click at [54, 72] on div "Full Application Form" at bounding box center [62, 71] width 66 height 4
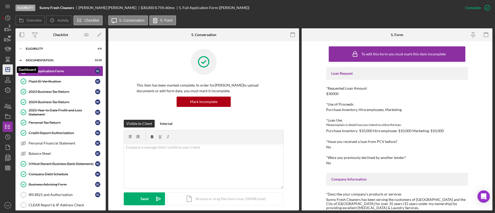
click at [9, 67] on icon "Icon/Dashboard" at bounding box center [7, 69] width 13 height 13
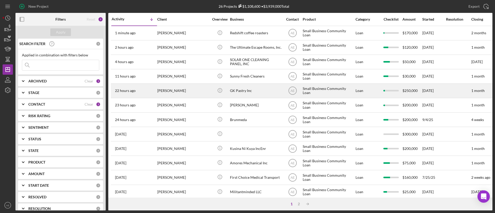
click at [226, 87] on div "Icon/Info" at bounding box center [219, 91] width 19 height 14
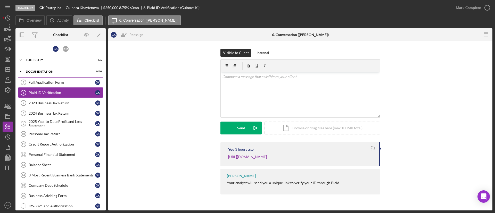
click at [63, 86] on link "Full Application Form 5 Full Application Form G K" at bounding box center [60, 82] width 85 height 10
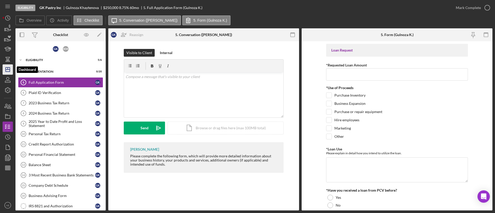
click at [5, 70] on icon "Icon/Dashboard" at bounding box center [7, 69] width 13 height 13
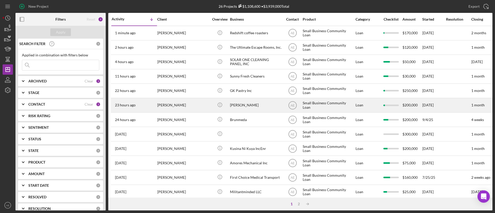
click at [198, 108] on div "Sahar Milani" at bounding box center [183, 105] width 52 height 14
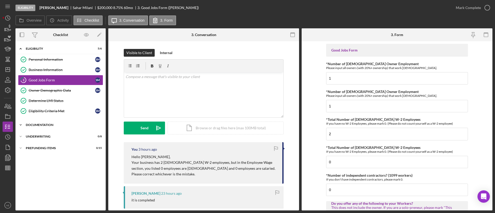
click at [59, 121] on div "Icon/Expander Documentation 0 / 20" at bounding box center [60, 125] width 90 height 10
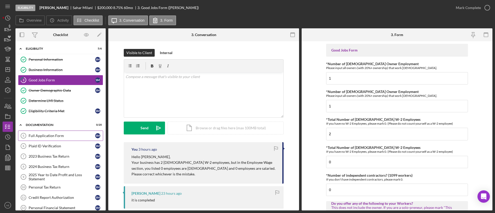
click at [55, 136] on div "Full Application Form" at bounding box center [62, 136] width 66 height 4
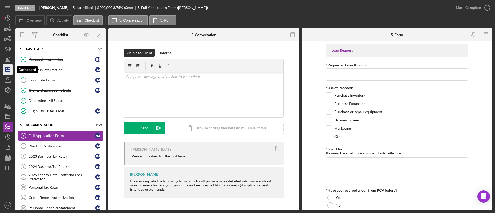
click at [9, 68] on icon "Icon/Dashboard" at bounding box center [7, 69] width 13 height 13
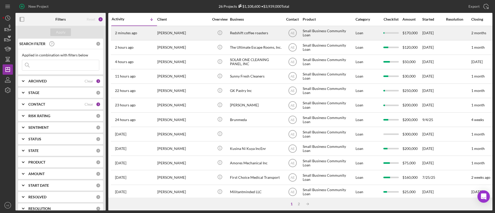
click at [181, 32] on div "Elizaveta Yakovleva" at bounding box center [183, 33] width 52 height 14
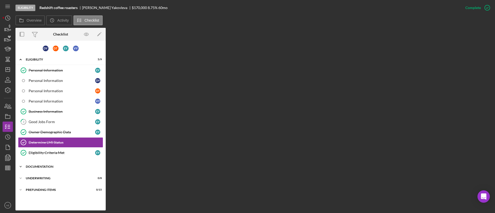
click at [54, 165] on div "Icon/Expander Documentation 0 / 29" at bounding box center [60, 167] width 90 height 10
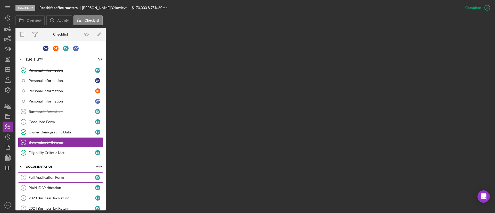
click at [53, 181] on link "5 Full Application Form E Y" at bounding box center [60, 177] width 85 height 10
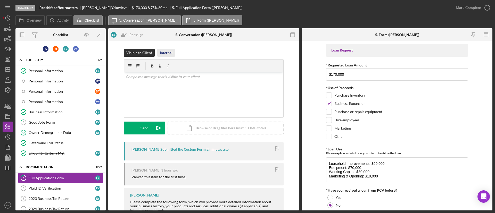
click at [169, 54] on div "Internal" at bounding box center [166, 53] width 13 height 8
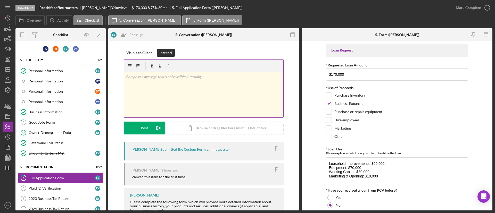
click at [166, 78] on p at bounding box center [204, 77] width 156 height 6
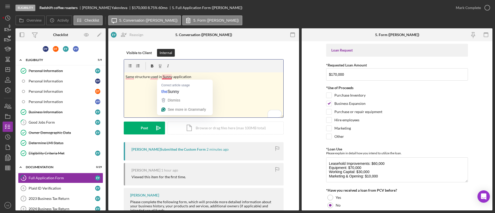
click at [161, 77] on p "Same structure used in Sunny application" at bounding box center [204, 77] width 156 height 6
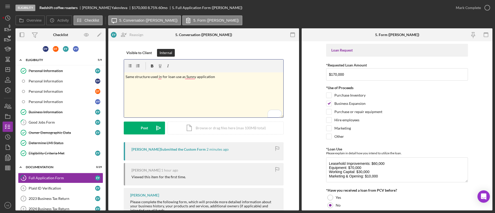
click at [195, 79] on p "Same structure used in for loan use as Sunny application" at bounding box center [204, 77] width 156 height 6
click at [186, 72] on div at bounding box center [203, 66] width 159 height 13
click at [188, 76] on p "Same structure used in for loan use as Sunny Fresh Cleaners application" at bounding box center [204, 77] width 156 height 6
click at [157, 77] on p "Same structure used in for loan use as Sunny Fresh Cleaners application" at bounding box center [204, 77] width 156 height 6
click at [158, 78] on p "Same structure used in for loan use as Sunny Fresh Cleaners application" at bounding box center [204, 77] width 156 height 6
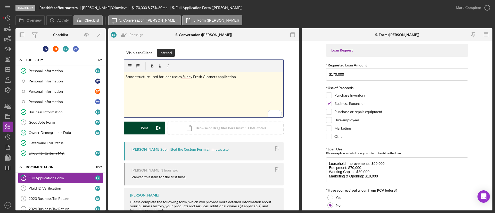
click at [150, 124] on button "Post Icon/icon-invite-send" at bounding box center [144, 128] width 41 height 13
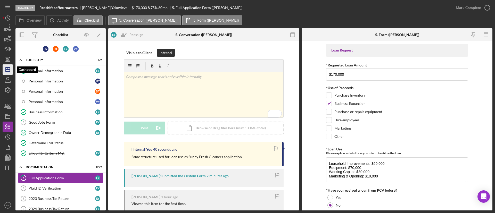
click at [8, 69] on icon "Icon/Dashboard" at bounding box center [7, 69] width 13 height 13
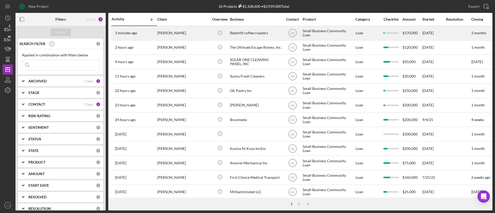
click at [175, 35] on div "Elizaveta Yakovleva" at bounding box center [183, 33] width 52 height 14
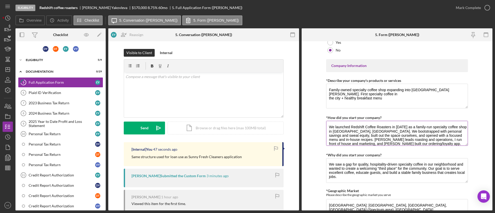
scroll to position [193, 0]
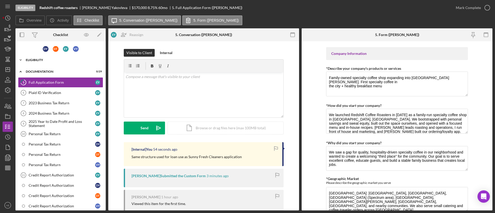
click at [41, 57] on div "Icon/Expander Eligibility 5 / 9" at bounding box center [60, 60] width 90 height 10
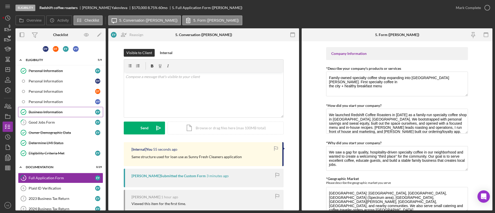
click at [52, 114] on div "Business Information" at bounding box center [62, 112] width 66 height 4
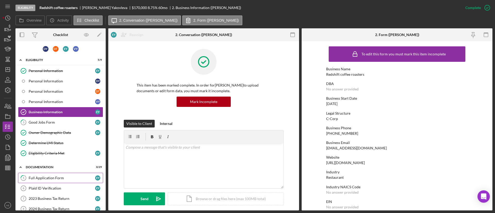
click at [54, 182] on link "5 Full Application Form E Y" at bounding box center [60, 178] width 85 height 10
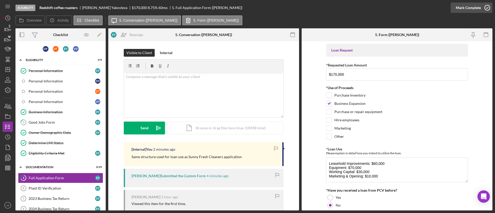
click at [485, 4] on icon "button" at bounding box center [487, 7] width 13 height 13
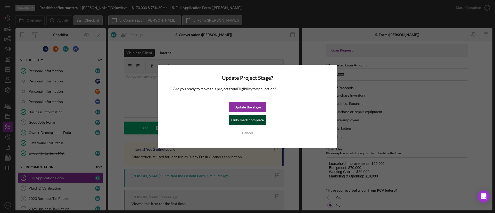
click at [241, 123] on div "Only mark complete" at bounding box center [247, 120] width 32 height 10
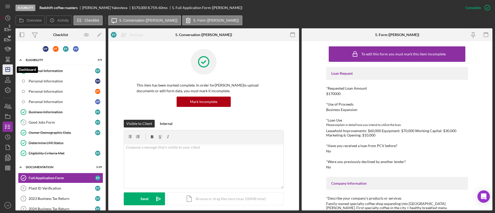
click at [9, 67] on icon "Icon/Dashboard" at bounding box center [7, 69] width 13 height 13
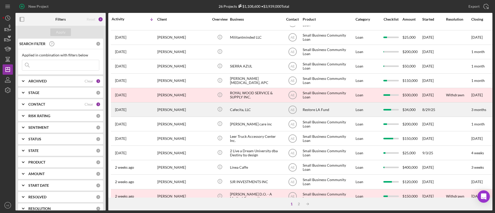
scroll to position [193, 0]
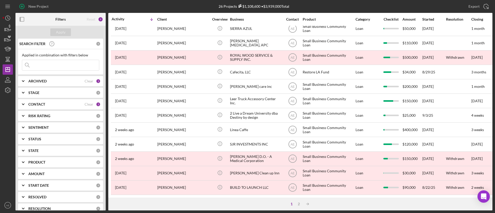
click at [63, 104] on div "CONTACT" at bounding box center [56, 104] width 56 height 4
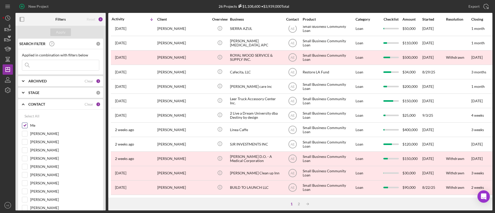
click at [26, 126] on input "Me" at bounding box center [24, 125] width 5 height 5
checkbox input "false"
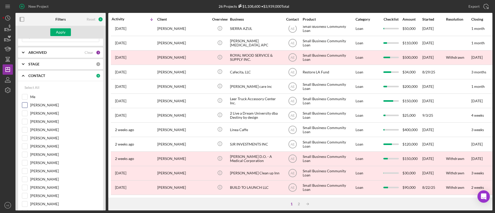
scroll to position [39, 0]
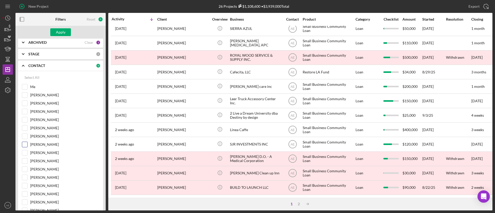
click at [24, 143] on input "Raymond Ko" at bounding box center [24, 144] width 5 height 5
click at [59, 35] on div "Apply" at bounding box center [61, 32] width 10 height 8
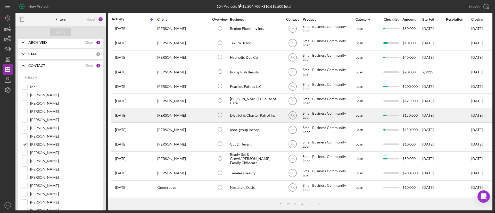
scroll to position [0, 0]
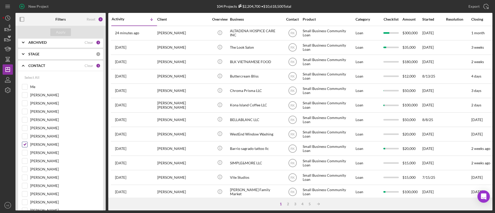
click at [24, 144] on input "Raymond Ko" at bounding box center [24, 144] width 5 height 5
checkbox input "false"
click at [67, 32] on button "Apply" at bounding box center [60, 32] width 21 height 8
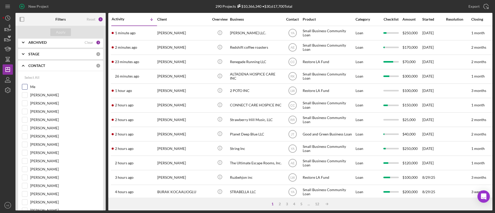
click at [25, 85] on input "Me" at bounding box center [24, 86] width 5 height 5
click at [60, 32] on div "Apply" at bounding box center [61, 32] width 10 height 8
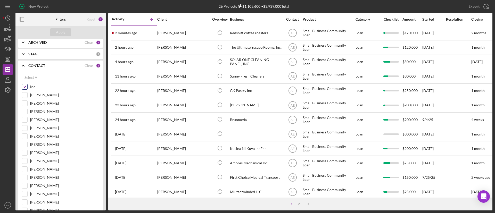
click at [24, 88] on input "Me" at bounding box center [24, 86] width 5 height 5
checkbox input "false"
click at [60, 31] on div "Apply" at bounding box center [61, 32] width 10 height 8
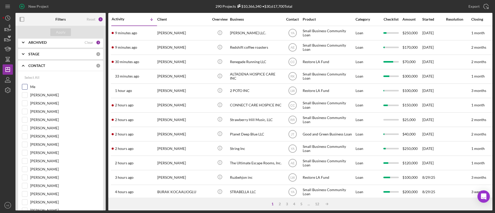
click at [26, 85] on input "Me" at bounding box center [24, 86] width 5 height 5
checkbox input "true"
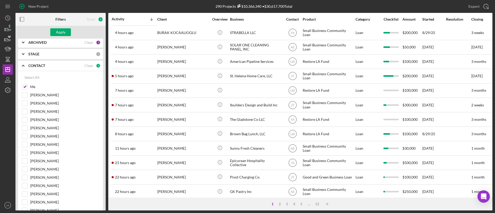
scroll to position [198, 0]
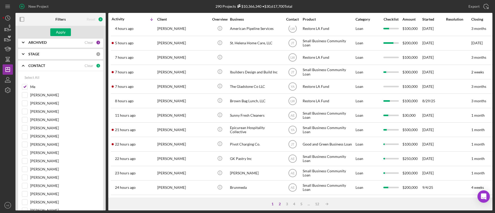
click at [278, 203] on div "2" at bounding box center [279, 204] width 7 height 4
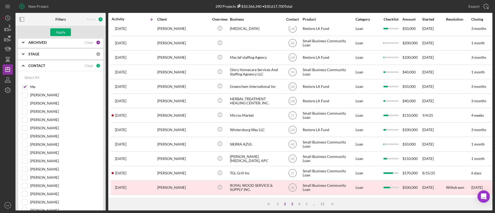
click at [290, 205] on div "3" at bounding box center [291, 204] width 7 height 4
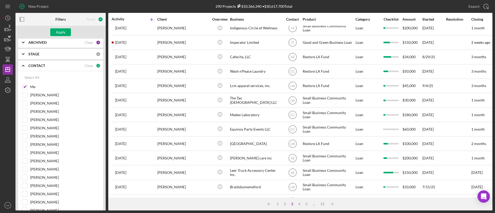
scroll to position [0, 0]
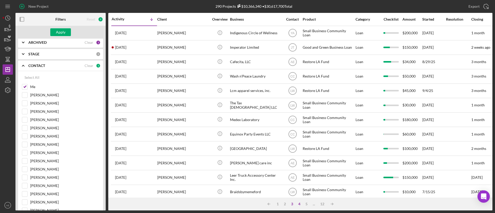
click at [301, 205] on div "4" at bounding box center [299, 204] width 7 height 4
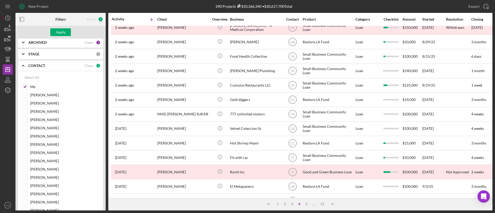
scroll to position [198, 0]
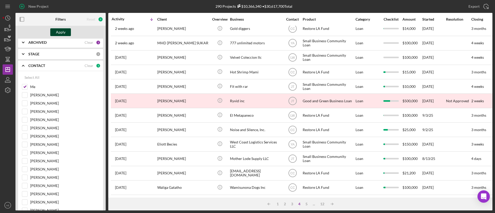
click at [68, 33] on button "Apply" at bounding box center [60, 32] width 21 height 8
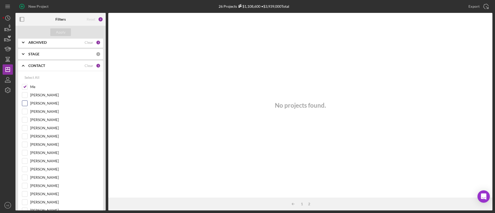
scroll to position [0, 0]
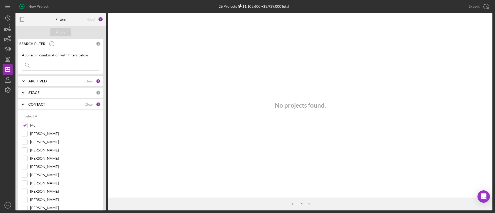
click at [304, 204] on div "1" at bounding box center [301, 204] width 7 height 4
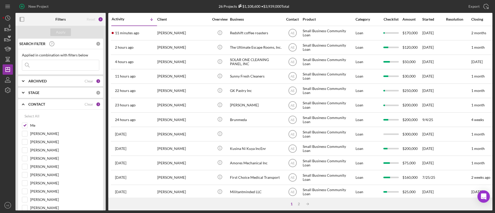
scroll to position [198, 0]
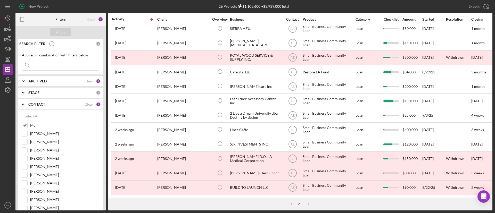
click at [298, 203] on div "2" at bounding box center [298, 204] width 7 height 4
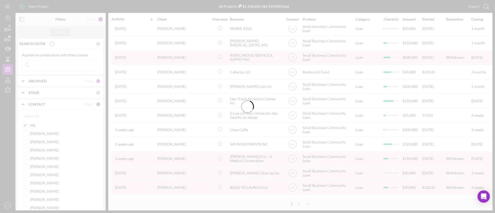
scroll to position [0, 0]
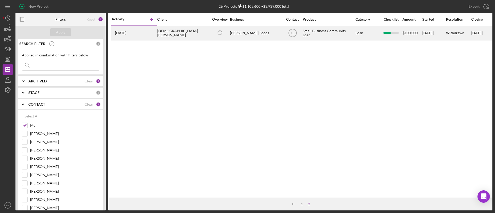
click at [199, 37] on div "Jesus Vivanco" at bounding box center [183, 33] width 52 height 14
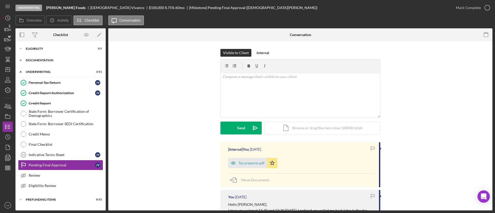
click at [56, 62] on div "Documentation" at bounding box center [62, 60] width 73 height 3
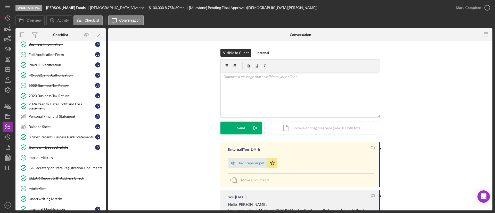
scroll to position [39, 0]
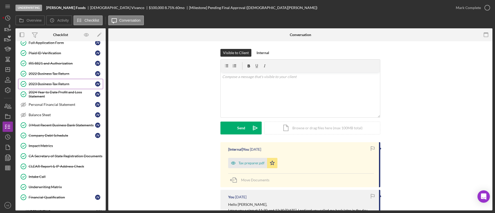
click at [63, 82] on div "2023 Business Tax Return" at bounding box center [62, 84] width 66 height 4
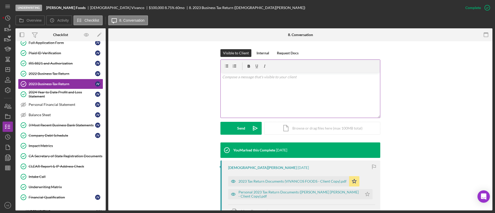
scroll to position [152, 0]
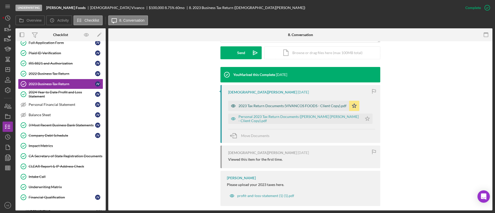
click at [231, 105] on icon "button" at bounding box center [233, 106] width 4 height 3
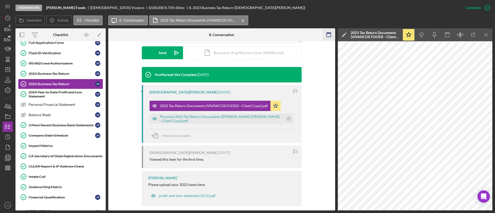
click at [324, 36] on icon "button" at bounding box center [329, 35] width 12 height 12
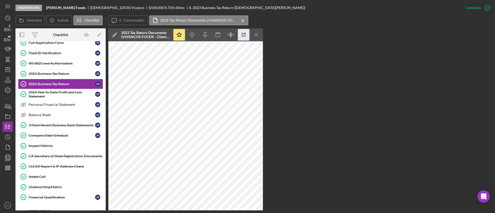
click at [238, 39] on icon "button" at bounding box center [244, 35] width 12 height 12
click at [232, 35] on icon "button" at bounding box center [233, 35] width 2 height 0
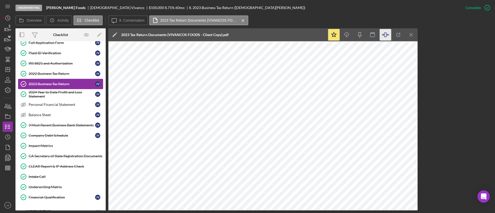
scroll to position [0, 0]
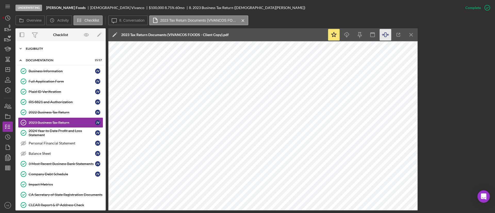
click at [44, 46] on div "Icon/Expander Eligibility 5 / 5" at bounding box center [60, 49] width 90 height 10
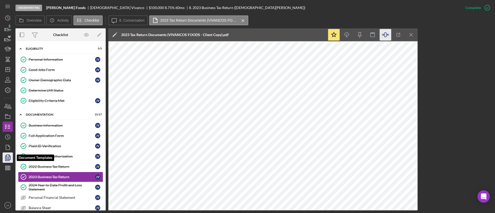
click at [7, 156] on icon "button" at bounding box center [7, 157] width 13 height 13
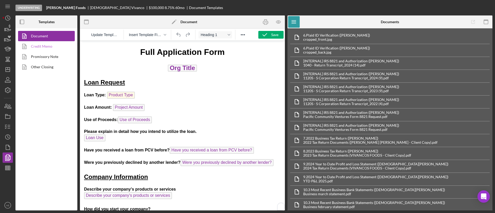
click at [43, 44] on link "Credit Memo" at bounding box center [45, 46] width 54 height 10
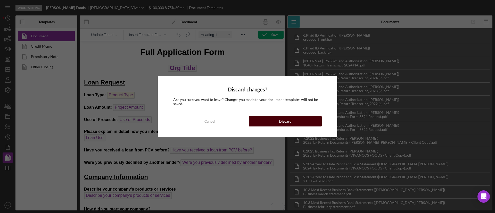
click at [261, 123] on button "Discard" at bounding box center [285, 121] width 73 height 10
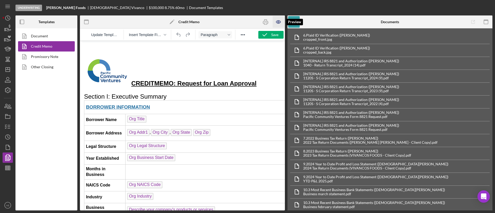
click at [278, 22] on icon "button" at bounding box center [279, 22] width 12 height 12
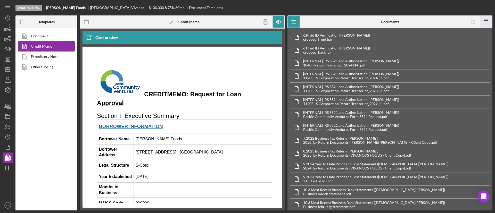
click at [485, 23] on icon "button" at bounding box center [486, 22] width 12 height 12
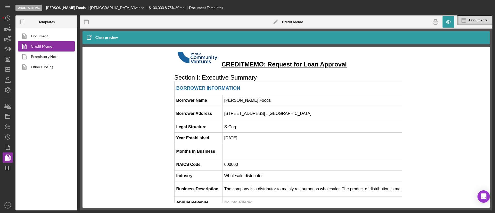
scroll to position [39, 0]
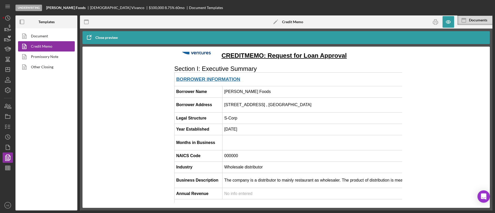
drag, startPoint x: 223, startPoint y: 106, endPoint x: 307, endPoint y: 105, distance: 84.3
click at [307, 105] on td "15907 Hesperian Blvd. , San Lorenzo, CA 94580" at bounding box center [467, 104] width 490 height 15
copy td "15907 Hesperian Blvd. , San Lorenzo, CA 94580"
click at [233, 117] on td "S-Corp" at bounding box center [467, 118] width 490 height 11
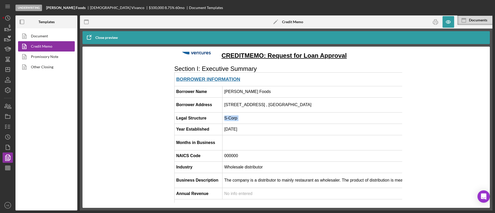
click at [233, 117] on td "S-Corp" at bounding box center [467, 118] width 490 height 11
copy td "S-Corp"
click at [241, 130] on td "5/15/2021" at bounding box center [467, 129] width 490 height 11
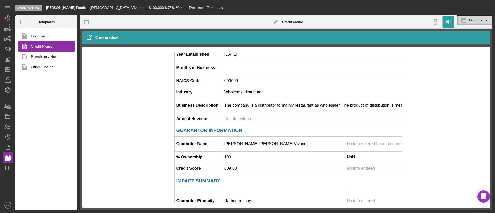
scroll to position [116, 0]
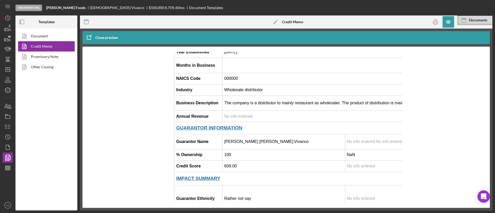
click at [230, 93] on td "Wholesale distributor" at bounding box center [467, 89] width 490 height 11
click at [223, 92] on td "Wholesale distributor" at bounding box center [467, 89] width 490 height 11
copy td "Wholesale distributor"
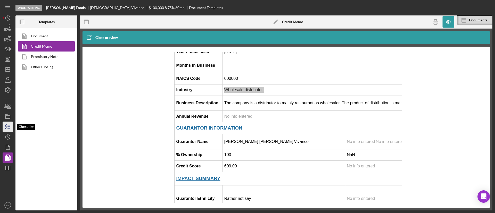
click at [11, 128] on icon "button" at bounding box center [7, 126] width 13 height 13
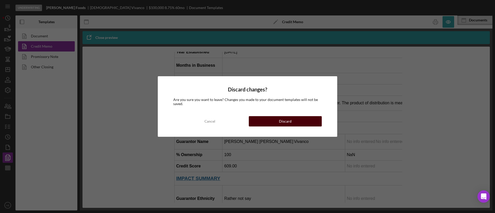
click at [279, 121] on button "Discard" at bounding box center [285, 121] width 73 height 10
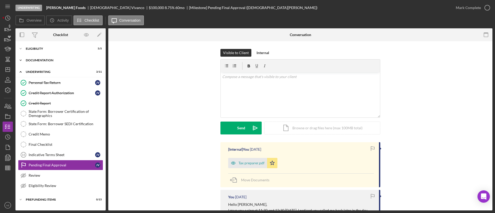
click at [43, 60] on div "Documentation" at bounding box center [62, 60] width 73 height 3
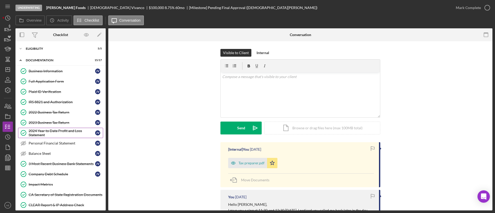
click at [59, 131] on div "2024 Year to Date Profit and Loss Statement" at bounding box center [62, 133] width 66 height 8
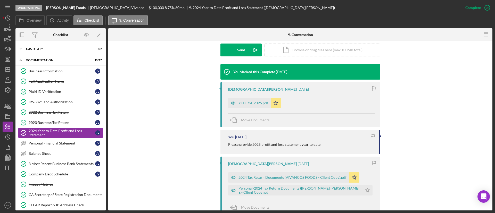
scroll to position [193, 0]
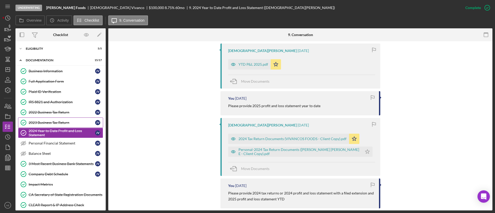
click at [63, 122] on div "2023 Business Tax Return" at bounding box center [62, 123] width 66 height 4
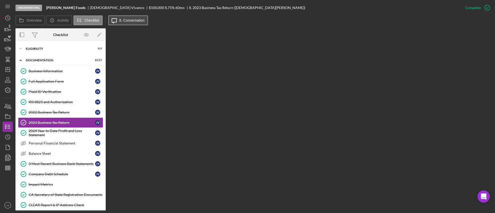
click at [137, 18] on label "8. Conversation" at bounding box center [131, 20] width 25 height 4
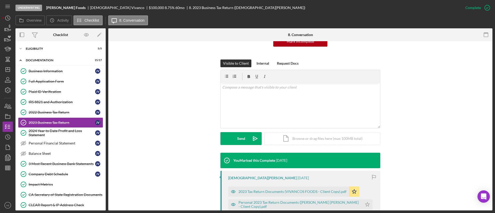
scroll to position [152, 0]
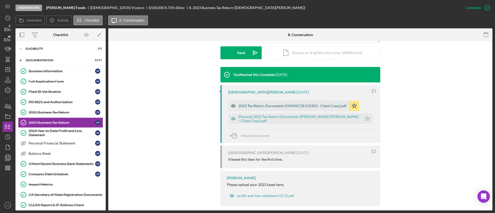
click at [233, 101] on icon "button" at bounding box center [233, 106] width 10 height 10
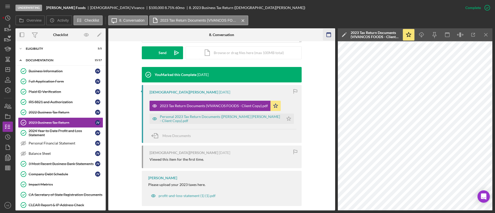
click at [329, 33] on rect "button" at bounding box center [329, 33] width 4 height 1
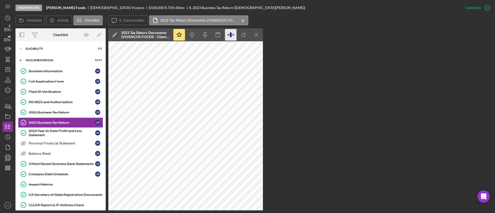
click at [235, 35] on icon "button" at bounding box center [231, 35] width 12 height 12
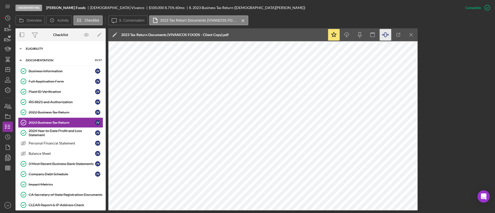
click at [50, 50] on div "Icon/Expander Eligibility 5 / 5" at bounding box center [60, 49] width 90 height 10
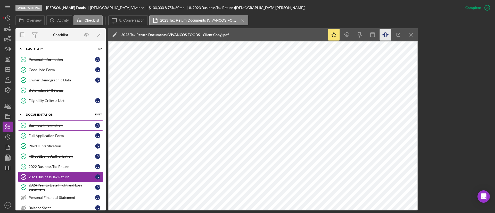
click at [54, 125] on div "Business Information" at bounding box center [62, 125] width 66 height 4
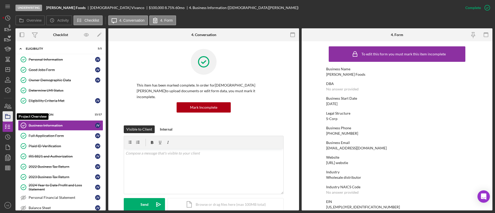
click at [7, 117] on icon "button" at bounding box center [7, 116] width 13 height 13
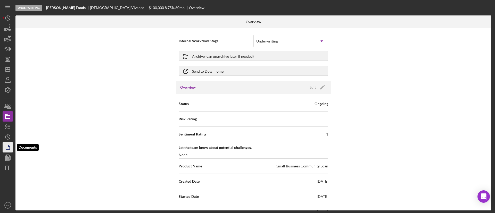
click at [7, 149] on polygon "button" at bounding box center [8, 147] width 4 height 5
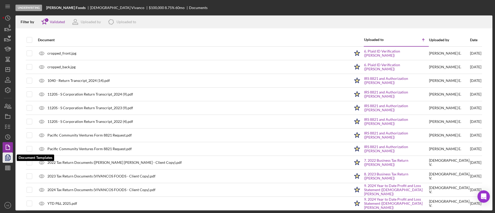
click at [8, 157] on icon "button" at bounding box center [8, 158] width 2 height 2
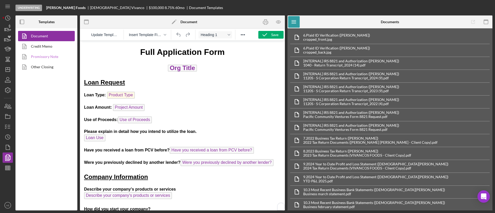
click at [42, 58] on link "Promissory Note" at bounding box center [45, 57] width 54 height 10
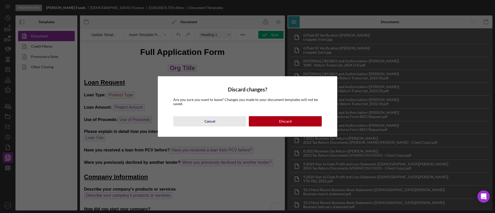
click at [210, 118] on div "Cancel" at bounding box center [209, 121] width 11 height 10
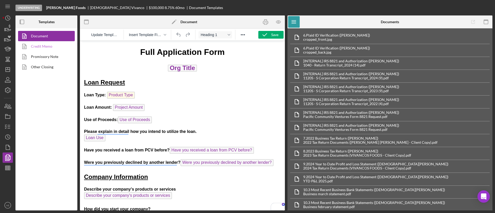
click at [40, 49] on link "Credit Memo" at bounding box center [45, 46] width 54 height 10
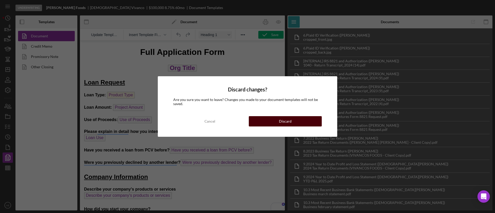
click at [270, 123] on button "Discard" at bounding box center [285, 121] width 73 height 10
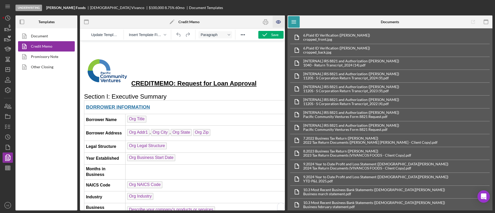
click at [276, 22] on icon "button" at bounding box center [278, 22] width 4 height 3
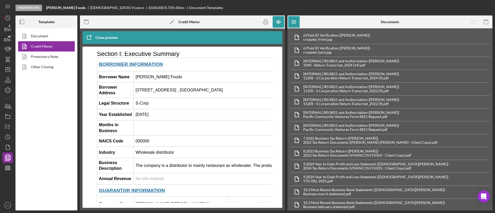
scroll to position [116, 0]
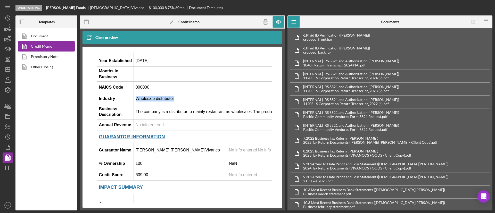
drag, startPoint x: 136, startPoint y: 100, endPoint x: 177, endPoint y: 99, distance: 41.0
click at [177, 99] on td "Wholesale distributor" at bounding box center [320, 98] width 373 height 11
copy td "Wholesale distributor"
click at [5, 128] on icon "button" at bounding box center [7, 126] width 13 height 13
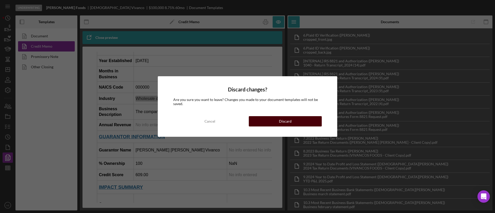
click at [291, 119] on div "Discard" at bounding box center [285, 121] width 13 height 10
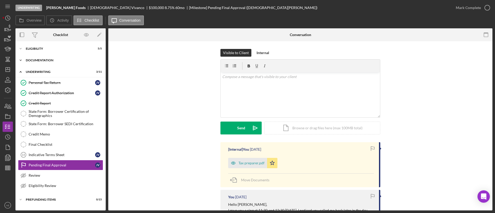
click at [47, 59] on div "Documentation" at bounding box center [62, 60] width 73 height 3
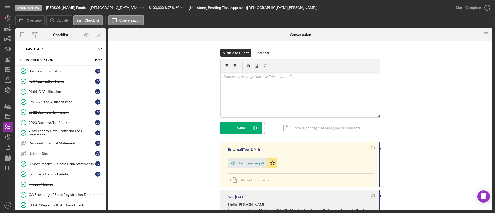
click at [60, 134] on div "2024 Year to Date Profit and Loss Statement" at bounding box center [62, 133] width 66 height 8
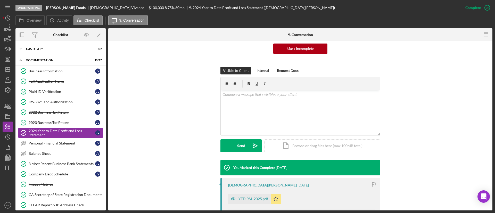
scroll to position [193, 0]
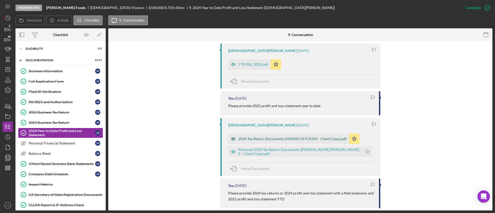
click at [234, 134] on icon "button" at bounding box center [233, 139] width 10 height 10
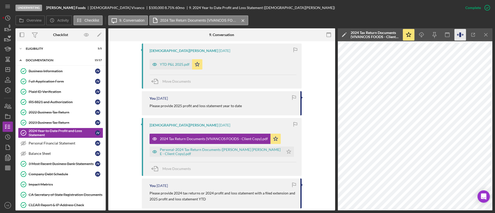
click at [459, 34] on icon "button" at bounding box center [460, 35] width 12 height 12
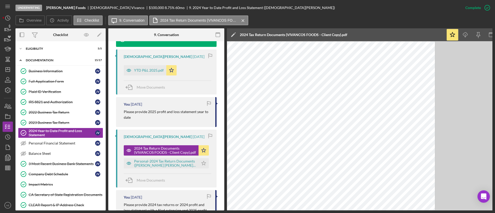
scroll to position [199, 0]
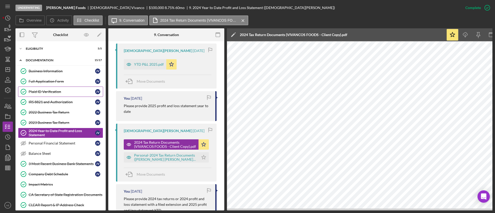
click at [63, 90] on div "Plaid ID Verification" at bounding box center [62, 92] width 66 height 4
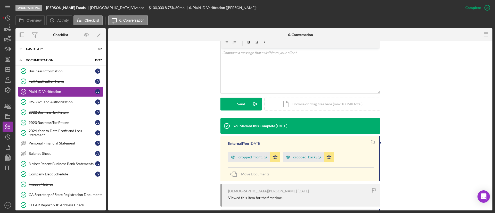
scroll to position [155, 0]
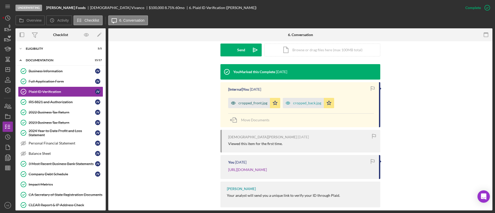
click at [231, 98] on icon "button" at bounding box center [233, 103] width 10 height 10
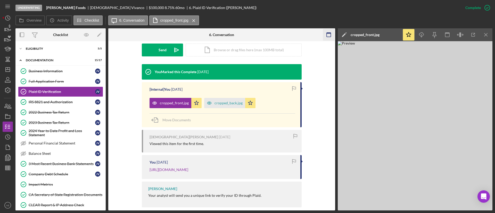
click at [330, 35] on icon "button" at bounding box center [329, 35] width 12 height 12
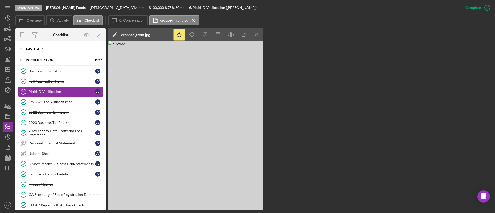
click at [47, 44] on div "Icon/Expander Eligibility 5 / 5" at bounding box center [60, 49] width 90 height 10
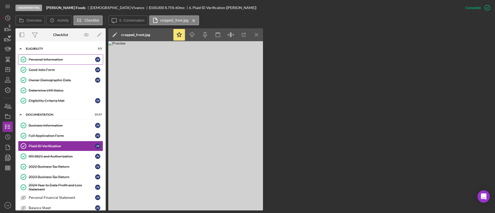
click at [54, 64] on link "Personal Information Personal Information J V" at bounding box center [60, 59] width 85 height 10
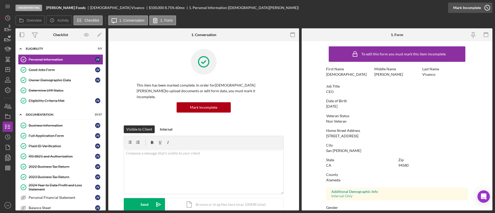
click at [472, 7] on div "Mark Incomplete" at bounding box center [467, 8] width 28 height 10
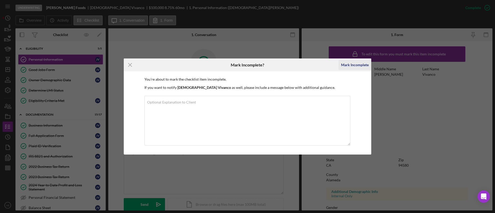
click at [355, 68] on div "Mark Incomplete" at bounding box center [355, 65] width 28 height 10
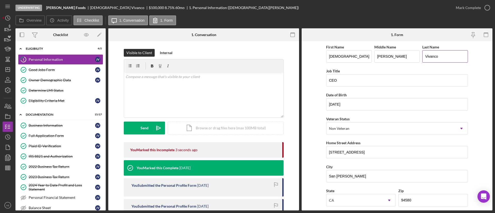
click at [443, 54] on input "Vivanco" at bounding box center [445, 56] width 46 height 12
paste input "Hernandez"
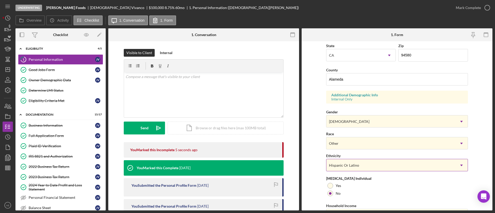
scroll to position [175, 0]
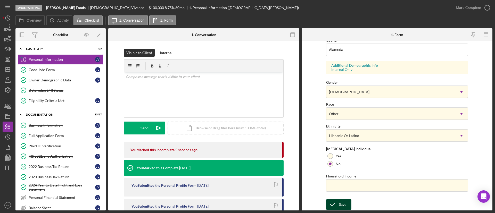
type input "Vivanco Hernandez"
click at [340, 203] on div "Save" at bounding box center [342, 204] width 7 height 10
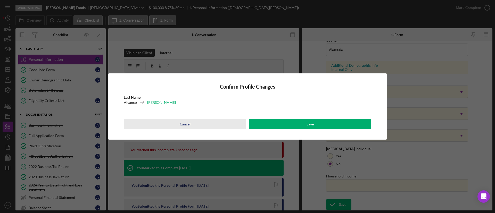
click at [180, 127] on div "Cancel" at bounding box center [185, 124] width 11 height 10
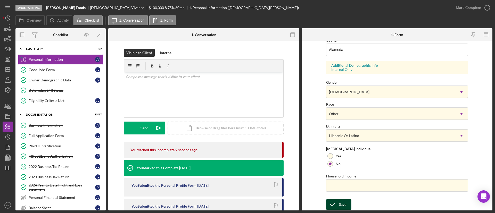
click at [340, 205] on div "Save" at bounding box center [342, 204] width 7 height 10
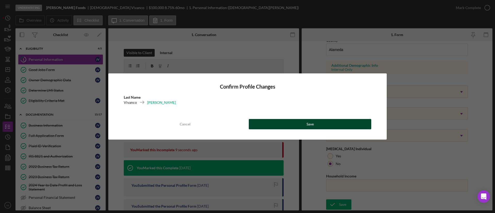
click at [306, 126] on button "Save" at bounding box center [310, 124] width 122 height 10
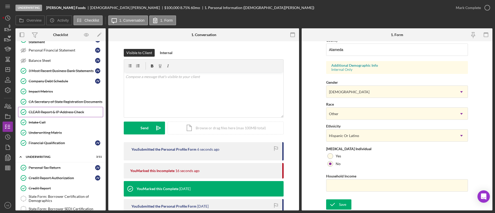
scroll to position [193, 0]
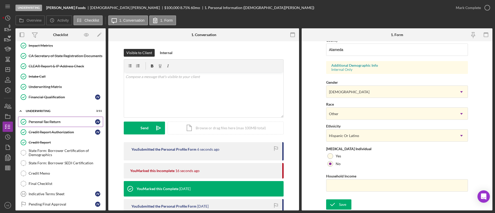
click at [52, 122] on div "Personal Tax Return" at bounding box center [62, 122] width 66 height 4
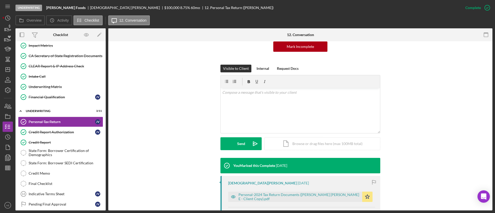
scroll to position [116, 0]
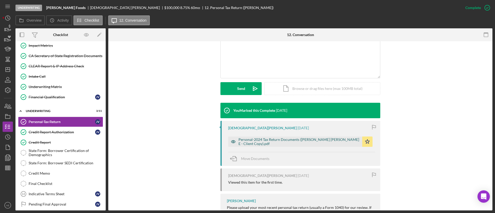
click at [230, 137] on icon "button" at bounding box center [233, 142] width 10 height 10
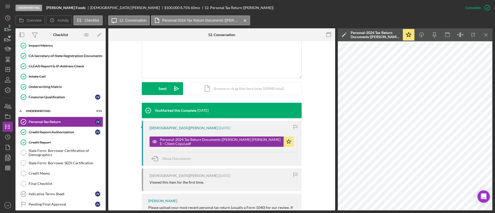
click at [329, 27] on div "Overview Icon/History Activity Checklist Icon/Message 12. Conversation Personal…" at bounding box center [253, 112] width 477 height 195
click at [329, 28] on div at bounding box center [328, 34] width 13 height 13
click at [325, 35] on icon "button" at bounding box center [329, 35] width 12 height 12
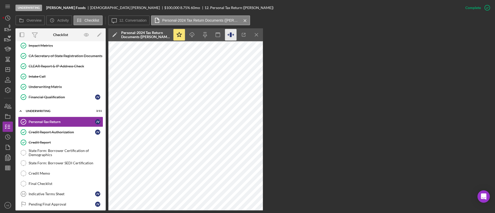
click at [232, 34] on icon "button" at bounding box center [231, 35] width 12 height 12
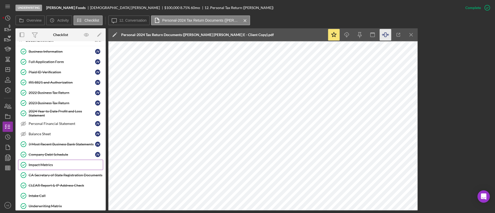
scroll to position [0, 0]
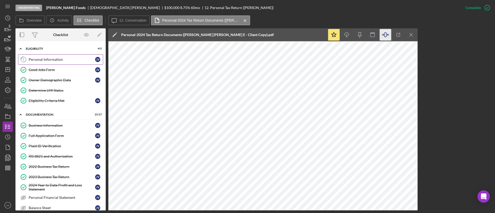
click at [57, 57] on div "Personal Information" at bounding box center [62, 59] width 66 height 4
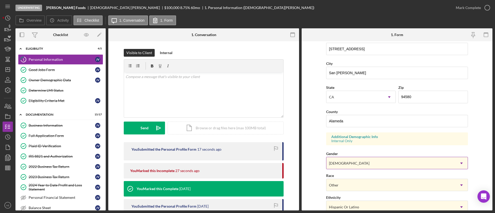
scroll to position [175, 0]
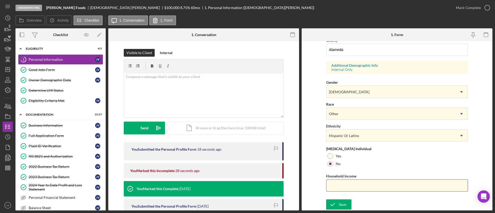
click at [369, 182] on input "Household Income" at bounding box center [397, 185] width 142 height 12
type input "$80,773"
click at [343, 204] on div "Save" at bounding box center [342, 204] width 7 height 10
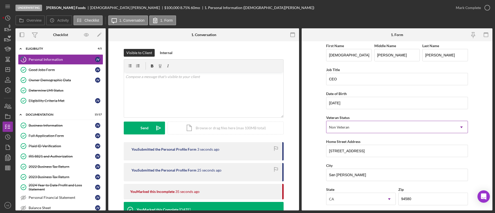
scroll to position [0, 0]
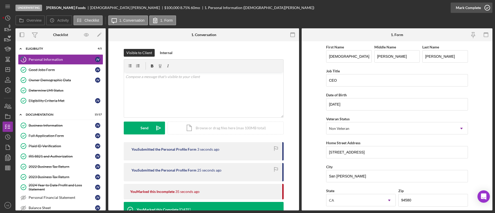
click at [466, 7] on div "Mark Complete" at bounding box center [468, 8] width 25 height 10
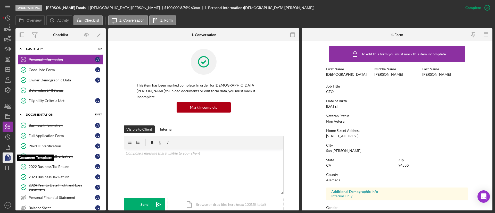
click at [12, 155] on icon "button" at bounding box center [7, 157] width 13 height 13
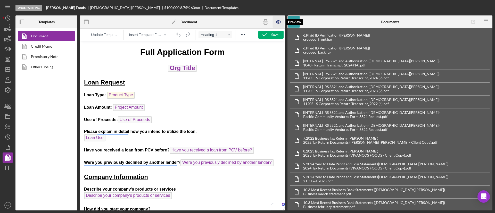
click at [277, 23] on icon "button" at bounding box center [278, 22] width 4 height 3
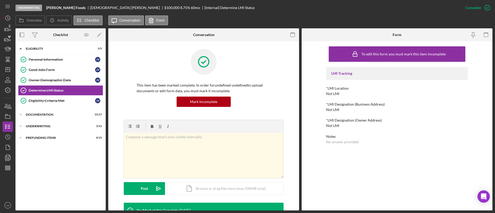
scroll to position [107, 0]
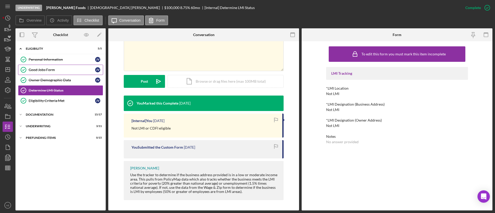
click at [56, 74] on link "Good Jobs Form Good Jobs Form J V" at bounding box center [60, 70] width 85 height 10
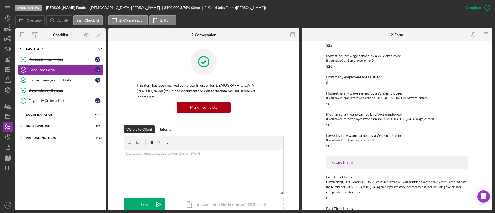
scroll to position [680, 0]
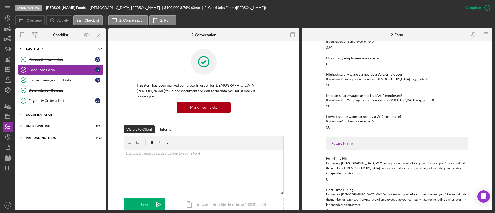
drag, startPoint x: 59, startPoint y: 114, endPoint x: 55, endPoint y: 119, distance: 6.7
click at [59, 114] on div "Documentation" at bounding box center [62, 114] width 73 height 3
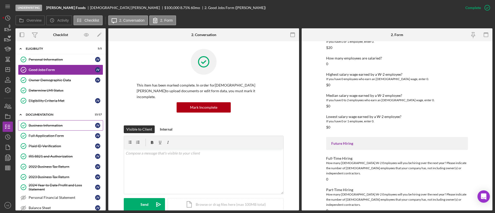
click at [53, 128] on link "Business Information Business Information J V" at bounding box center [60, 125] width 85 height 10
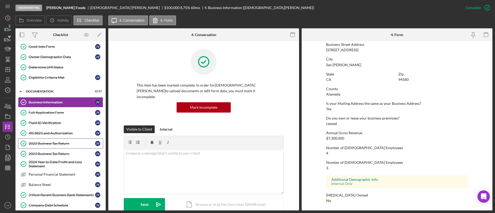
scroll to position [39, 0]
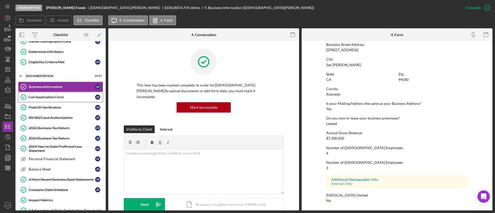
click at [50, 98] on div "Full Application Form" at bounding box center [62, 97] width 66 height 4
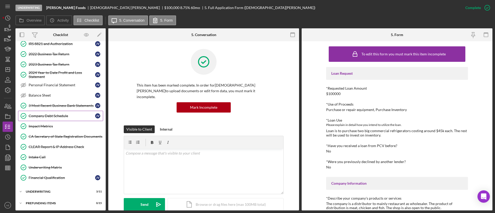
scroll to position [113, 0]
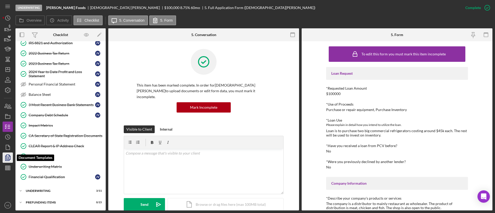
click at [8, 155] on polygon "button" at bounding box center [8, 157] width 4 height 5
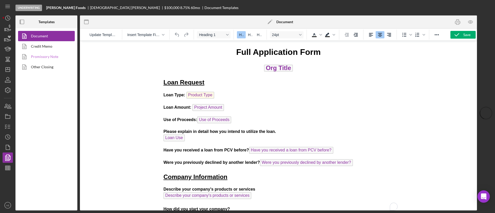
click at [49, 54] on link "Promissory Note" at bounding box center [45, 57] width 54 height 10
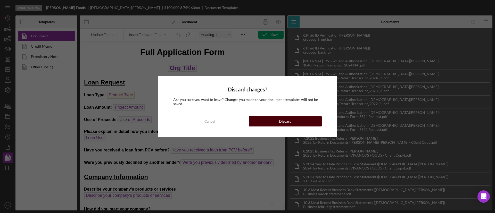
click at [285, 124] on div "Discard" at bounding box center [285, 121] width 13 height 10
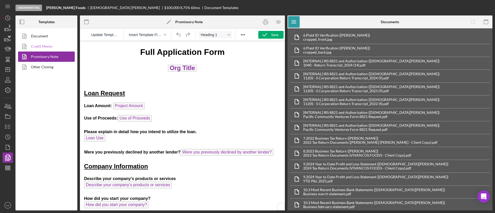
click at [31, 46] on icon at bounding box center [24, 46] width 13 height 13
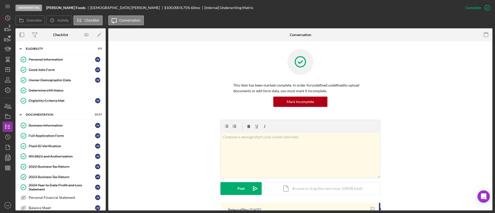
scroll to position [116, 0]
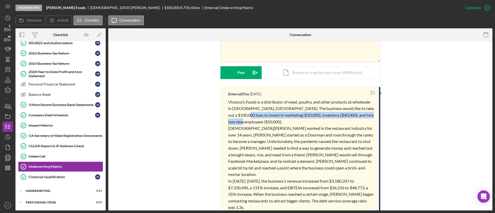
click at [258, 119] on p "Vivanco’s Foods is a distributor of meat, poultry, and other products at wholes…" at bounding box center [301, 112] width 146 height 26
drag, startPoint x: 255, startPoint y: 122, endPoint x: 360, endPoint y: 110, distance: 106.2
click at [360, 110] on p "Vivanco’s Foods is a distributor of meat, poultry, and other products at wholes…" at bounding box center [301, 112] width 146 height 26
copy span "invest in marketing ($10,000), inventory ($40,000), and hire two new employees …"
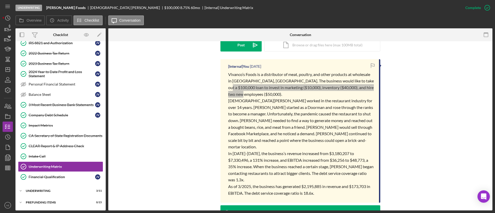
scroll to position [155, 0]
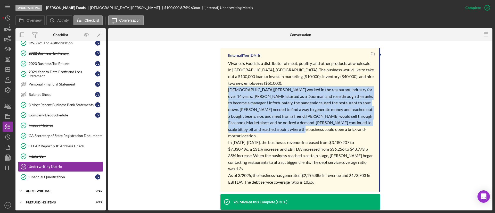
drag, startPoint x: 279, startPoint y: 132, endPoint x: 227, endPoint y: 92, distance: 65.6
click at [227, 92] on div "[Internal] You [DATE] [PERSON_NAME] Foods is a distributor of meat, poultry, an…" at bounding box center [300, 120] width 160 height 144
copy span "[DEMOGRAPHIC_DATA][PERSON_NAME] worked in the restaurant industry for over 14 y…"
drag, startPoint x: 268, startPoint y: 115, endPoint x: 275, endPoint y: 119, distance: 7.7
click at [268, 115] on span "[DEMOGRAPHIC_DATA][PERSON_NAME] worked in the restaurant industry for over 14 y…" at bounding box center [301, 112] width 146 height 51
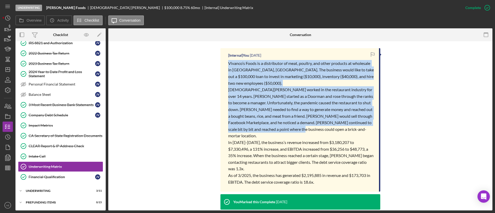
drag, startPoint x: 281, startPoint y: 128, endPoint x: 229, endPoint y: 64, distance: 82.2
click at [229, 64] on div "Vivanco’s Foods is a distributor of meat, poultry, and other products at wholes…" at bounding box center [301, 122] width 146 height 125
copy div "Vivanco’s Foods is a distributor of meat, poultry, and other products at wholes…"
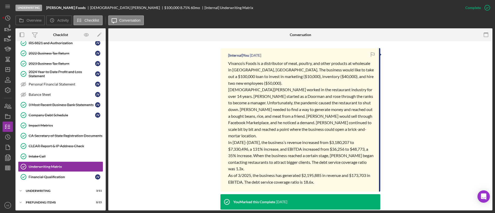
click at [270, 149] on span "In [DATE]-[DATE], the business’s revenue increased from $3,180,207 to $7,330,49…" at bounding box center [301, 155] width 146 height 31
drag, startPoint x: 53, startPoint y: 191, endPoint x: 52, endPoint y: 189, distance: 2.9
click at [53, 191] on div "Underwriting" at bounding box center [62, 190] width 73 height 3
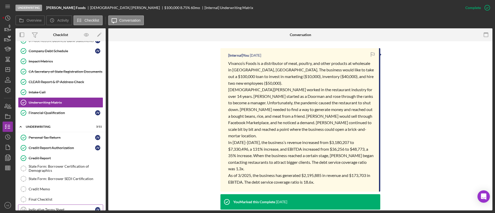
scroll to position [230, 0]
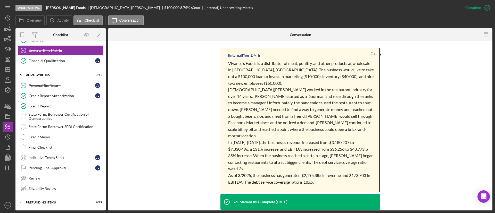
click at [55, 106] on div "Credit Report" at bounding box center [66, 106] width 74 height 4
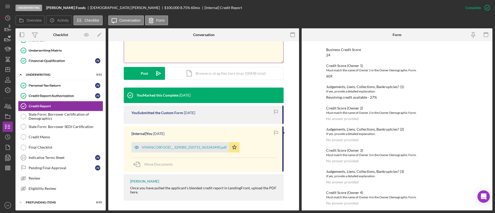
scroll to position [126, 0]
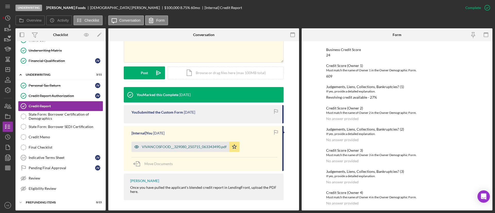
click at [136, 147] on icon "button" at bounding box center [136, 146] width 1 height 1
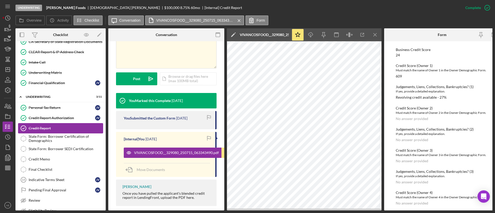
scroll to position [191, 0]
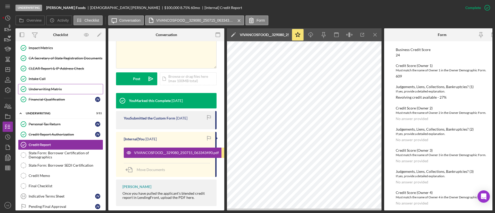
click at [56, 87] on div "Underwriting Matrix" at bounding box center [66, 89] width 74 height 4
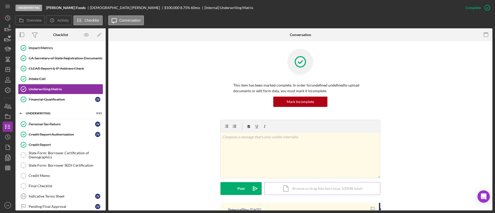
click at [307, 189] on div "Icon/Document Browse or drag files here (max 100MB total) Tap to choose files o…" at bounding box center [322, 188] width 116 height 13
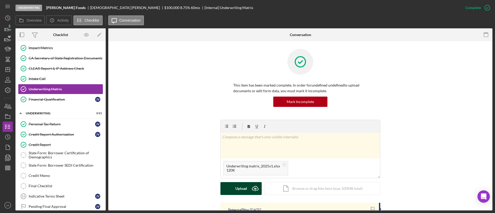
scroll to position [39, 0]
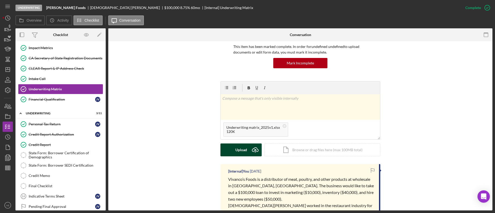
click at [239, 152] on div "Upload" at bounding box center [241, 150] width 12 height 13
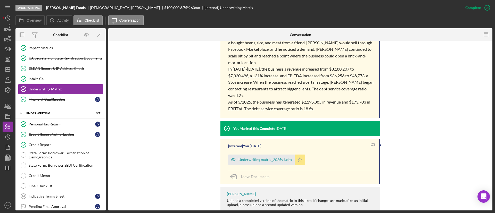
click at [297, 155] on icon "Icon/Star" at bounding box center [300, 160] width 10 height 10
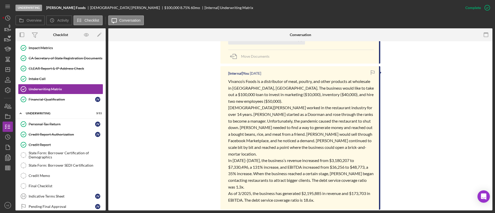
scroll to position [160, 0]
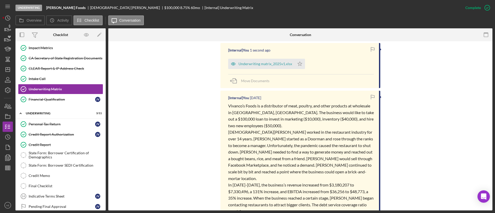
drag, startPoint x: 298, startPoint y: 64, endPoint x: 292, endPoint y: 81, distance: 17.9
click at [298, 64] on icon "Icon/Star" at bounding box center [300, 64] width 10 height 10
click at [238, 62] on div "Underwriting matrix_2025v1.xlsx" at bounding box center [261, 64] width 66 height 10
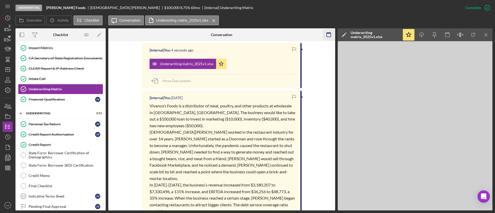
click at [332, 35] on icon "button" at bounding box center [329, 35] width 12 height 12
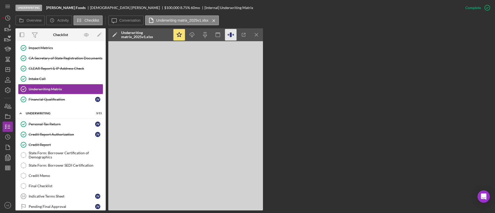
click at [229, 36] on icon "button" at bounding box center [231, 35] width 12 height 12
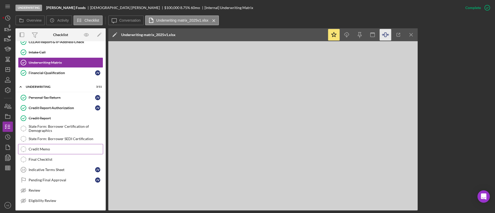
scroll to position [230, 0]
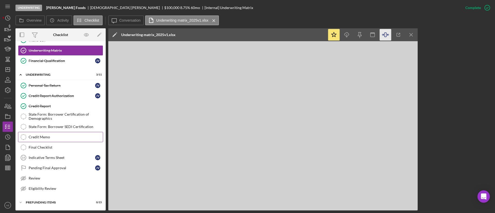
click at [48, 137] on div "Credit Memo" at bounding box center [66, 137] width 74 height 4
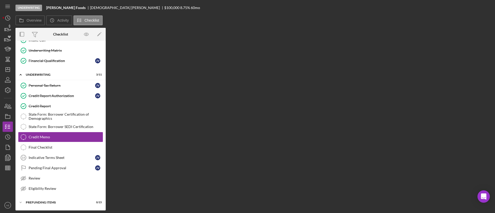
scroll to position [230, 0]
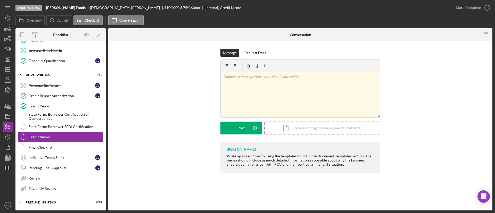
click at [278, 128] on div "Icon/Document Browse or drag files here (max 100MB total) Tap to choose files o…" at bounding box center [322, 128] width 116 height 13
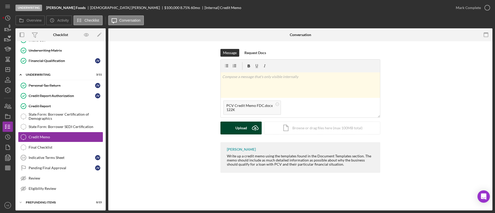
click at [232, 129] on button "Upload Icon/Upload" at bounding box center [240, 128] width 41 height 13
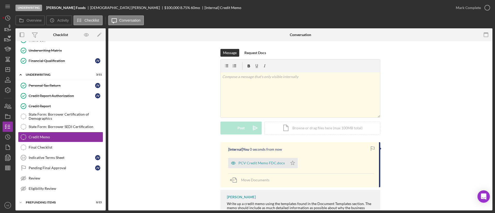
click at [292, 163] on polygon "button" at bounding box center [292, 163] width 4 height 4
click at [290, 166] on icon "Icon/Star" at bounding box center [292, 163] width 10 height 10
click at [460, 11] on div "Mark Complete" at bounding box center [468, 8] width 25 height 10
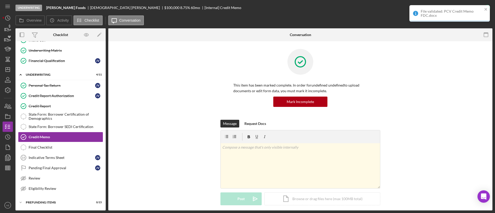
scroll to position [109, 0]
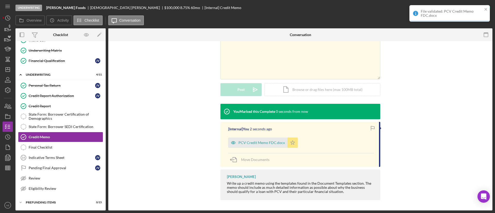
click at [288, 142] on icon "Icon/Star" at bounding box center [292, 143] width 10 height 10
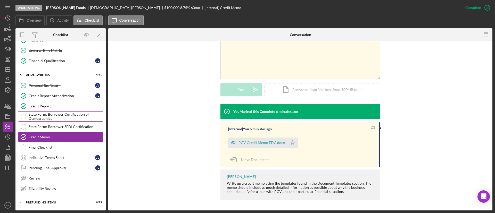
click at [60, 117] on div "State Form: Borrower Certification of Demographics" at bounding box center [66, 116] width 74 height 8
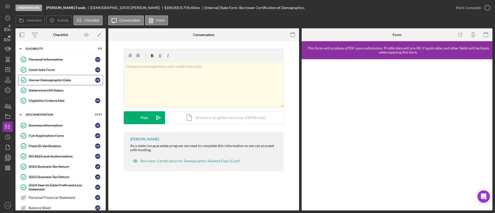
click at [51, 84] on link "Owner Demographic Data Owner Demographic Data J V" at bounding box center [60, 80] width 85 height 10
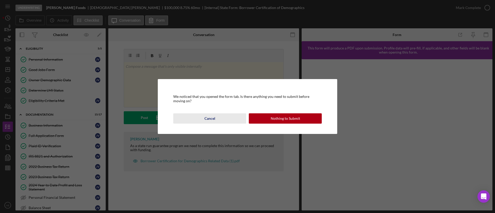
click at [204, 117] on button "Cancel" at bounding box center [209, 118] width 73 height 10
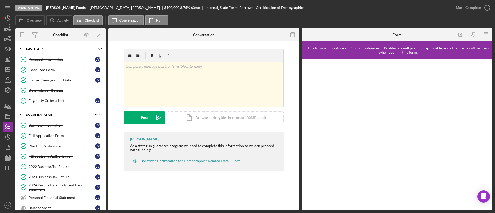
click at [59, 79] on div "Owner Demographic Data" at bounding box center [62, 80] width 66 height 4
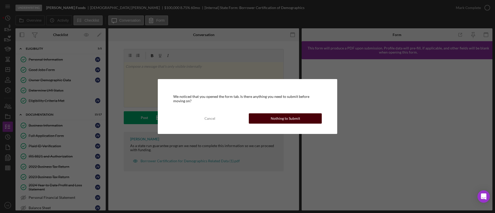
click at [265, 121] on button "Nothing to Submit" at bounding box center [285, 118] width 73 height 10
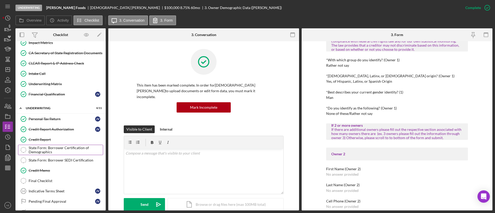
scroll to position [230, 0]
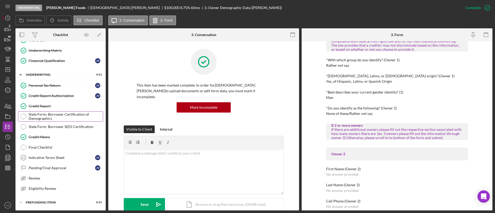
click at [44, 117] on div "State Form: Borrower Certification of Demographics" at bounding box center [66, 116] width 74 height 8
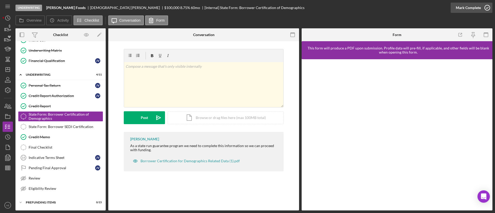
click at [475, 11] on div "Mark Complete" at bounding box center [468, 8] width 25 height 10
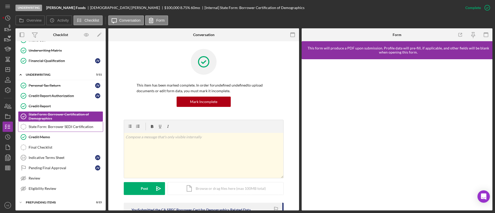
click at [53, 123] on link "State Form: Borrower SEDI Certification State Form: Borrower SEDI Certification" at bounding box center [60, 127] width 85 height 10
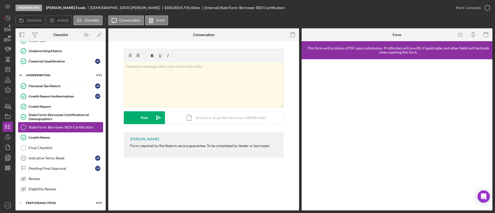
scroll to position [230, 0]
click at [455, 4] on button "Mark Complete" at bounding box center [472, 8] width 42 height 10
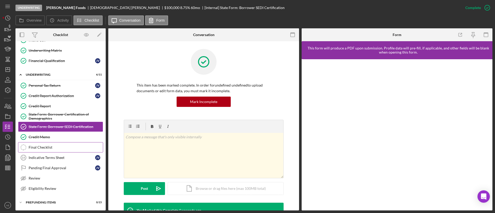
click at [54, 148] on div "Final Checklist" at bounding box center [66, 147] width 74 height 4
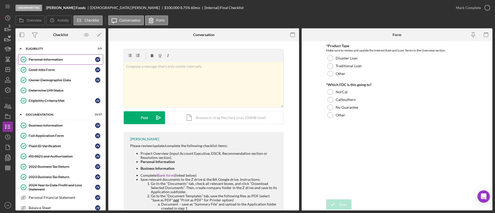
click at [46, 59] on div "Personal Information" at bounding box center [62, 59] width 66 height 4
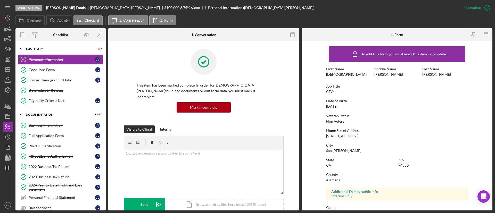
scroll to position [71, 0]
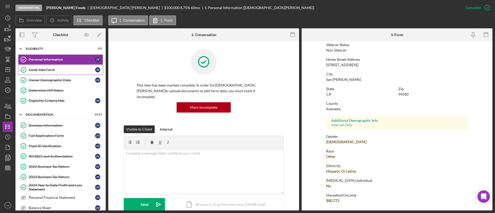
drag, startPoint x: 34, startPoint y: 72, endPoint x: 40, endPoint y: 72, distance: 6.2
click at [34, 71] on div "Good Jobs Form" at bounding box center [62, 70] width 66 height 4
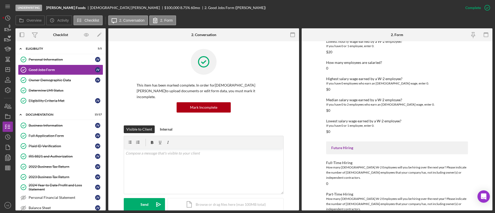
scroll to position [680, 0]
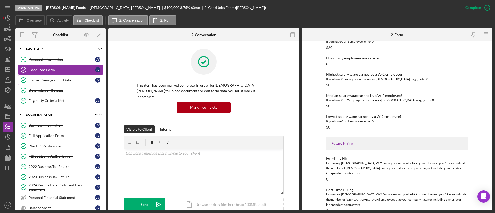
click at [45, 79] on div "Owner Demographic Data" at bounding box center [62, 80] width 66 height 4
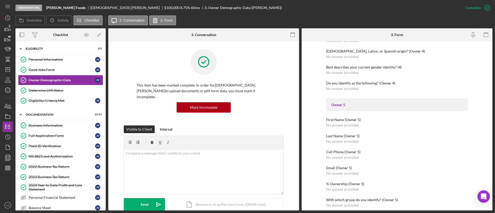
scroll to position [790, 0]
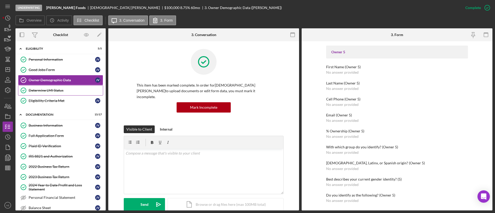
click at [53, 88] on link "Determine LMI Status Determine LMI Status" at bounding box center [60, 90] width 85 height 10
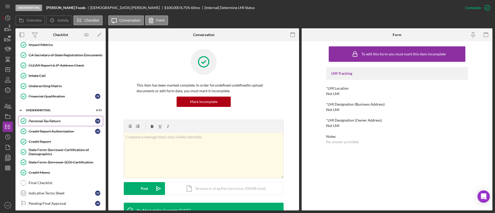
scroll to position [230, 0]
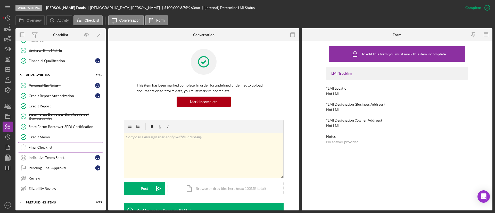
click at [55, 145] on link "Final Checklist Final Checklist" at bounding box center [60, 147] width 85 height 10
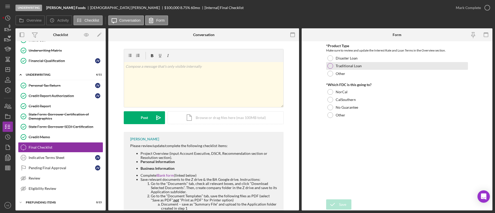
click at [347, 64] on label "Traditional Loan" at bounding box center [349, 66] width 26 height 4
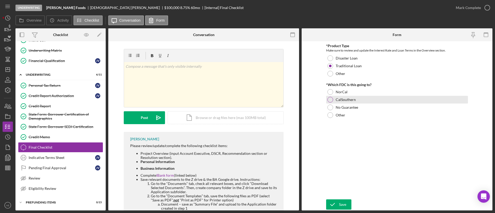
click at [346, 98] on label "CalSouthern" at bounding box center [346, 100] width 20 height 4
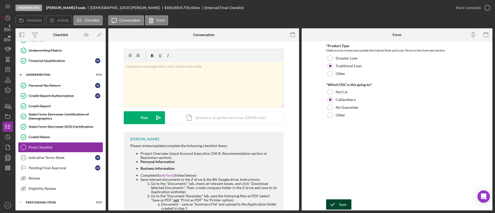
click at [339, 201] on button "Save" at bounding box center [338, 204] width 25 height 10
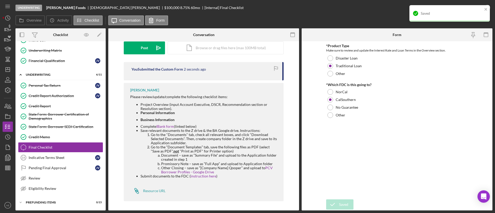
scroll to position [71, 0]
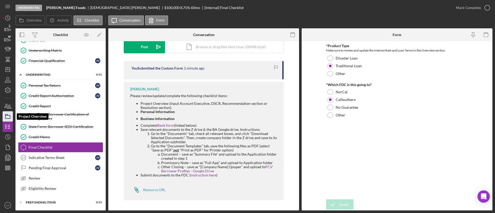
click at [7, 115] on polygon "button" at bounding box center [6, 114] width 3 height 1
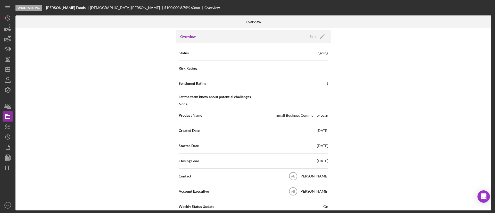
scroll to position [39, 0]
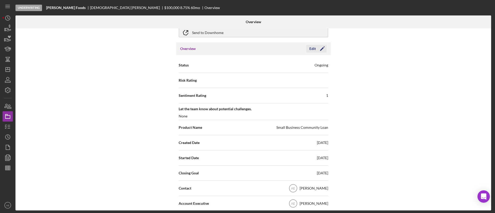
click at [320, 49] on polygon "button" at bounding box center [322, 49] width 4 height 4
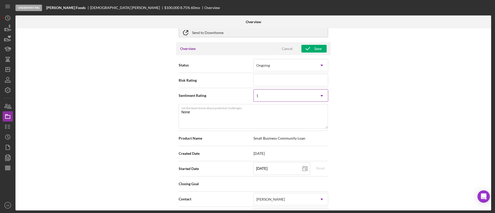
click at [277, 95] on div "1" at bounding box center [285, 96] width 62 height 12
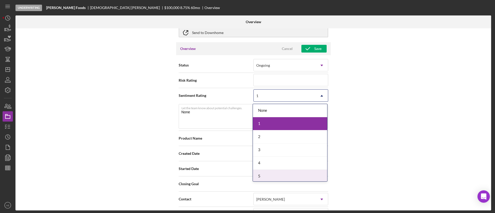
drag, startPoint x: 271, startPoint y: 178, endPoint x: 258, endPoint y: 162, distance: 20.8
click at [270, 177] on div "5" at bounding box center [290, 176] width 74 height 13
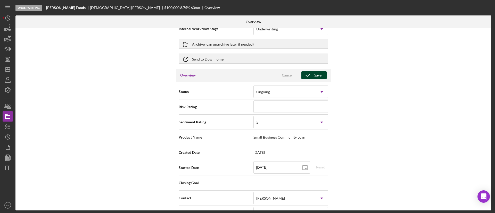
scroll to position [0, 0]
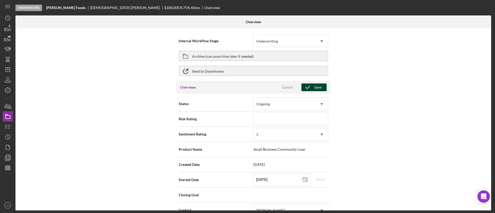
click at [306, 88] on icon "button" at bounding box center [307, 87] width 13 height 13
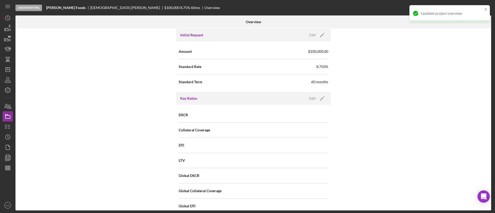
scroll to position [387, 0]
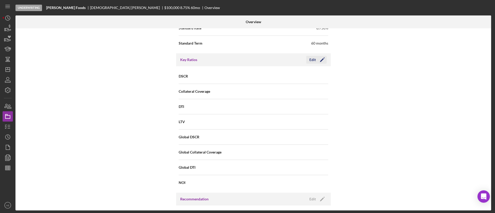
click at [320, 59] on icon "Icon/Edit" at bounding box center [322, 59] width 13 height 13
click at [273, 80] on input at bounding box center [290, 76] width 75 height 12
type input "1.3"
click at [309, 60] on icon "button" at bounding box center [307, 59] width 13 height 13
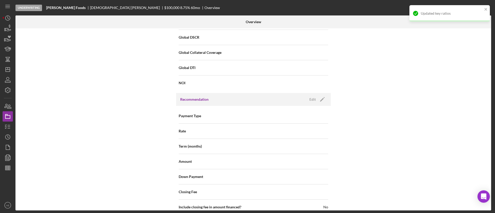
scroll to position [503, 0]
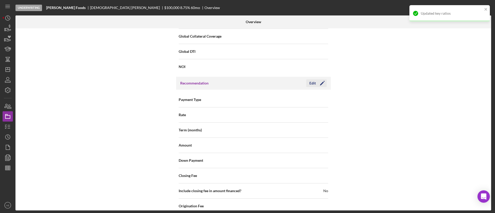
click at [317, 83] on icon "Icon/Edit" at bounding box center [322, 83] width 13 height 13
click at [298, 101] on div "Select..." at bounding box center [285, 100] width 62 height 12
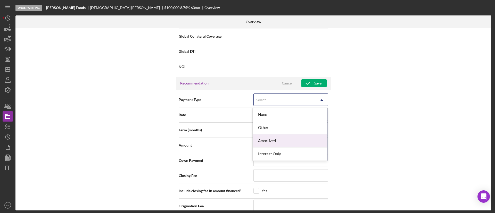
click at [285, 140] on div "Amortized" at bounding box center [290, 141] width 74 height 13
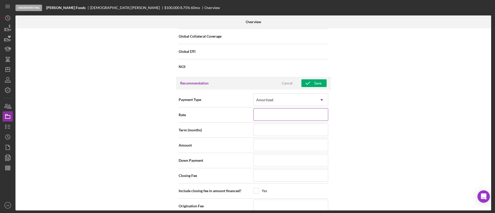
click at [265, 114] on input at bounding box center [290, 115] width 75 height 12
type input "8%"
type input "8.%"
type input "8.7%"
type input "8.75%"
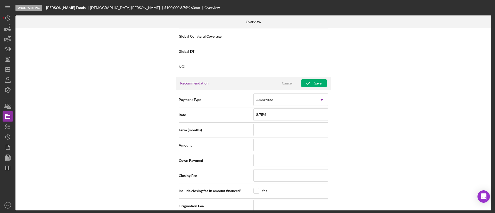
type input "8.750%"
click at [267, 138] on div "Amount" at bounding box center [253, 145] width 149 height 15
click at [271, 129] on input at bounding box center [290, 130] width 75 height 12
type input "6"
type input "60"
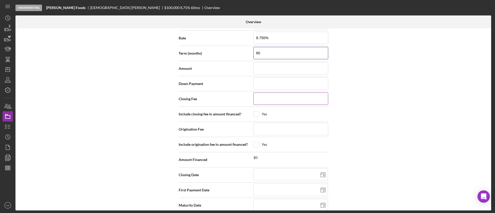
scroll to position [580, 0]
type input "60"
click at [270, 72] on input at bounding box center [290, 68] width 75 height 12
type input "$1"
type input "$10"
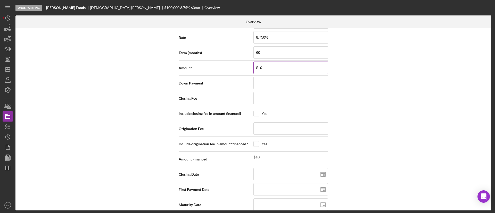
type input "$100"
type input "$1,000"
type input "$10,000"
type input "$100,000"
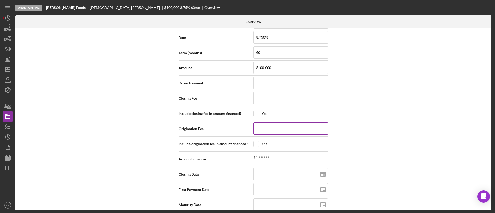
click at [264, 135] on div at bounding box center [290, 128] width 75 height 13
click at [265, 129] on input at bounding box center [290, 128] width 75 height 12
type input "$3"
type input "$35"
type input "$350"
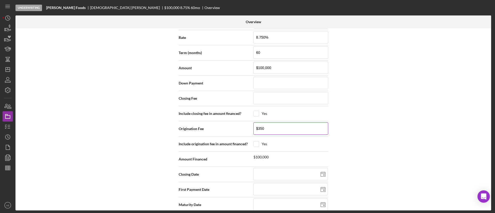
type input "$3,500"
type input "$35,000"
type input "$3,500"
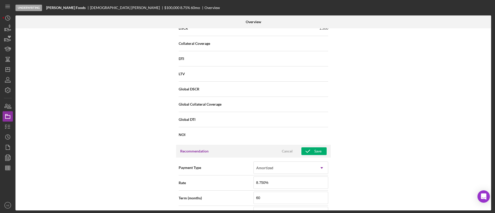
scroll to position [434, 0]
type input "$3,500"
click at [312, 151] on icon "button" at bounding box center [307, 152] width 13 height 13
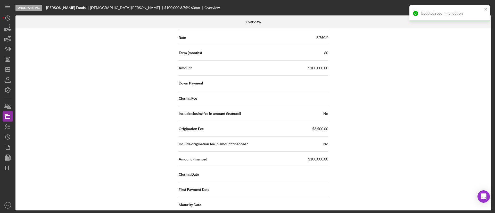
scroll to position [666, 0]
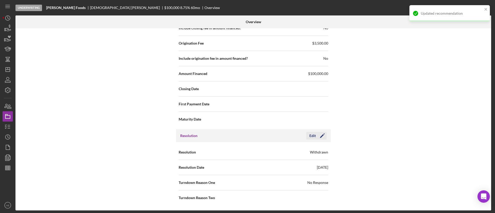
click at [316, 138] on icon "Icon/Edit" at bounding box center [322, 135] width 13 height 13
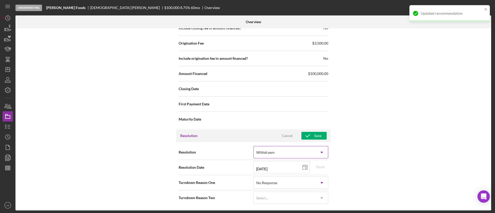
click at [279, 150] on div "Withdrawn" at bounding box center [285, 153] width 62 height 12
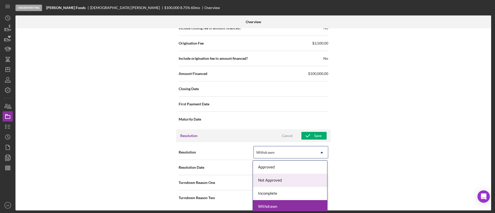
click at [370, 170] on div "Internal Workflow Stage Underwriting Icon/Dropdown Arrow Archive (can unarchive…" at bounding box center [253, 119] width 476 height 182
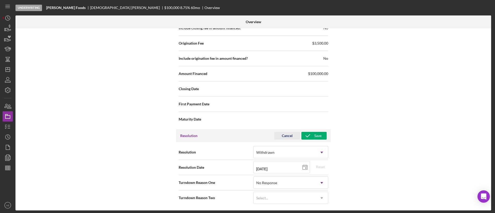
click at [290, 134] on div "Cancel" at bounding box center [287, 136] width 11 height 8
click at [316, 135] on icon "Icon/Edit" at bounding box center [322, 135] width 13 height 13
click at [318, 154] on icon "Icon/Dropdown Arrow" at bounding box center [321, 152] width 12 height 12
click at [352, 151] on div "Internal Workflow Stage Underwriting Icon/Dropdown Arrow Archive (can unarchive…" at bounding box center [253, 119] width 476 height 182
click at [6, 127] on polyline "button" at bounding box center [5, 126] width 1 height 1
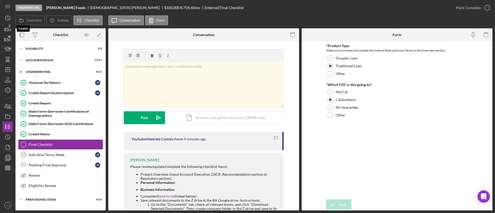
click at [8, 29] on icon "button" at bounding box center [7, 28] width 13 height 13
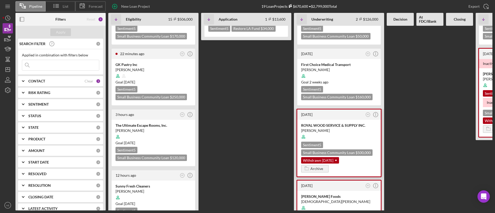
scroll to position [116, 0]
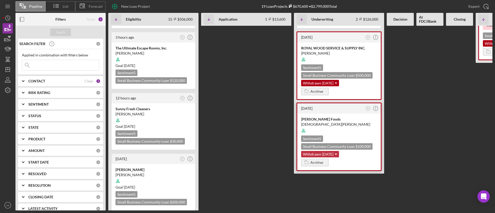
click at [337, 155] on icon "Icon/Dropdown Arrow" at bounding box center [336, 154] width 10 height 10
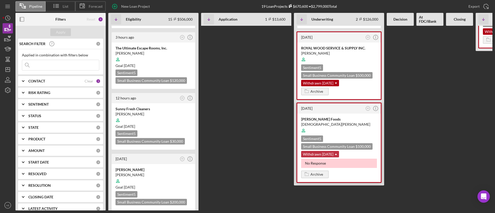
click at [334, 154] on icon "Icon/Dropdown Arrow" at bounding box center [336, 154] width 10 height 10
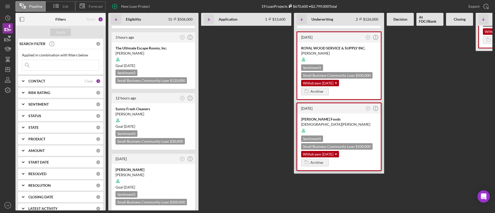
drag, startPoint x: 331, startPoint y: 152, endPoint x: 356, endPoint y: 162, distance: 26.9
click at [356, 162] on div "[PERSON_NAME] Foods [PERSON_NAME] Sentiment 5 Small Business Community Loan $10…" at bounding box center [339, 142] width 84 height 57
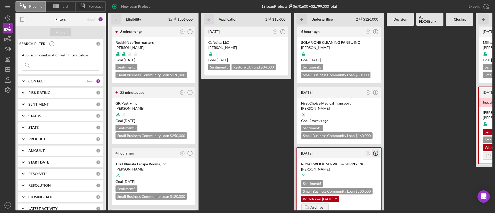
click at [376, 152] on icon "Icon/Info" at bounding box center [375, 153] width 13 height 13
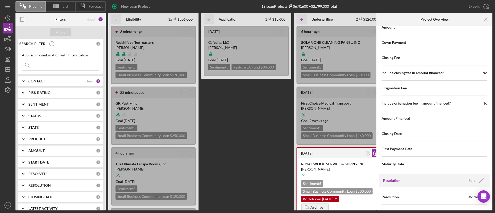
scroll to position [699, 0]
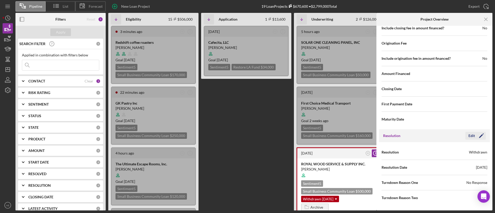
click at [475, 139] on icon "Icon/Edit" at bounding box center [481, 135] width 13 height 13
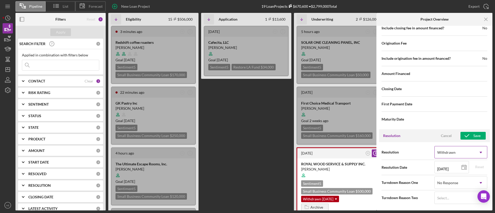
click at [462, 153] on div "Withdrawn" at bounding box center [455, 153] width 40 height 12
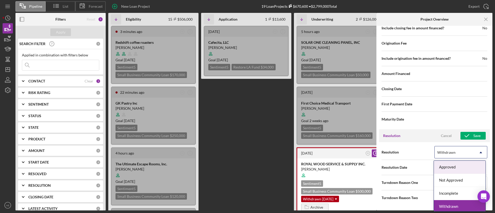
scroll to position [2, 0]
click at [455, 153] on div "Withdrawn" at bounding box center [455, 153] width 40 height 12
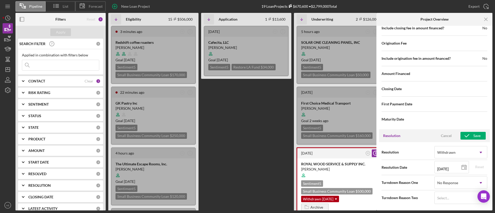
click at [209, 143] on div "[DATE] AE Icon/Info Cafecita, LLC [PERSON_NAME] Goal [DATE] Sentiment 5 Restore…" at bounding box center [246, 118] width 90 height 185
click at [460, 156] on div "Withdrawn" at bounding box center [455, 153] width 40 height 12
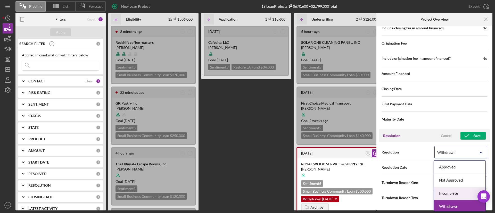
click at [452, 195] on div "Incomplete" at bounding box center [460, 193] width 52 height 13
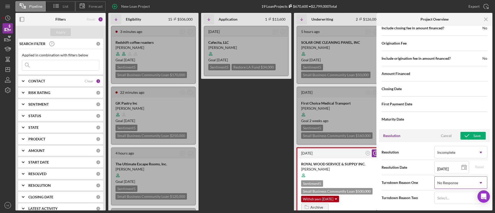
click at [452, 183] on div "No Response" at bounding box center [447, 183] width 21 height 4
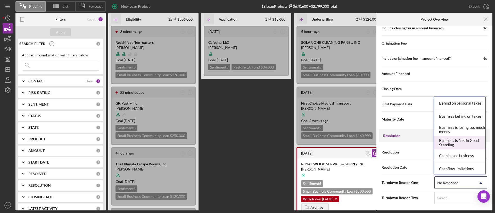
scroll to position [39, 0]
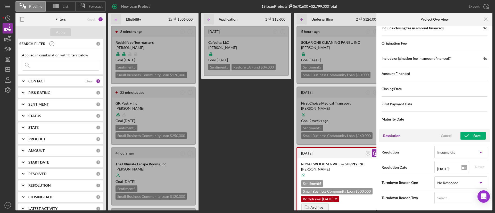
click at [277, 139] on div "[DATE] AE Icon/Info Cafecita, LLC [PERSON_NAME] Goal [DATE] Sentiment 5 Restore…" at bounding box center [246, 118] width 90 height 185
click at [465, 137] on polyline "button" at bounding box center [467, 136] width 4 height 3
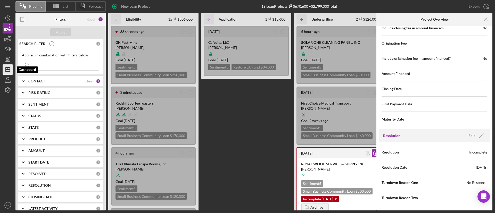
click at [11, 66] on icon "Icon/Dashboard" at bounding box center [7, 69] width 13 height 13
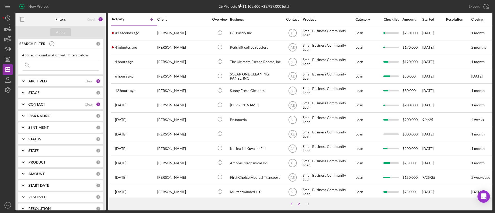
click at [301, 205] on div "2" at bounding box center [298, 204] width 7 height 4
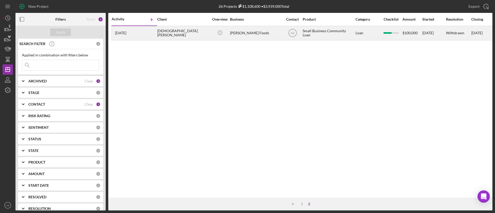
click at [171, 37] on div "[DEMOGRAPHIC_DATA][PERSON_NAME]" at bounding box center [183, 33] width 52 height 14
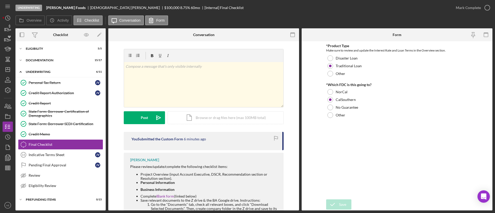
scroll to position [71, 0]
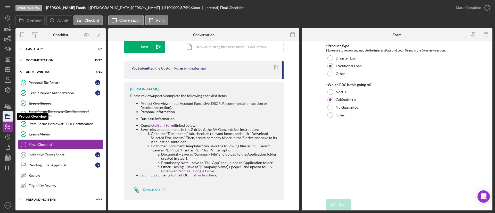
click at [7, 118] on icon "button" at bounding box center [7, 116] width 13 height 13
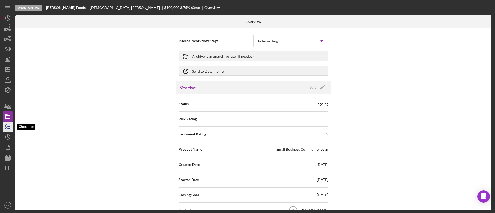
click at [6, 123] on icon "button" at bounding box center [7, 126] width 13 height 13
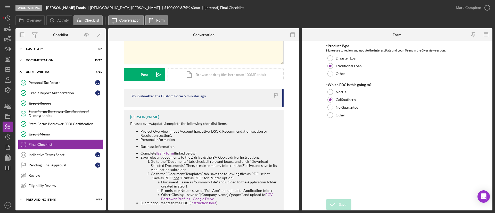
scroll to position [71, 0]
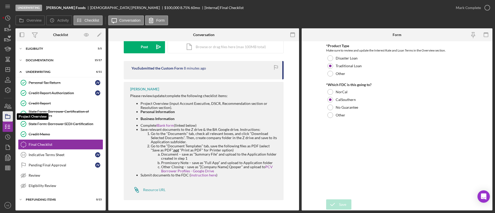
click at [7, 114] on icon "button" at bounding box center [7, 116] width 13 height 13
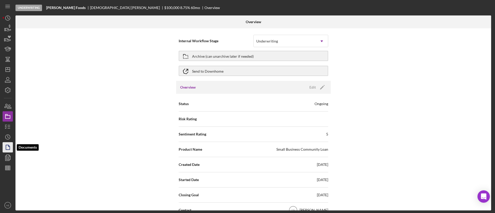
click at [7, 147] on icon "button" at bounding box center [7, 147] width 13 height 13
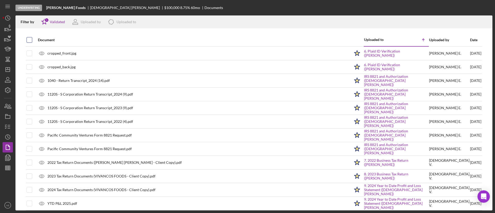
click at [29, 39] on input "checkbox" at bounding box center [29, 39] width 5 height 5
checkbox input "true"
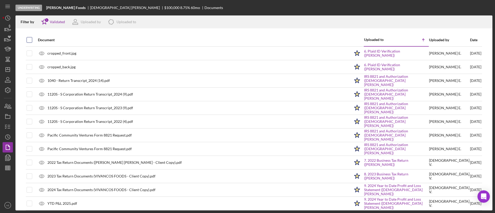
checkbox input "true"
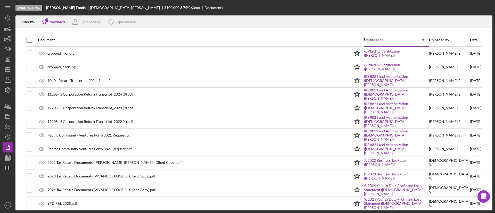
checkbox input "true"
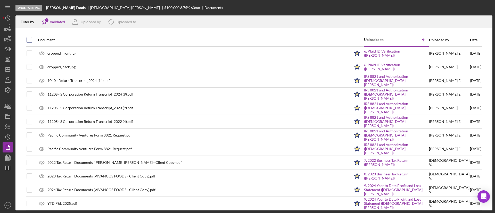
checkbox input "true"
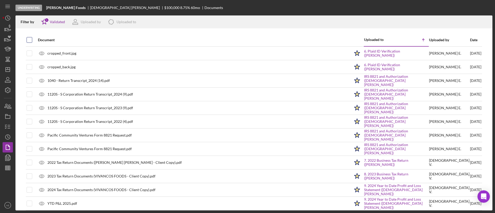
checkbox input "true"
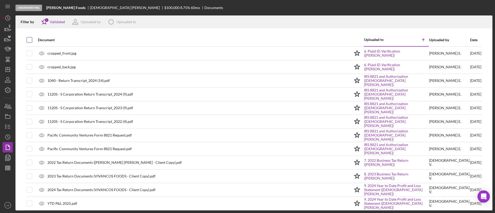
checkbox input "true"
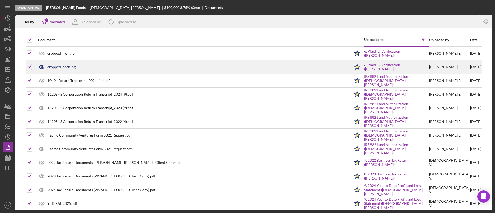
click at [29, 67] on input "checkbox" at bounding box center [29, 66] width 5 height 5
checkbox input "false"
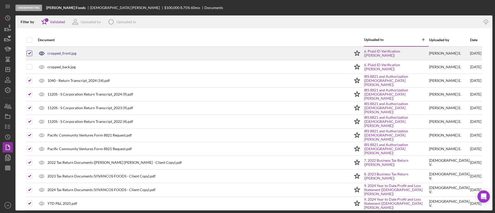
click at [29, 51] on input "checkbox" at bounding box center [29, 53] width 5 height 5
checkbox input "false"
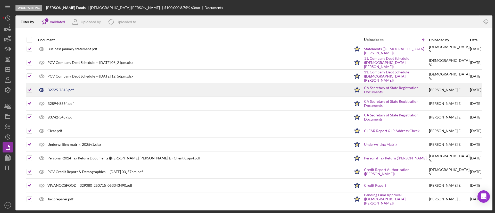
scroll to position [196, 0]
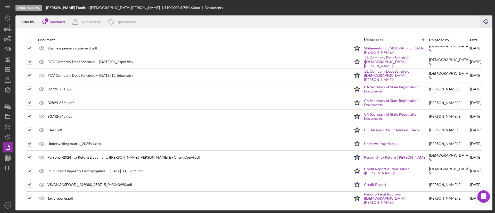
click at [484, 23] on icon "Icon/Download" at bounding box center [486, 22] width 12 height 12
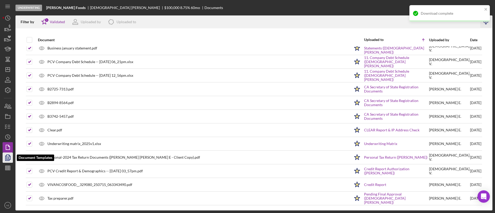
click at [9, 156] on polyline "button" at bounding box center [9, 155] width 1 height 1
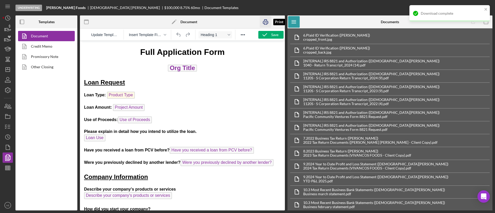
click at [265, 20] on icon "button" at bounding box center [266, 22] width 12 height 12
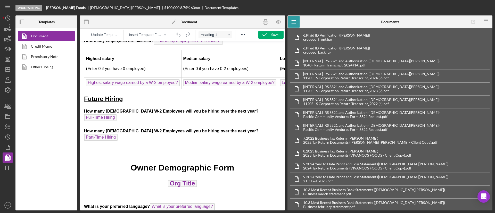
scroll to position [1044, 0]
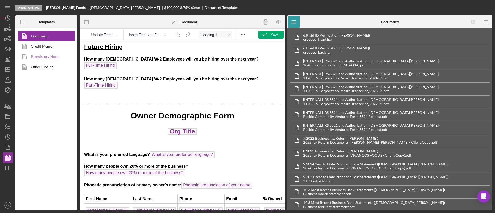
click at [48, 58] on link "Promissory Note" at bounding box center [45, 57] width 54 height 10
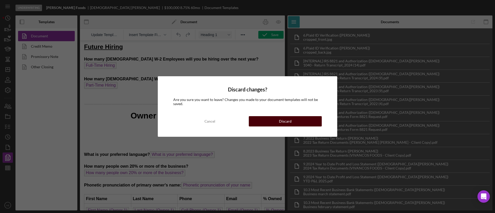
click at [278, 118] on button "Discard" at bounding box center [285, 121] width 73 height 10
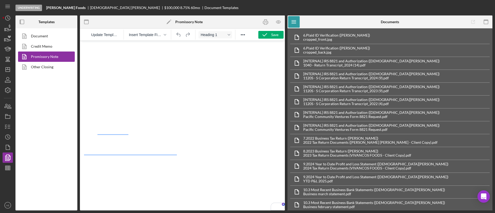
drag, startPoint x: 0, startPoint y: 0, endPoint x: 48, endPoint y: 69, distance: 84.2
click at [48, 69] on link "Other Closing" at bounding box center [45, 67] width 54 height 10
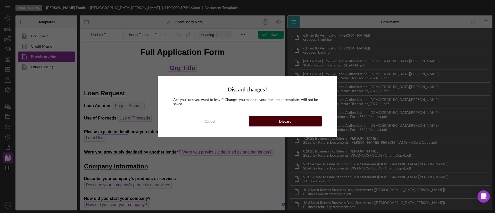
click at [287, 120] on div "Discard" at bounding box center [285, 121] width 13 height 10
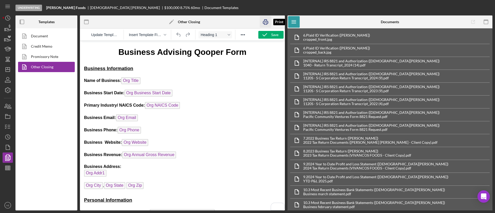
click at [263, 22] on icon "button" at bounding box center [265, 22] width 5 height 2
click at [7, 125] on icon "button" at bounding box center [7, 126] width 13 height 13
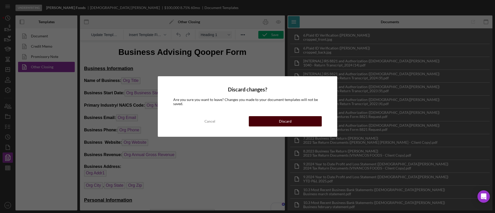
click at [279, 121] on div "Discard" at bounding box center [285, 121] width 13 height 10
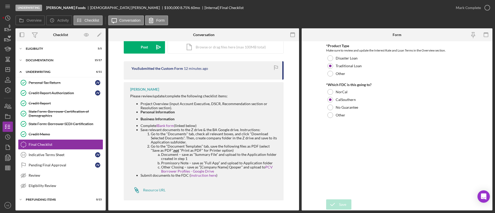
scroll to position [71, 0]
click at [196, 175] on link "instruction here" at bounding box center [203, 175] width 26 height 4
click at [467, 11] on div "Mark Complete" at bounding box center [468, 8] width 25 height 10
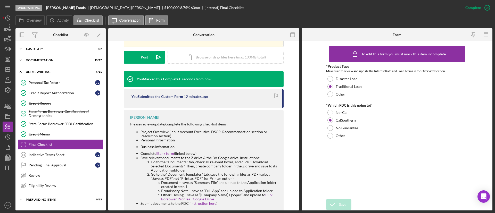
scroll to position [142, 0]
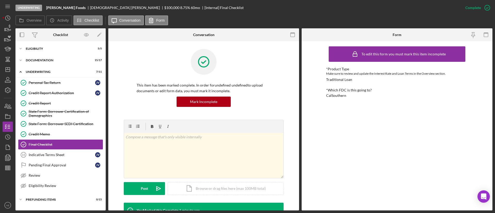
scroll to position [142, 0]
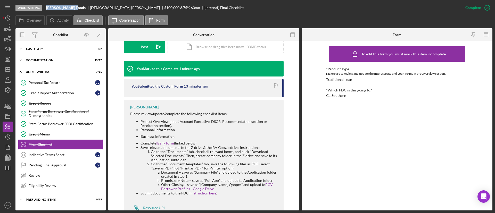
drag, startPoint x: 47, startPoint y: 7, endPoint x: 72, endPoint y: 8, distance: 25.0
click at [72, 8] on b "[PERSON_NAME] Foods" at bounding box center [65, 8] width 39 height 4
copy b "[PERSON_NAME] Foods"
click at [54, 134] on div "Credit Memo" at bounding box center [66, 134] width 74 height 4
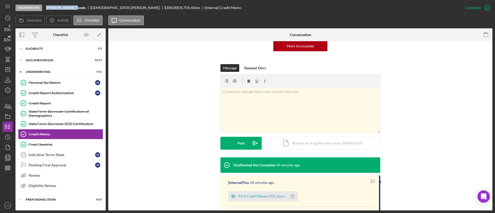
scroll to position [109, 0]
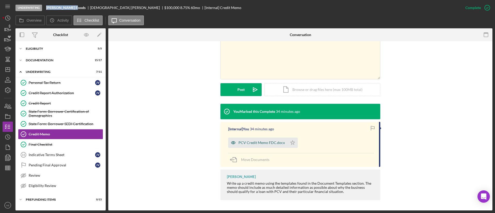
click at [236, 143] on icon "button" at bounding box center [233, 143] width 10 height 10
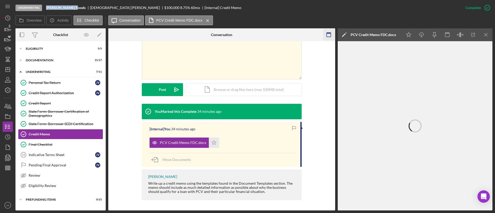
click at [327, 34] on rect "button" at bounding box center [329, 35] width 4 height 4
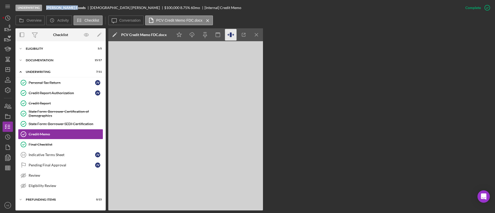
click at [229, 36] on icon "button" at bounding box center [231, 35] width 12 height 12
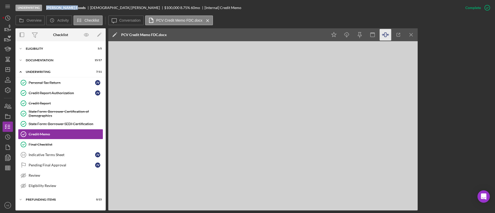
click at [48, 7] on b "[PERSON_NAME] Foods" at bounding box center [65, 8] width 39 height 4
drag, startPoint x: 47, startPoint y: 7, endPoint x: 72, endPoint y: 8, distance: 25.0
click at [72, 8] on b "[PERSON_NAME] Foods" at bounding box center [65, 8] width 39 height 4
copy b "[PERSON_NAME] Foods"
click at [62, 158] on link "Indicative Terms Sheet 14 Indicative Terms Sheet J V" at bounding box center [60, 155] width 85 height 10
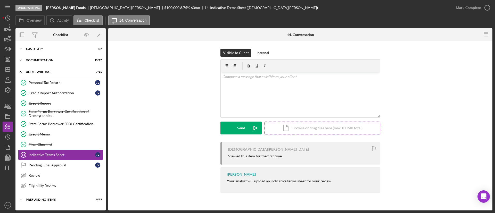
click at [283, 129] on div "Icon/Document Browse or drag files here (max 100MB total) Tap to choose files o…" at bounding box center [322, 128] width 116 height 13
click at [231, 123] on button "Upload Icon/Upload" at bounding box center [240, 128] width 41 height 13
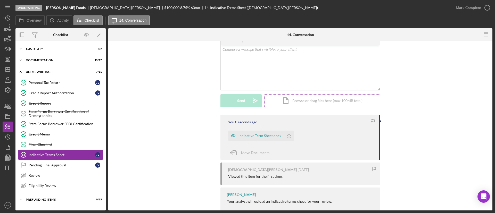
scroll to position [39, 0]
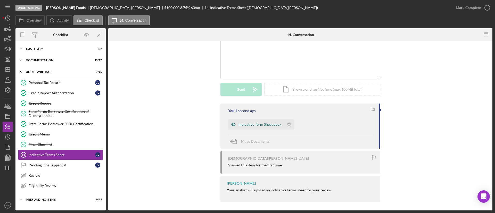
click at [230, 124] on icon "button" at bounding box center [233, 124] width 10 height 10
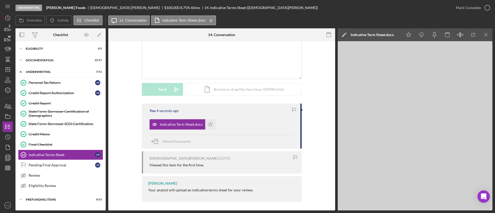
drag, startPoint x: 212, startPoint y: 124, endPoint x: 233, endPoint y: 120, distance: 22.0
click at [212, 124] on icon "Icon/Star" at bounding box center [210, 124] width 10 height 10
click at [470, 7] on div "Mark Complete" at bounding box center [468, 8] width 25 height 10
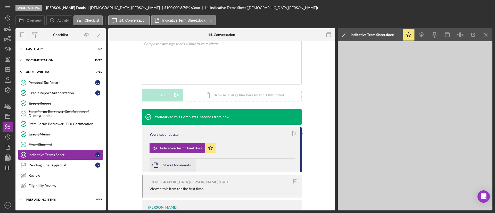
scroll to position [110, 0]
click at [71, 164] on div "Pending Final Approval" at bounding box center [62, 165] width 66 height 4
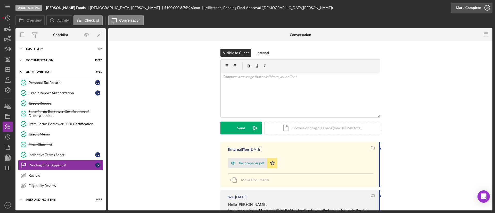
click at [460, 6] on div "Mark Complete" at bounding box center [468, 8] width 25 height 10
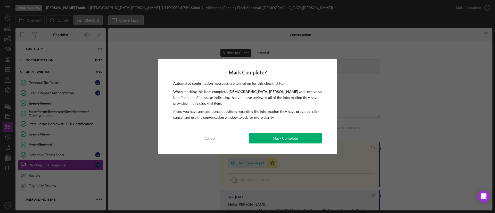
click at [290, 136] on div "Mark Complete" at bounding box center [285, 138] width 25 height 10
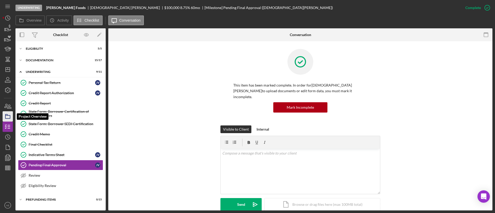
click at [9, 115] on rect "button" at bounding box center [7, 116] width 5 height 3
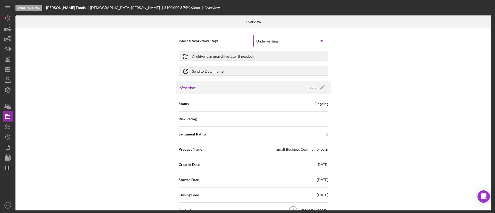
click at [280, 40] on div "Underwriting" at bounding box center [285, 41] width 62 height 12
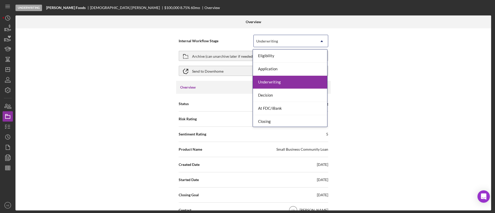
scroll to position [15, 0]
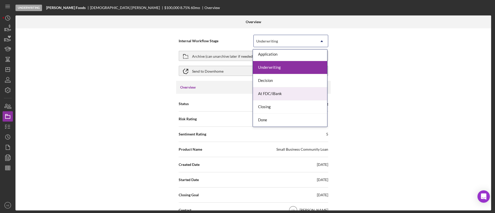
click at [281, 90] on div "At FDC/iBank" at bounding box center [290, 93] width 74 height 13
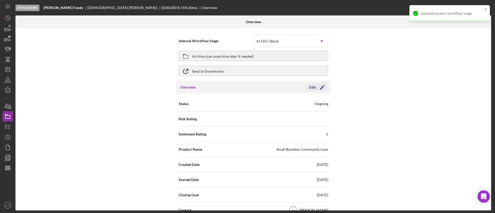
click at [308, 87] on button "Edit Icon/Edit" at bounding box center [316, 88] width 20 height 8
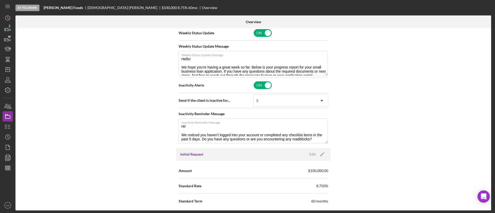
scroll to position [116, 0]
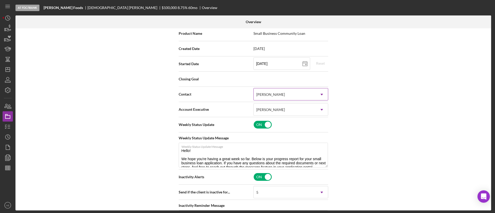
click at [293, 93] on div "[PERSON_NAME]" at bounding box center [285, 95] width 62 height 12
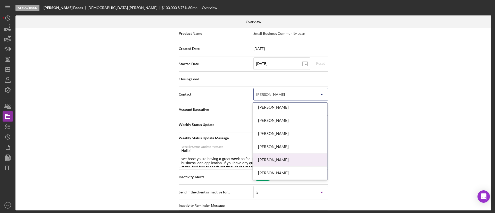
scroll to position [39, 0]
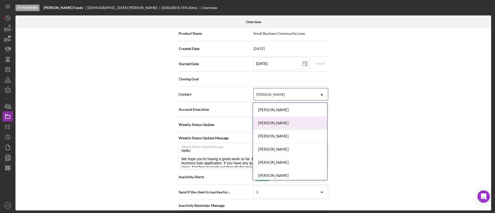
click at [281, 121] on div "[PERSON_NAME]" at bounding box center [290, 123] width 74 height 13
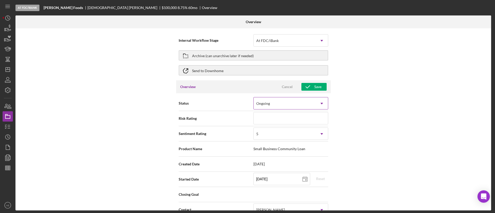
scroll to position [0, 0]
click at [311, 88] on icon "button" at bounding box center [307, 87] width 13 height 13
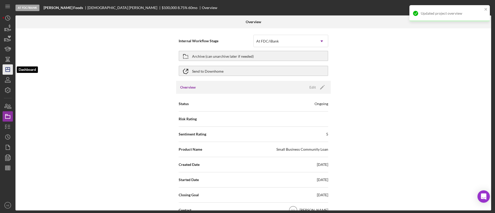
click at [9, 70] on line "button" at bounding box center [8, 70] width 4 height 0
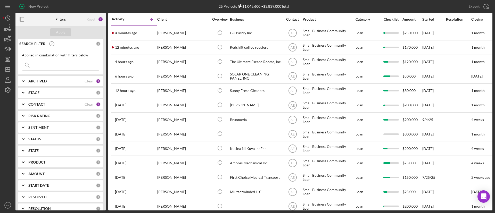
click at [62, 104] on div "CONTACT" at bounding box center [56, 104] width 56 height 4
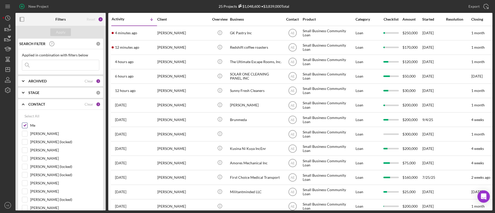
click at [23, 126] on input "Me" at bounding box center [24, 125] width 5 height 5
checkbox input "false"
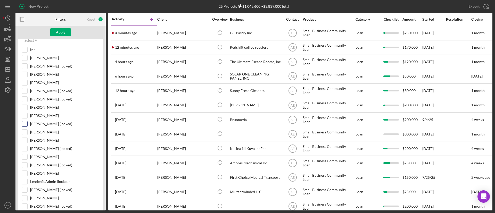
scroll to position [77, 0]
click at [25, 107] on input "[PERSON_NAME]" at bounding box center [24, 105] width 5 height 5
click at [63, 32] on div "Apply" at bounding box center [61, 32] width 10 height 8
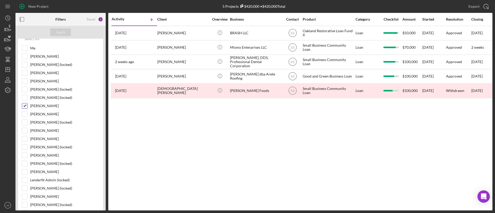
click at [24, 105] on input "[PERSON_NAME]" at bounding box center [24, 105] width 5 height 5
checkbox input "false"
click at [24, 48] on input "Me" at bounding box center [24, 48] width 5 height 5
checkbox input "true"
click at [63, 31] on div "Apply" at bounding box center [61, 32] width 10 height 8
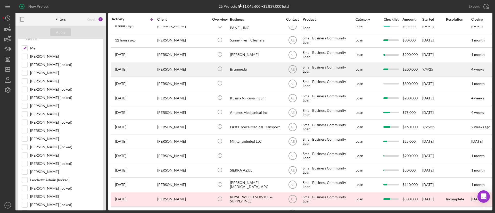
scroll to position [0, 0]
